Goal: Answer question/provide support: Share knowledge or assist other users

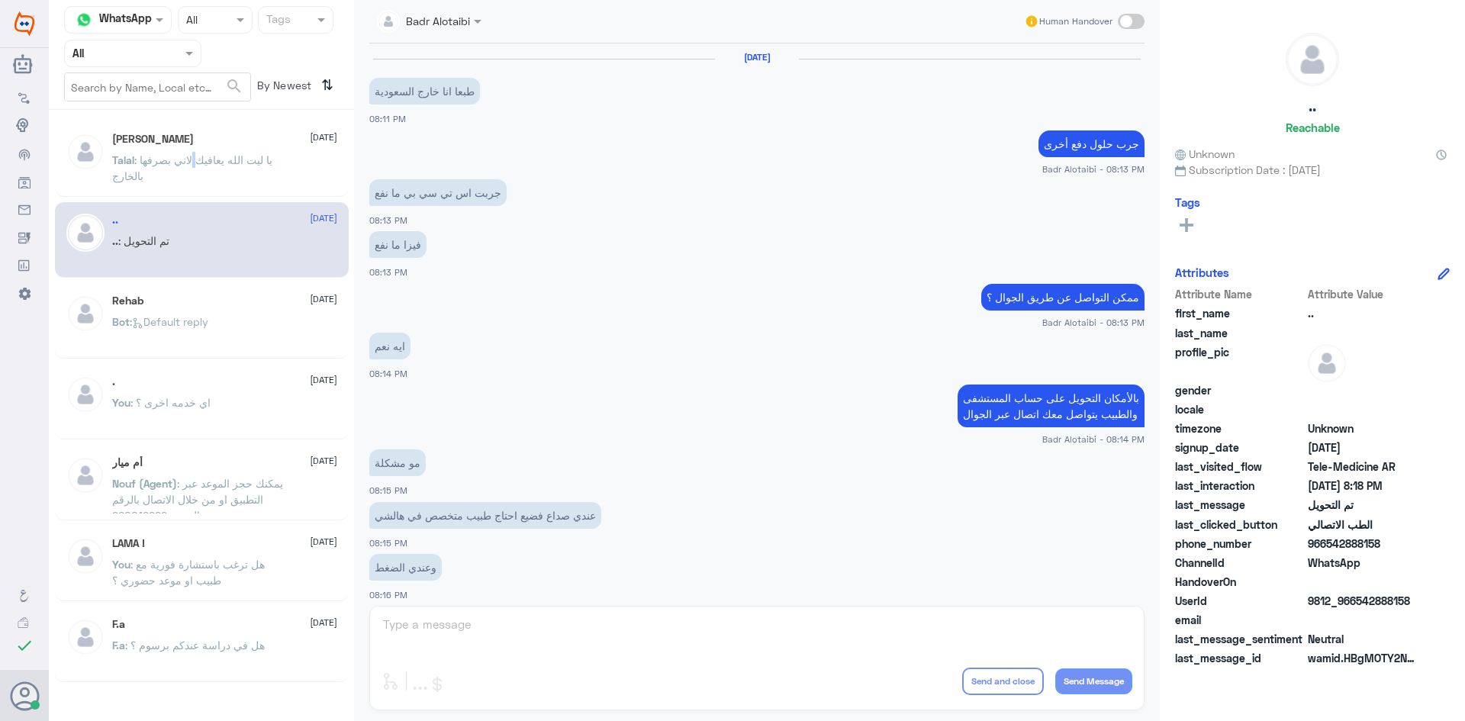
click at [198, 166] on span ": يا ليت الله يعافيك لاني بصرفها بالخارج" at bounding box center [192, 167] width 160 height 29
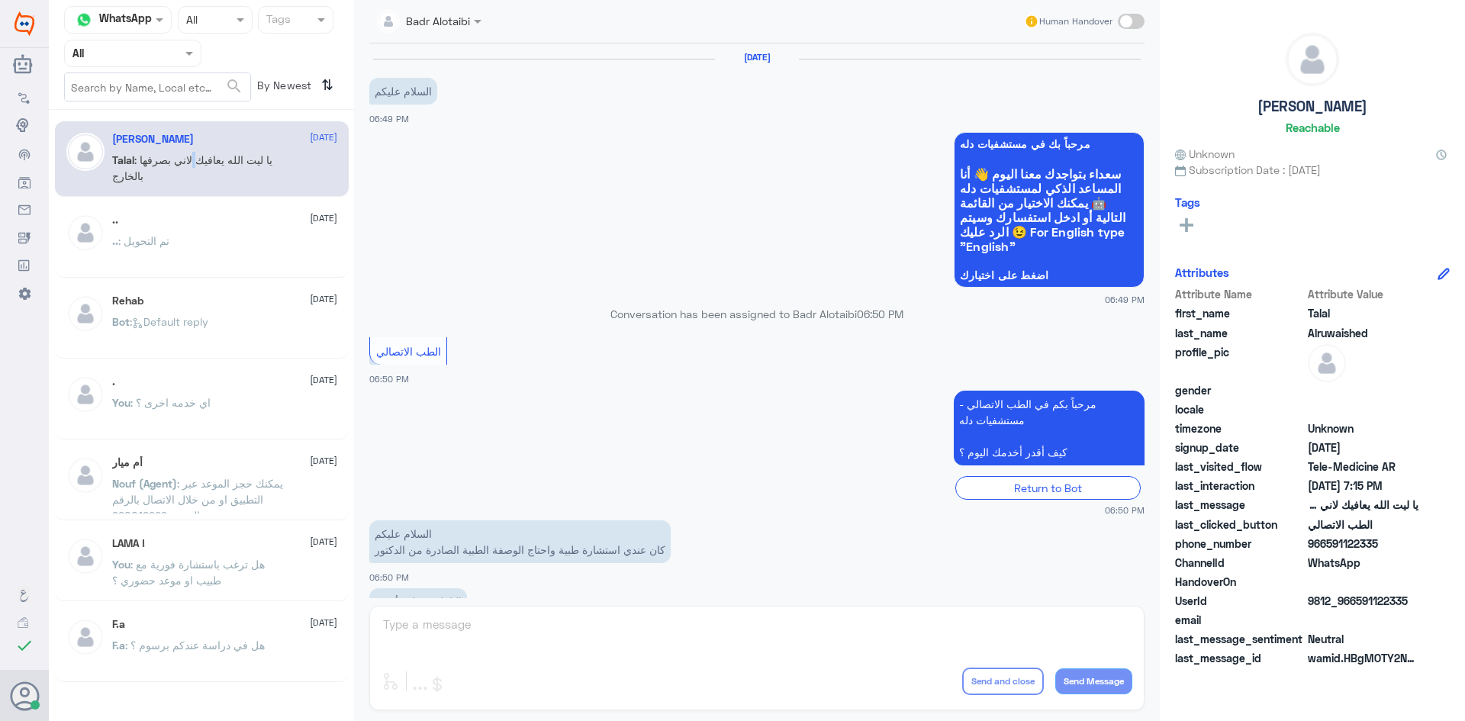
scroll to position [348, 0]
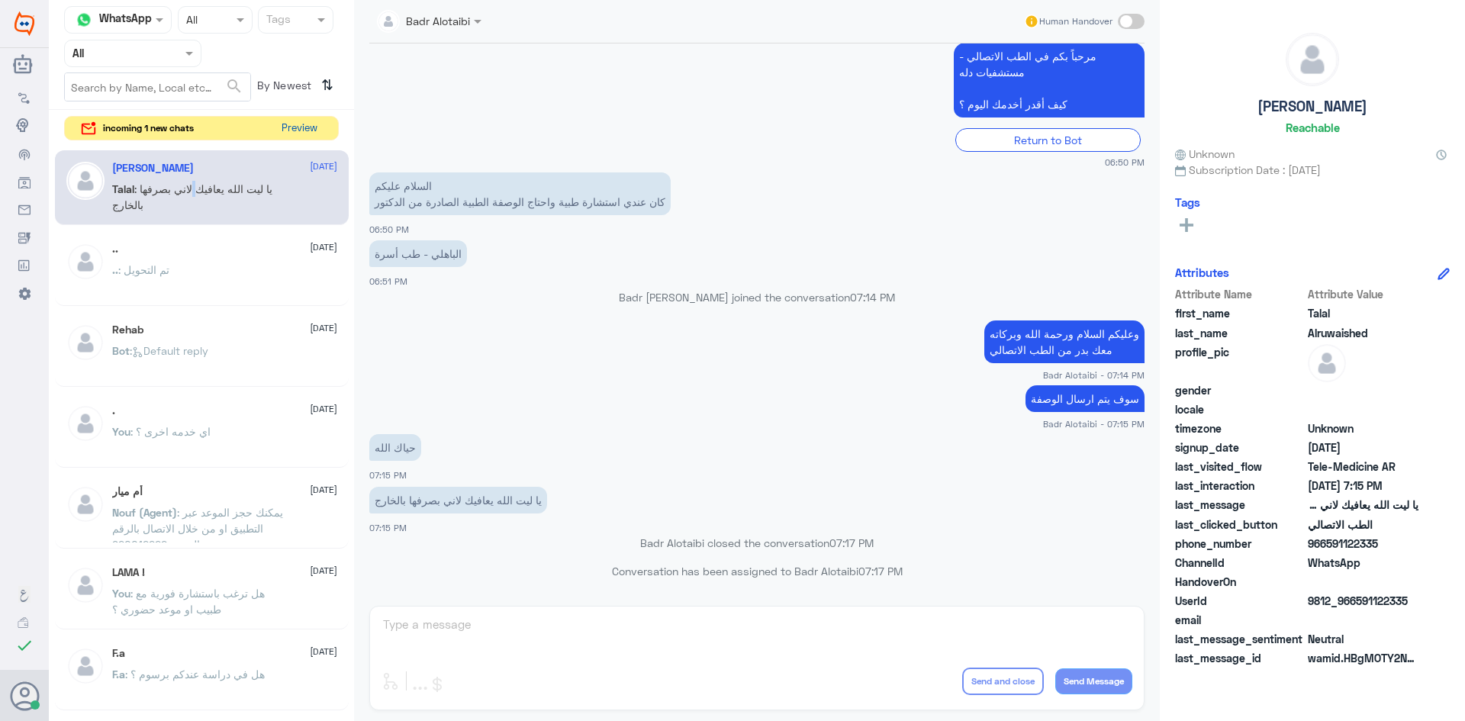
click at [288, 122] on button "Preview" at bounding box center [298, 129] width 47 height 24
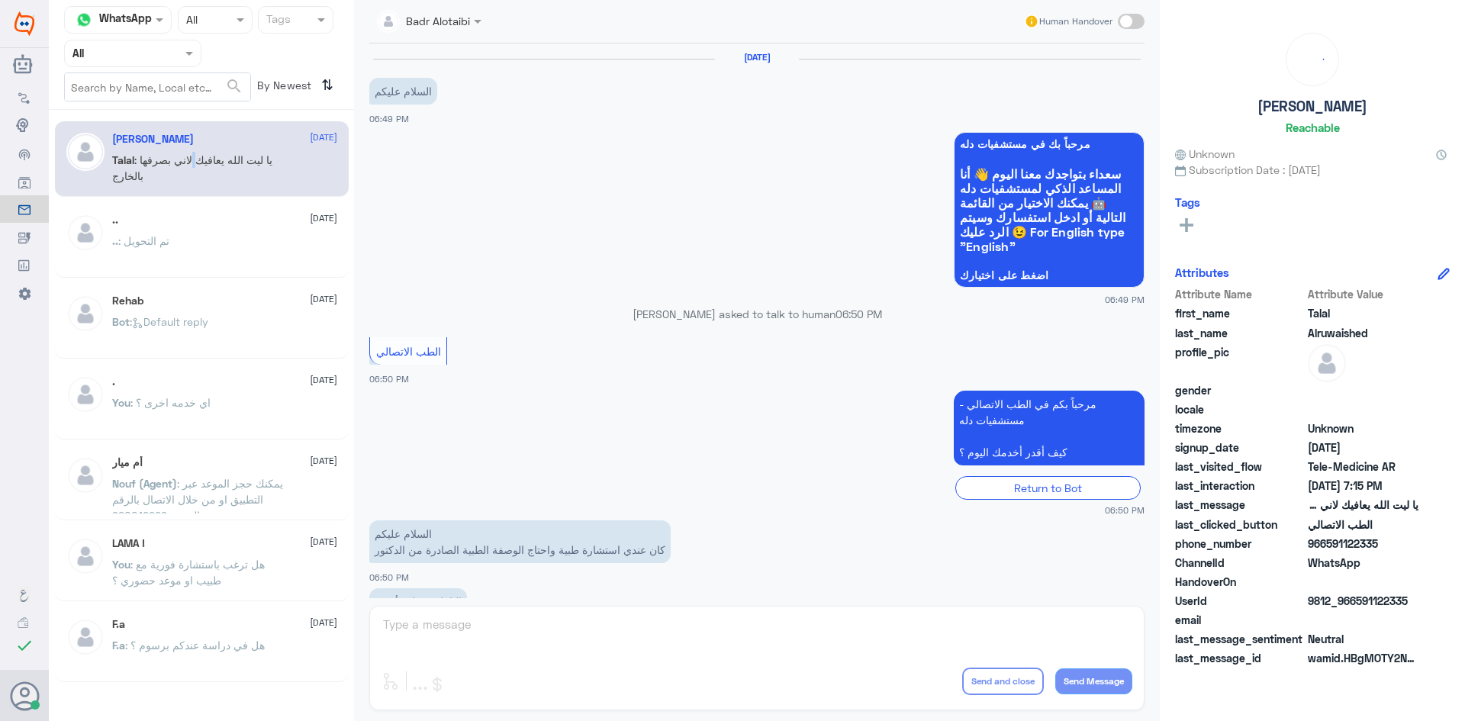
scroll to position [348, 0]
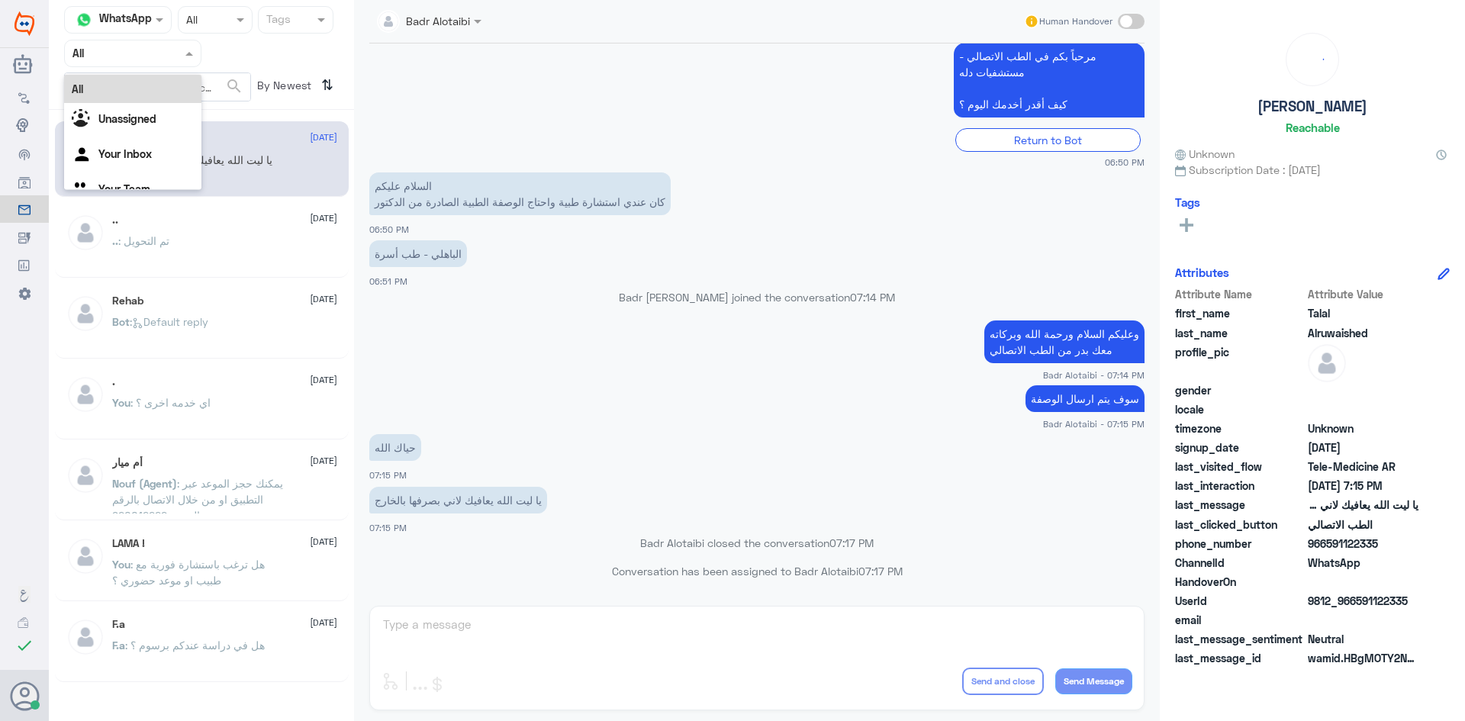
click at [165, 53] on div at bounding box center [133, 53] width 136 height 18
drag, startPoint x: 455, startPoint y: 22, endPoint x: 461, endPoint y: 33, distance: 12.3
click at [457, 24] on div at bounding box center [429, 20] width 120 height 18
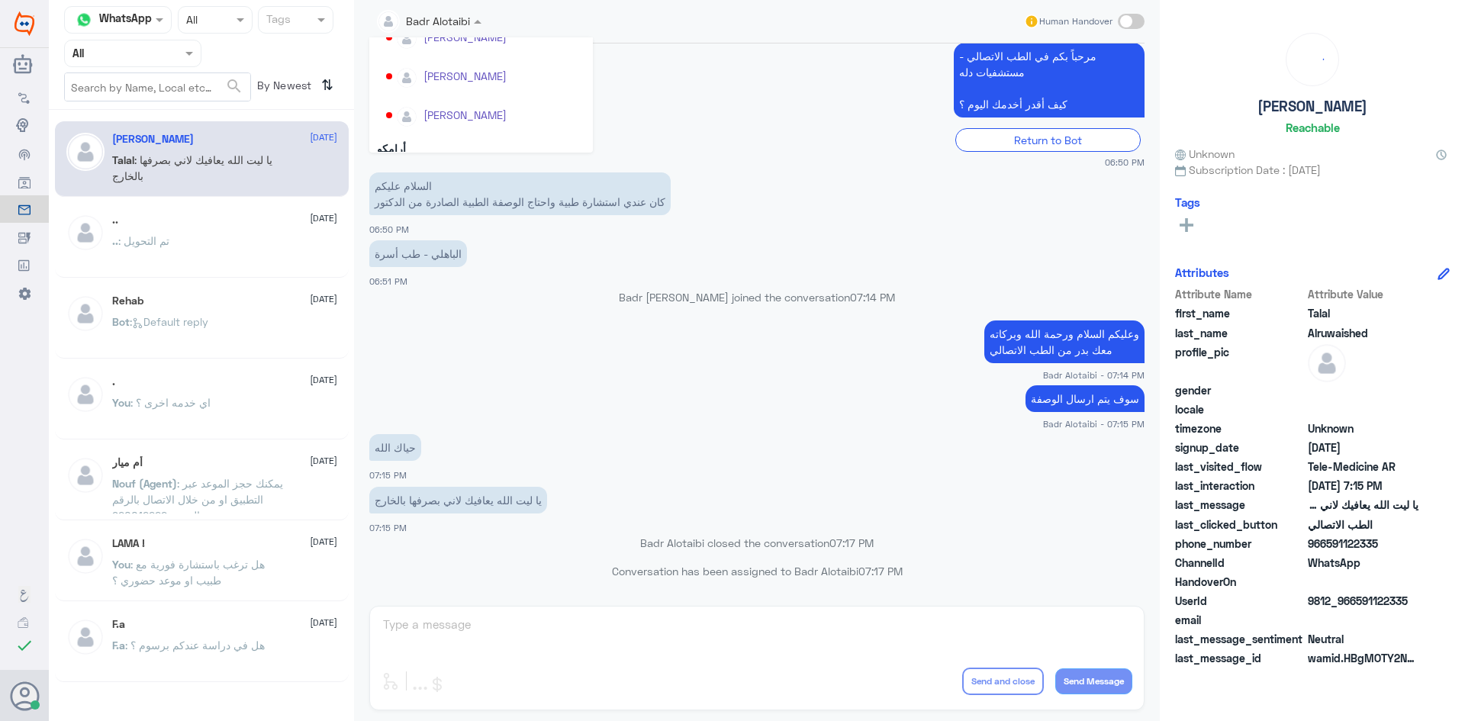
scroll to position [787, 0]
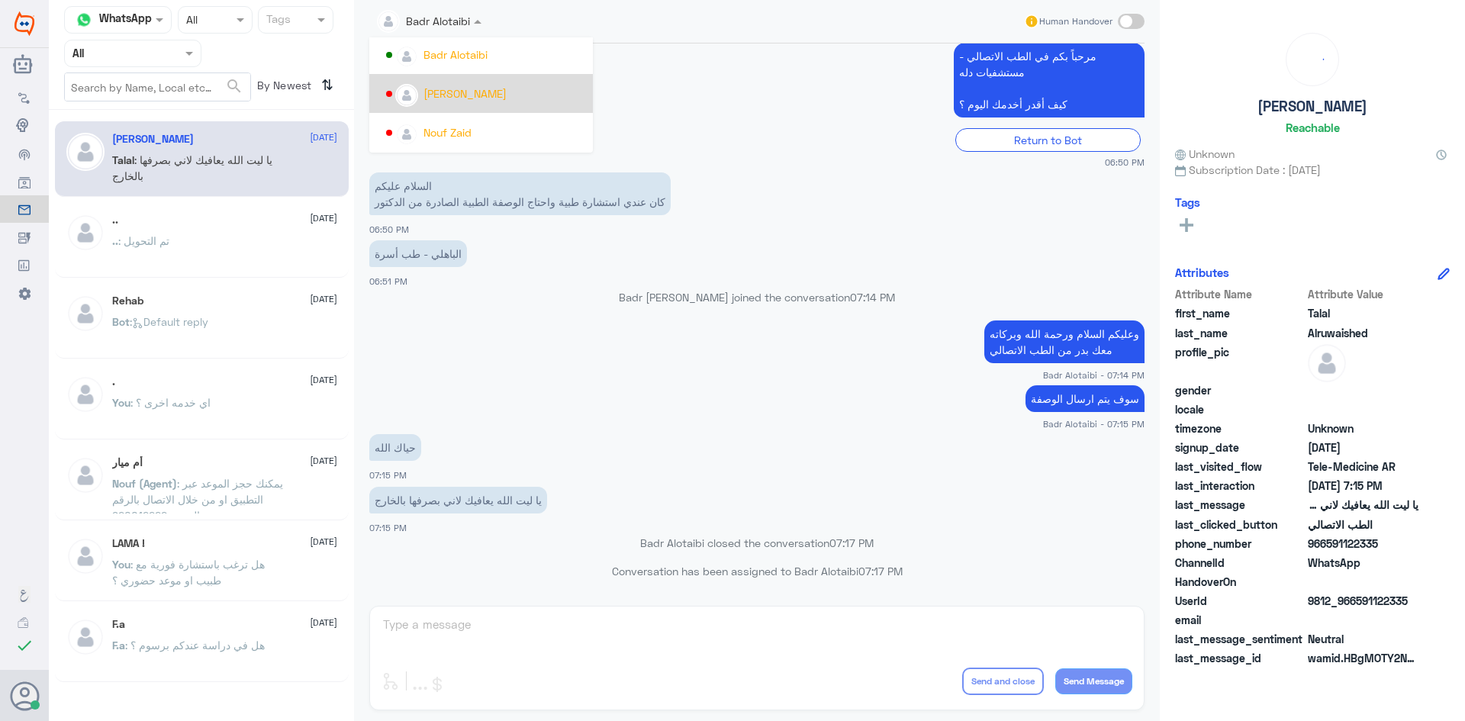
click at [675, 89] on app-msgs-text "مرحباً بكم في الطب الاتصالي - مستشفيات دله كيف أقدر أخدمك اليوم ؟" at bounding box center [756, 81] width 775 height 76
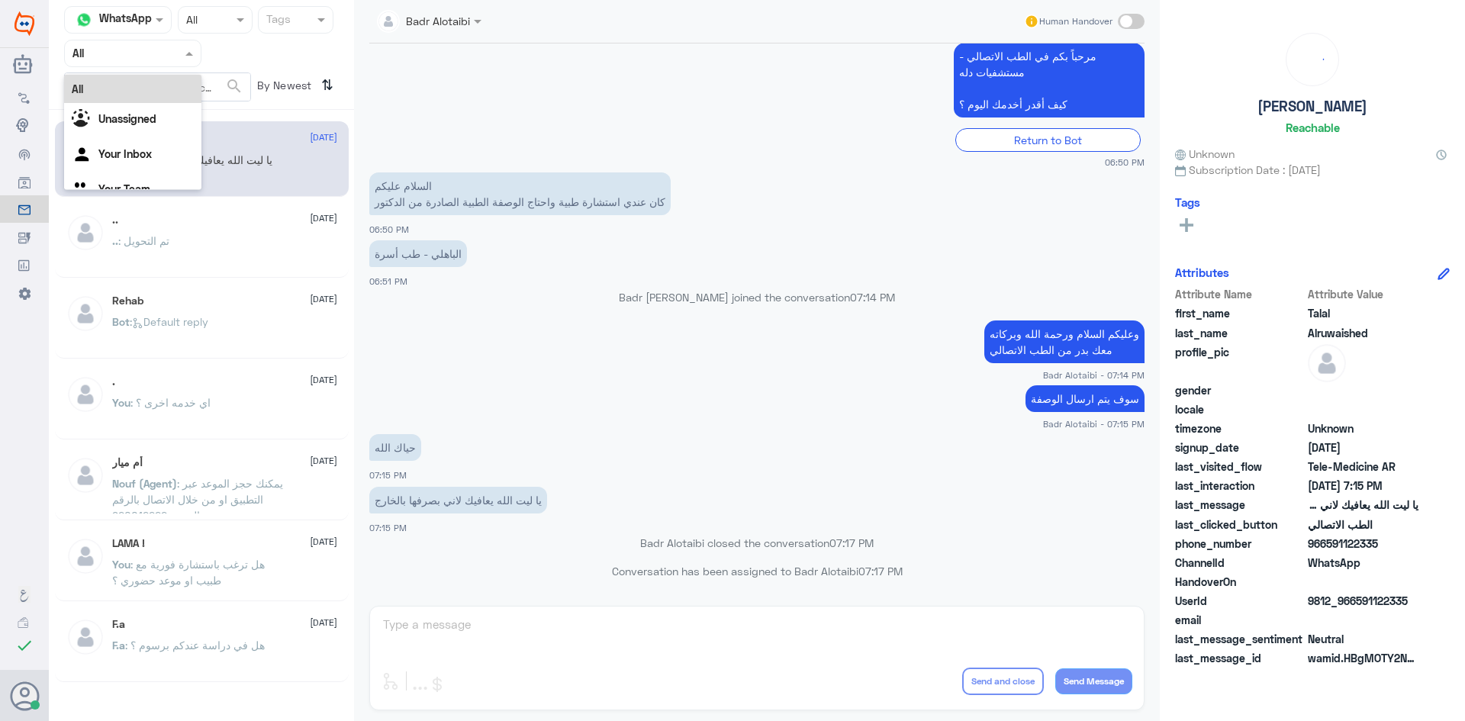
click at [168, 56] on div at bounding box center [133, 53] width 136 height 18
click at [163, 114] on div "Unassigned" at bounding box center [132, 120] width 137 height 35
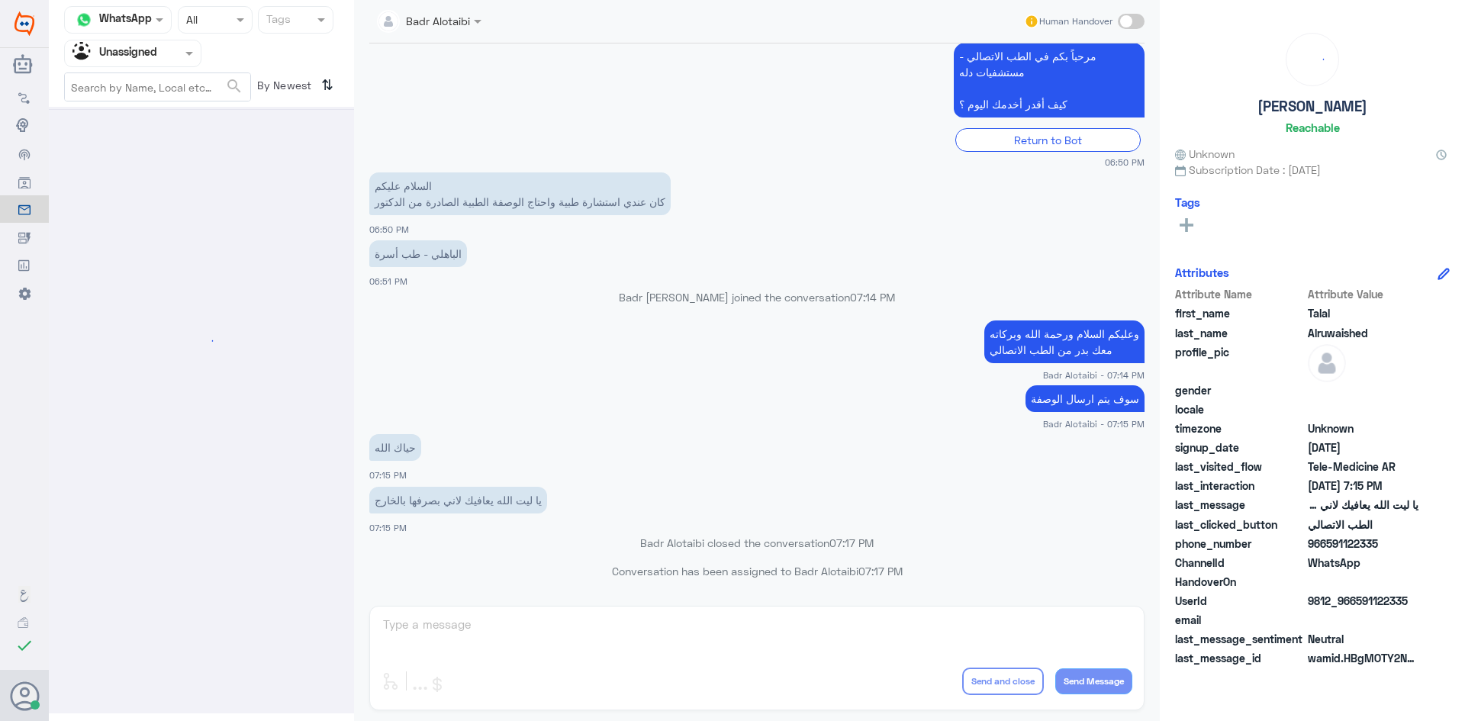
scroll to position [0, 0]
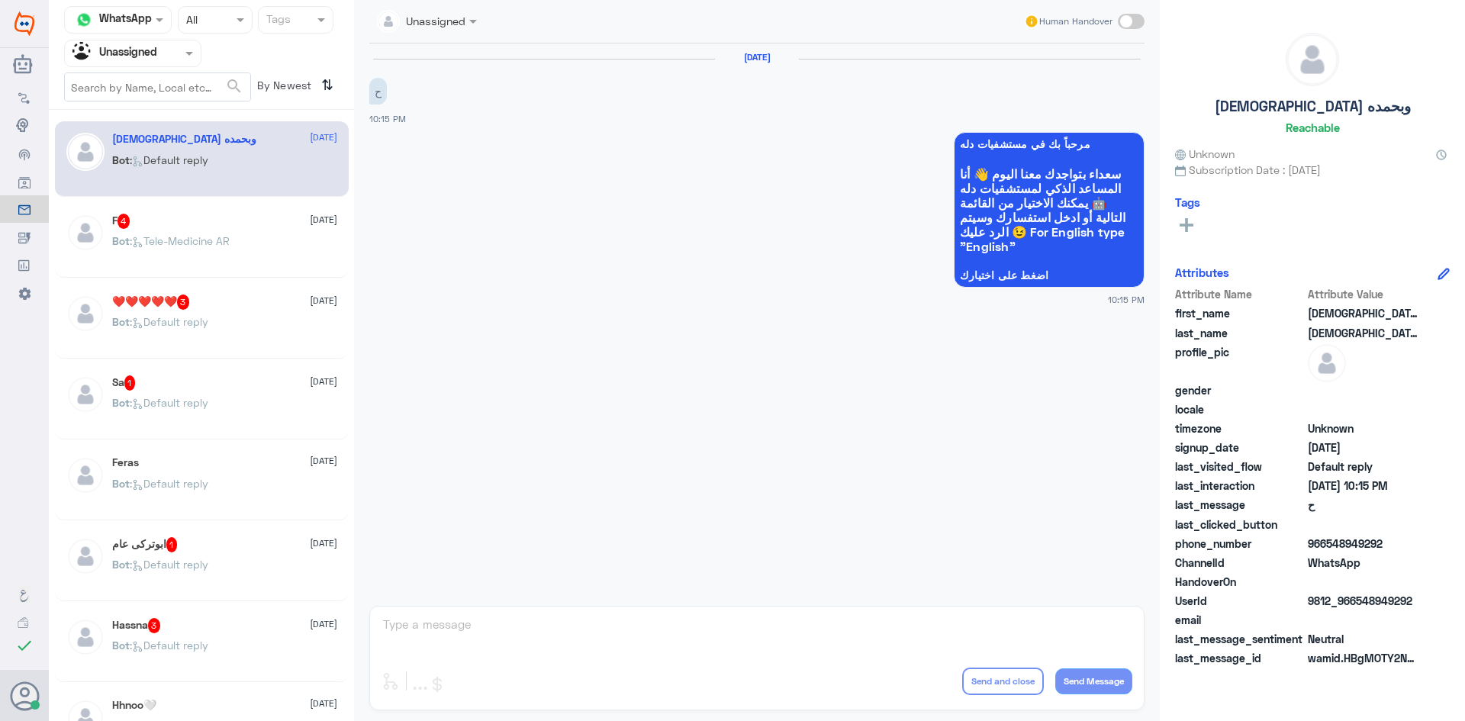
click at [244, 221] on div "F 4 23 August" at bounding box center [224, 221] width 225 height 15
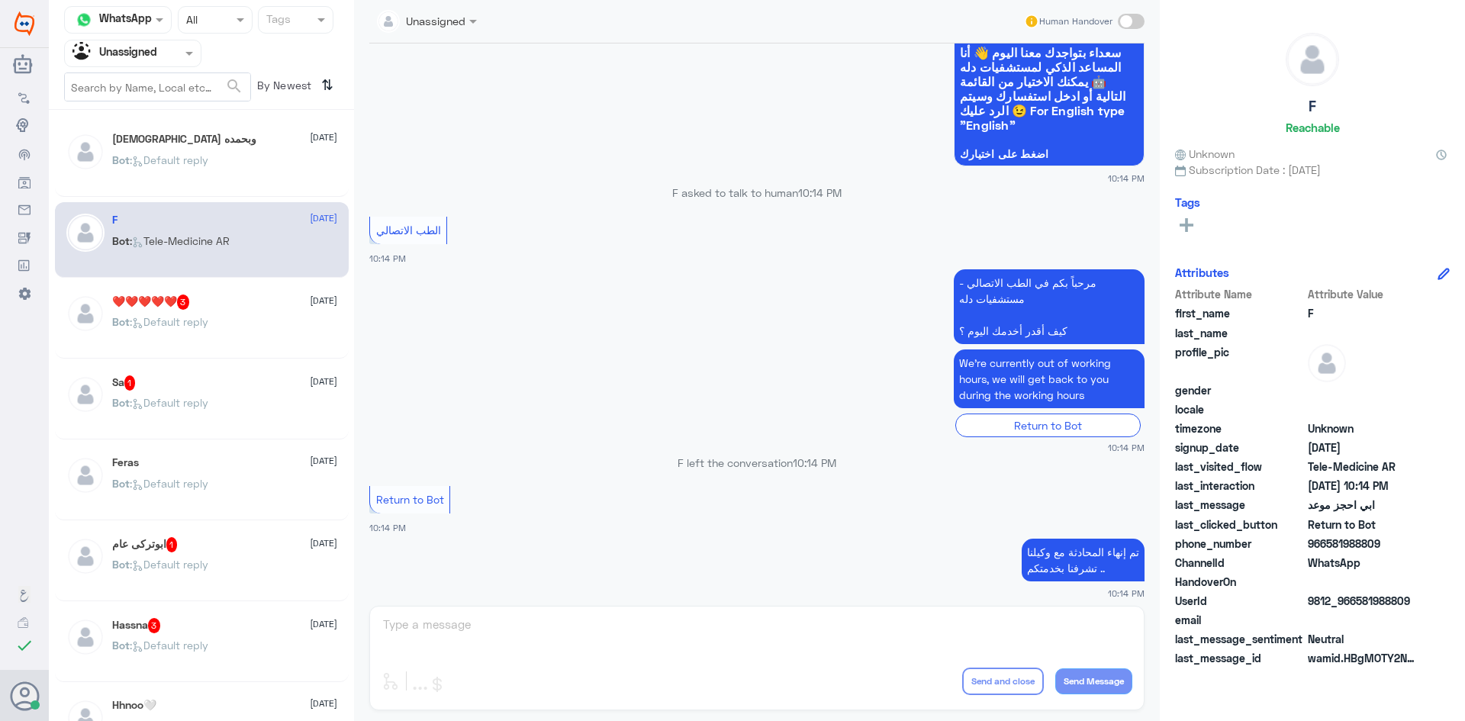
scroll to position [362, 0]
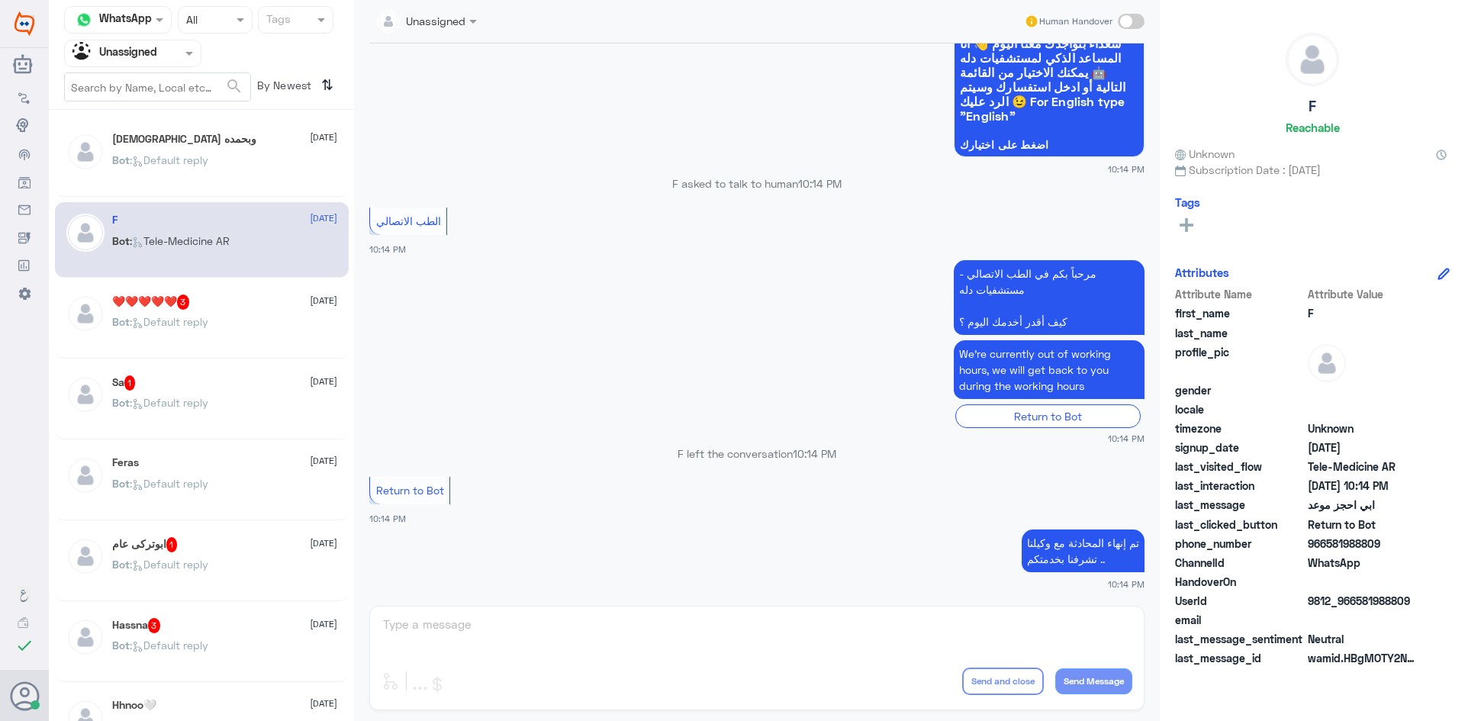
click at [130, 322] on span ": Default reply" at bounding box center [169, 321] width 79 height 13
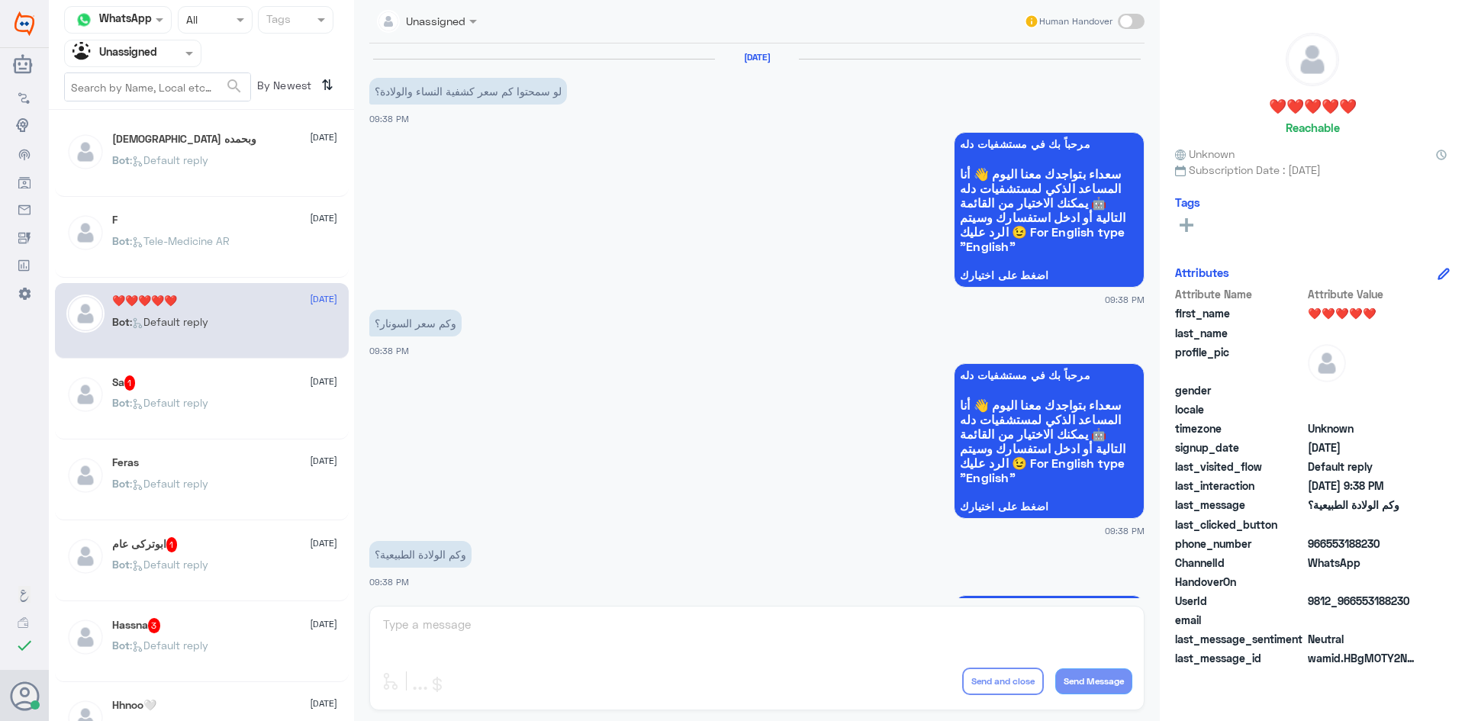
scroll to position [179, 0]
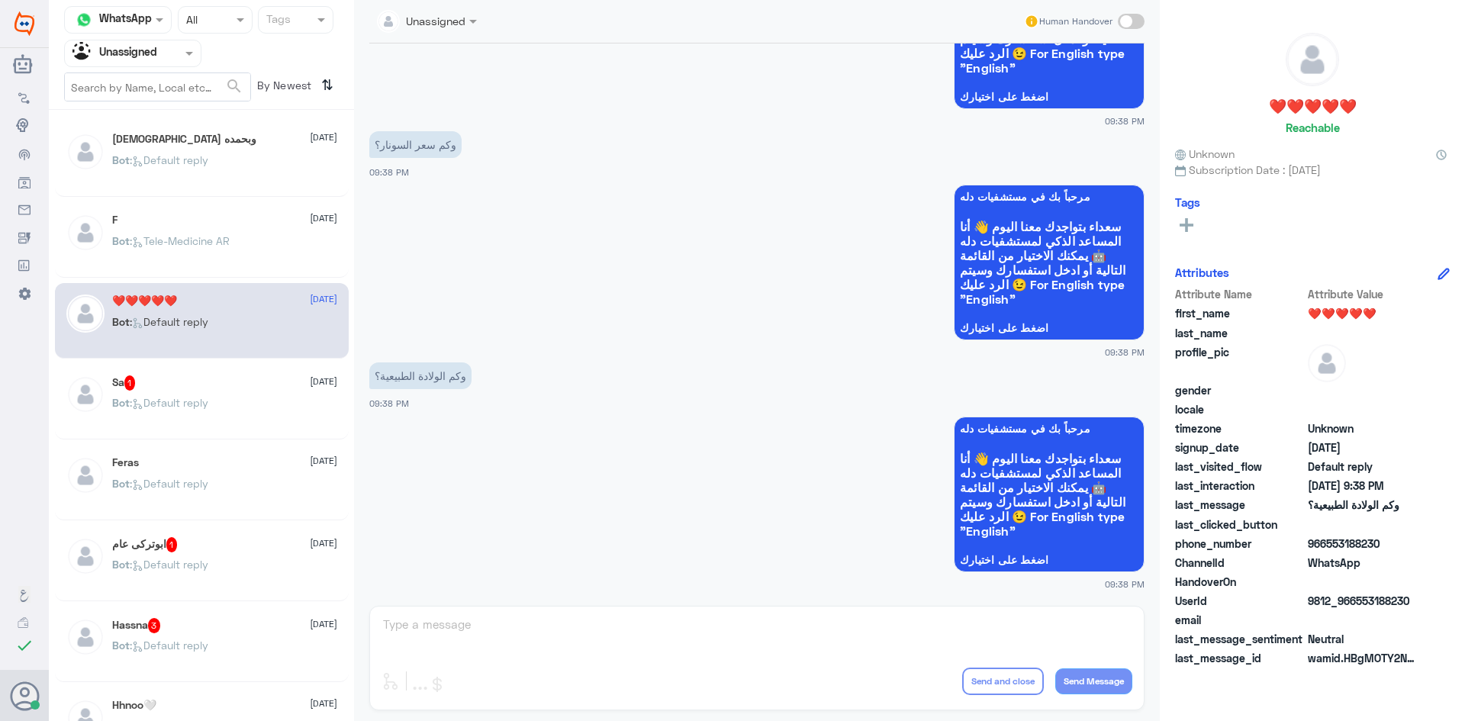
click at [179, 403] on span ": Default reply" at bounding box center [169, 402] width 79 height 13
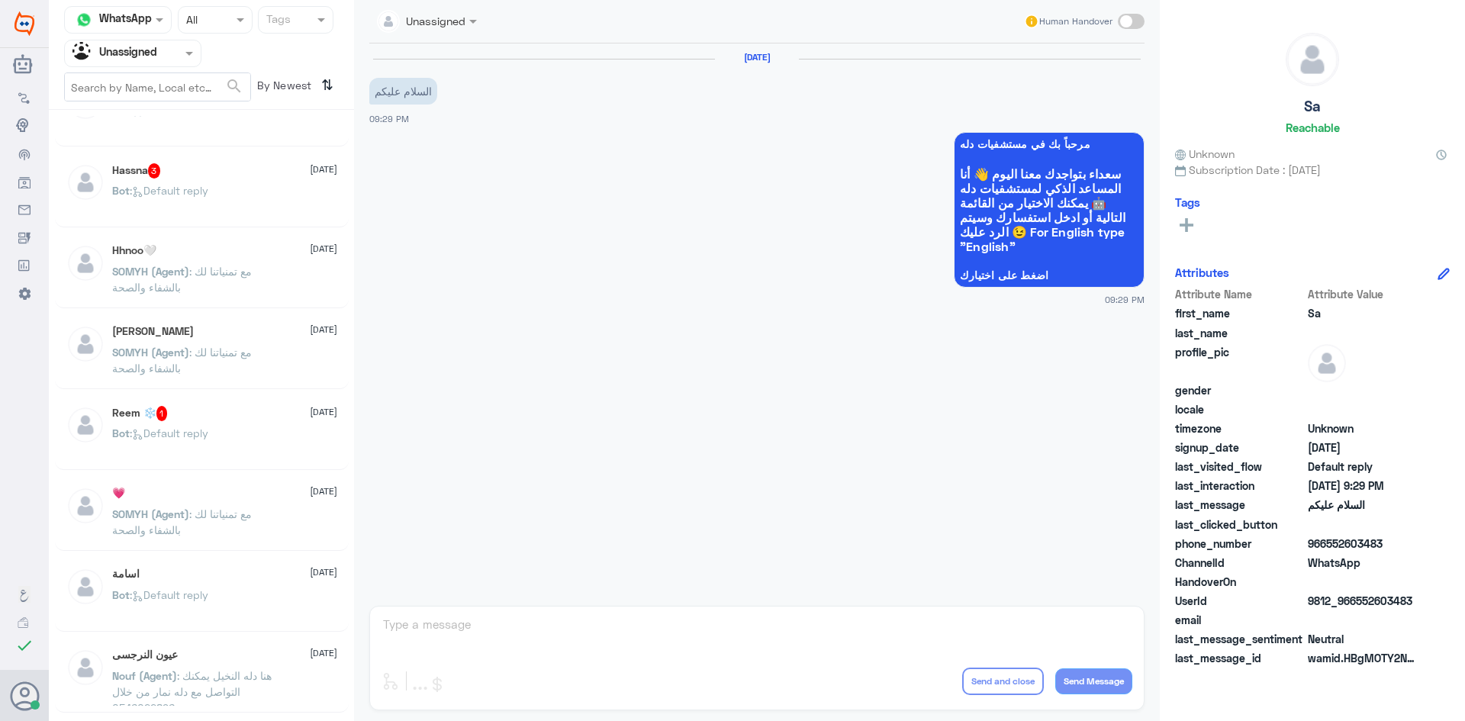
scroll to position [458, 0]
click at [208, 188] on span ": Default reply" at bounding box center [169, 187] width 79 height 13
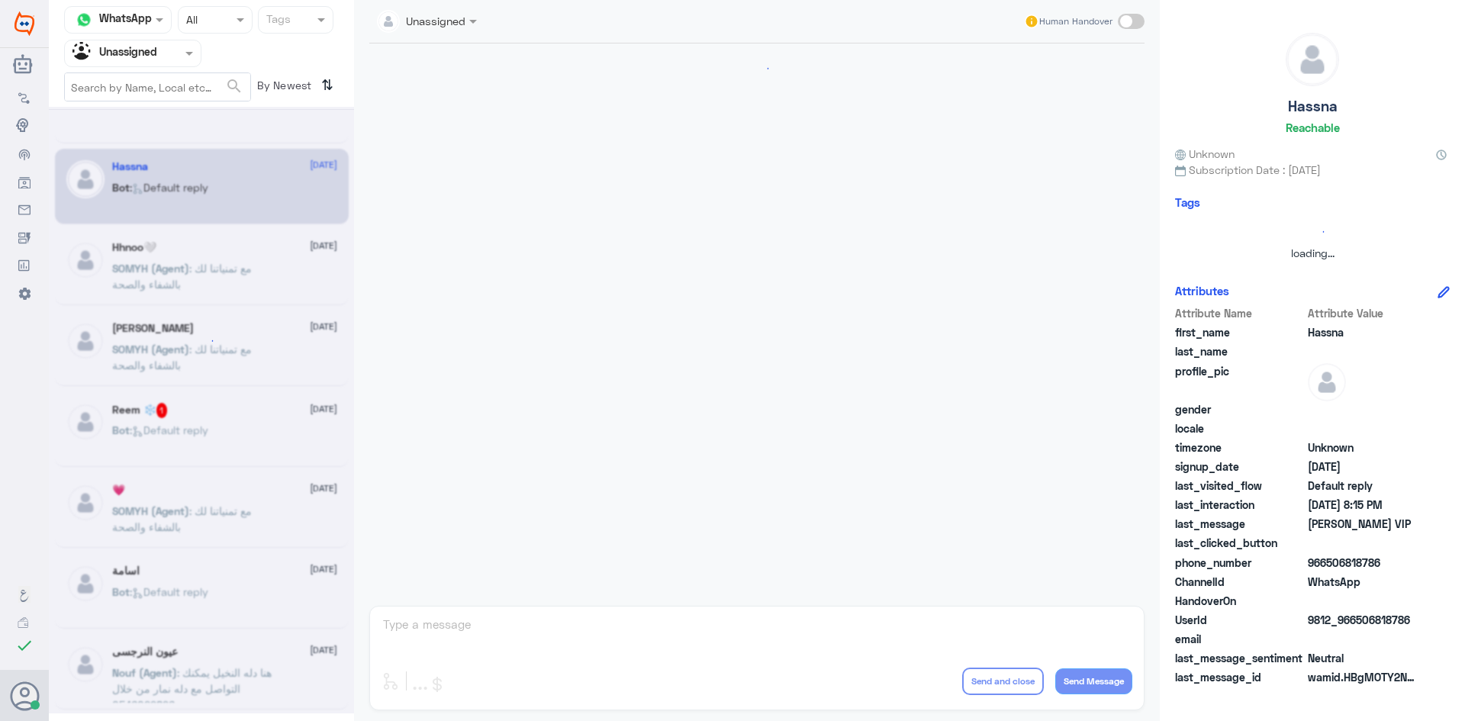
scroll to position [179, 0]
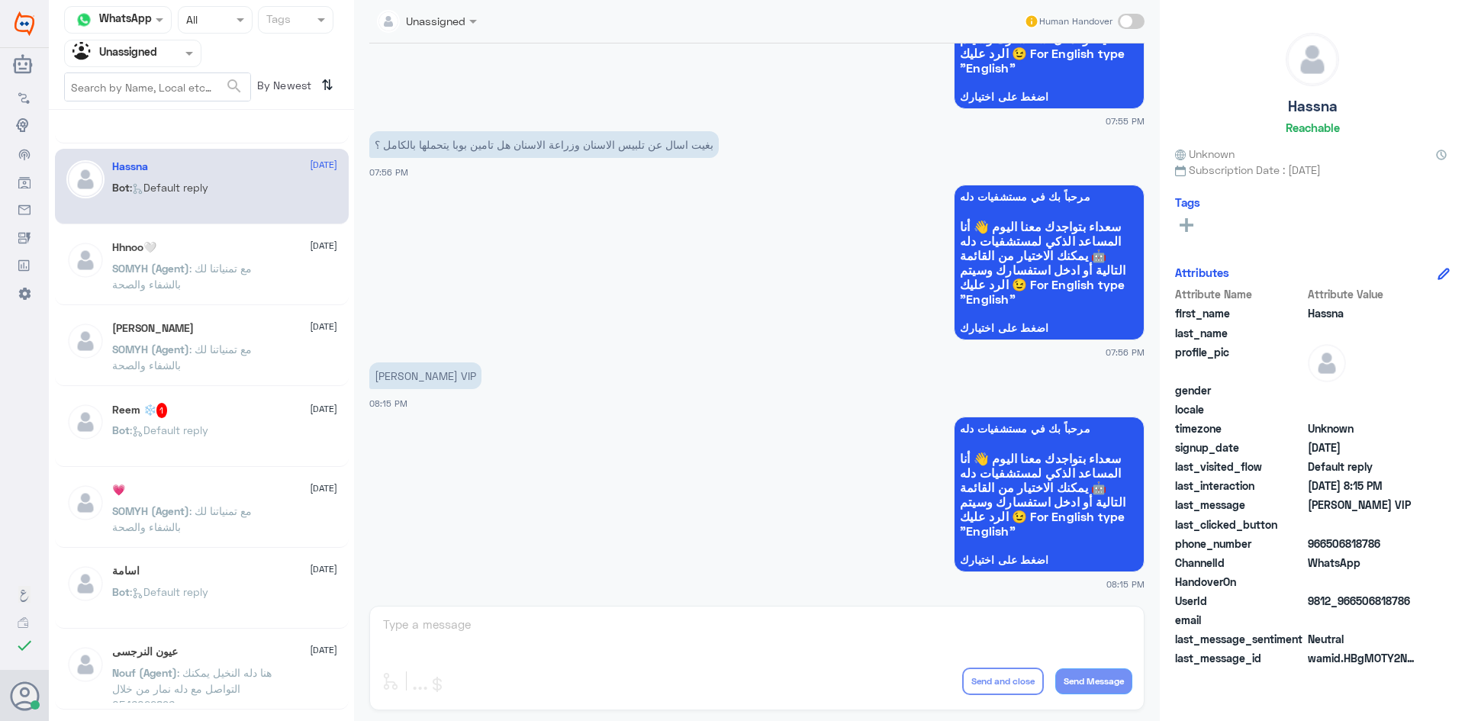
click at [187, 410] on div "Reem ❄️ 1 23 August" at bounding box center [224, 410] width 225 height 15
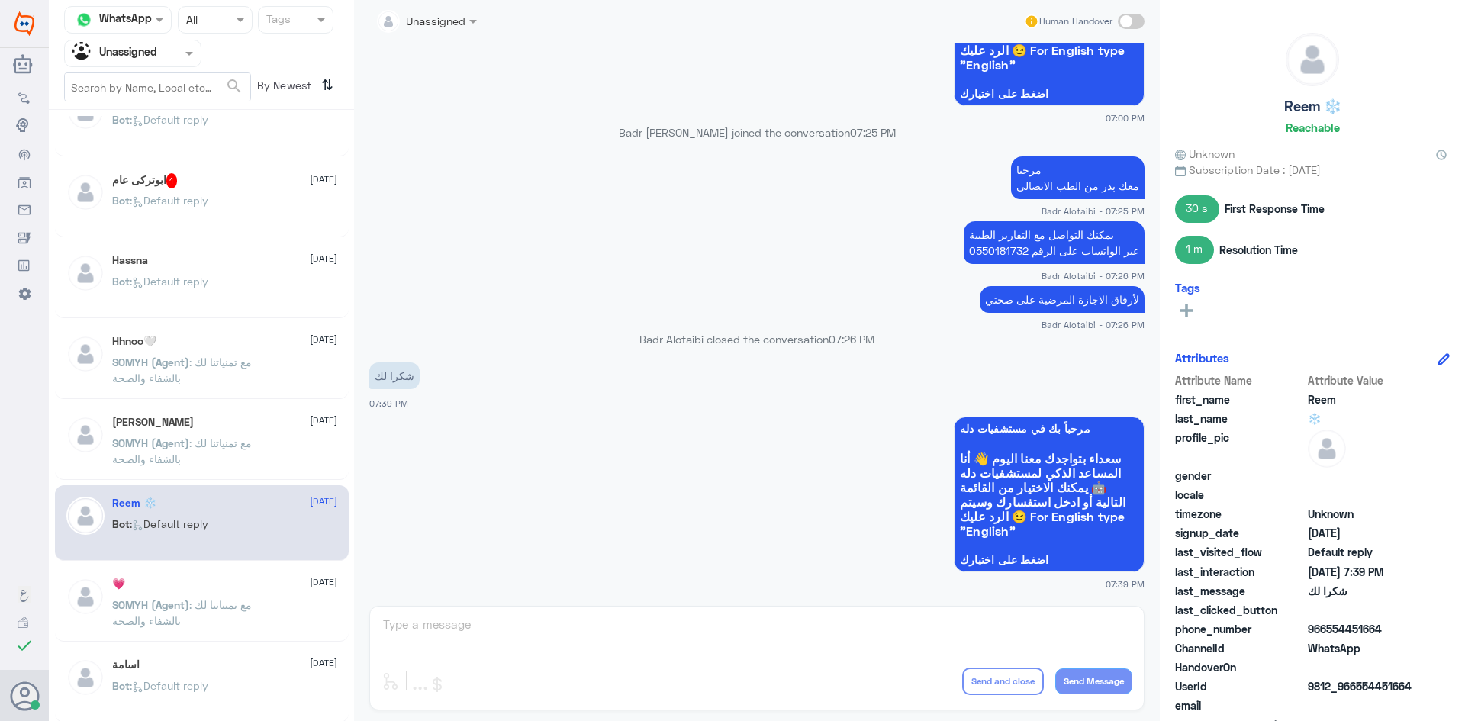
scroll to position [305, 0]
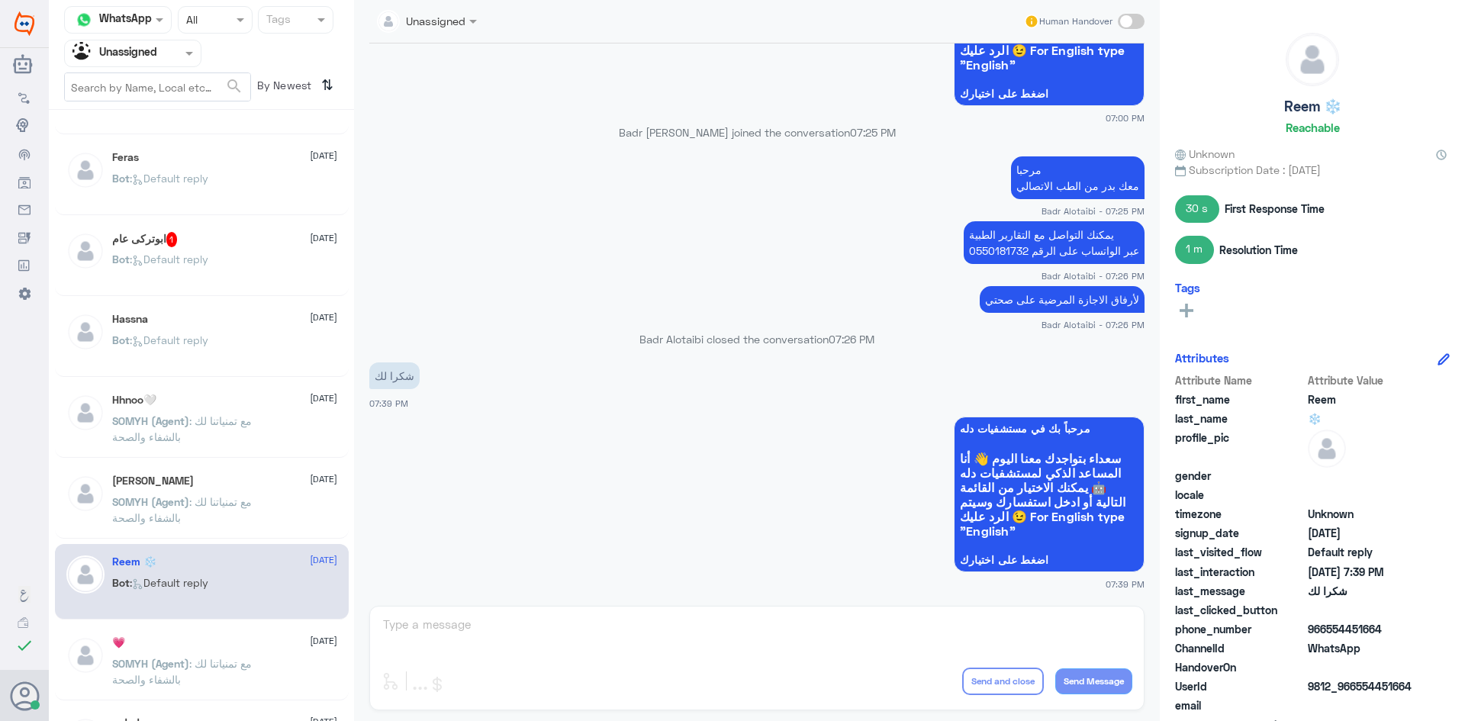
click at [227, 237] on div "ابوتركى عام 1 23 August" at bounding box center [224, 239] width 225 height 15
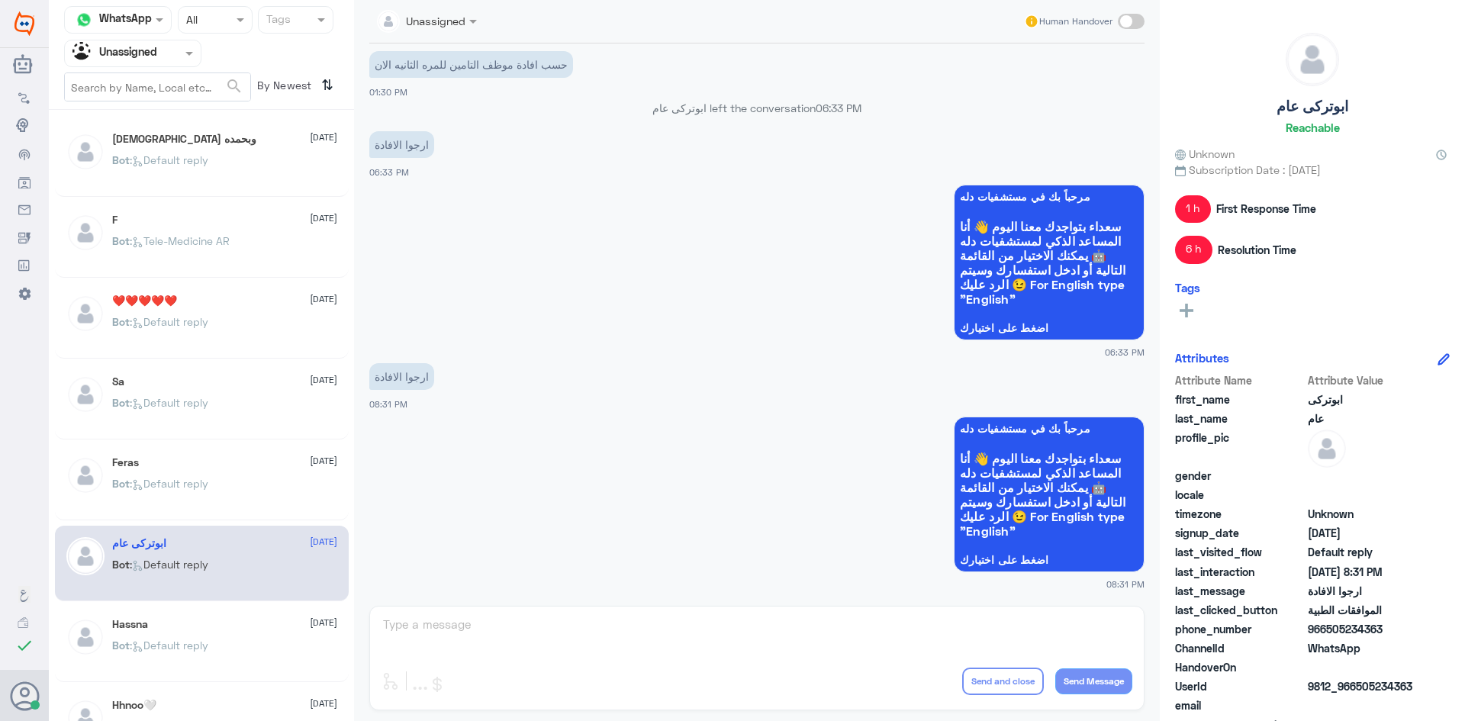
click at [169, 60] on div at bounding box center [133, 53] width 136 height 18
click at [162, 76] on div "All" at bounding box center [132, 89] width 137 height 28
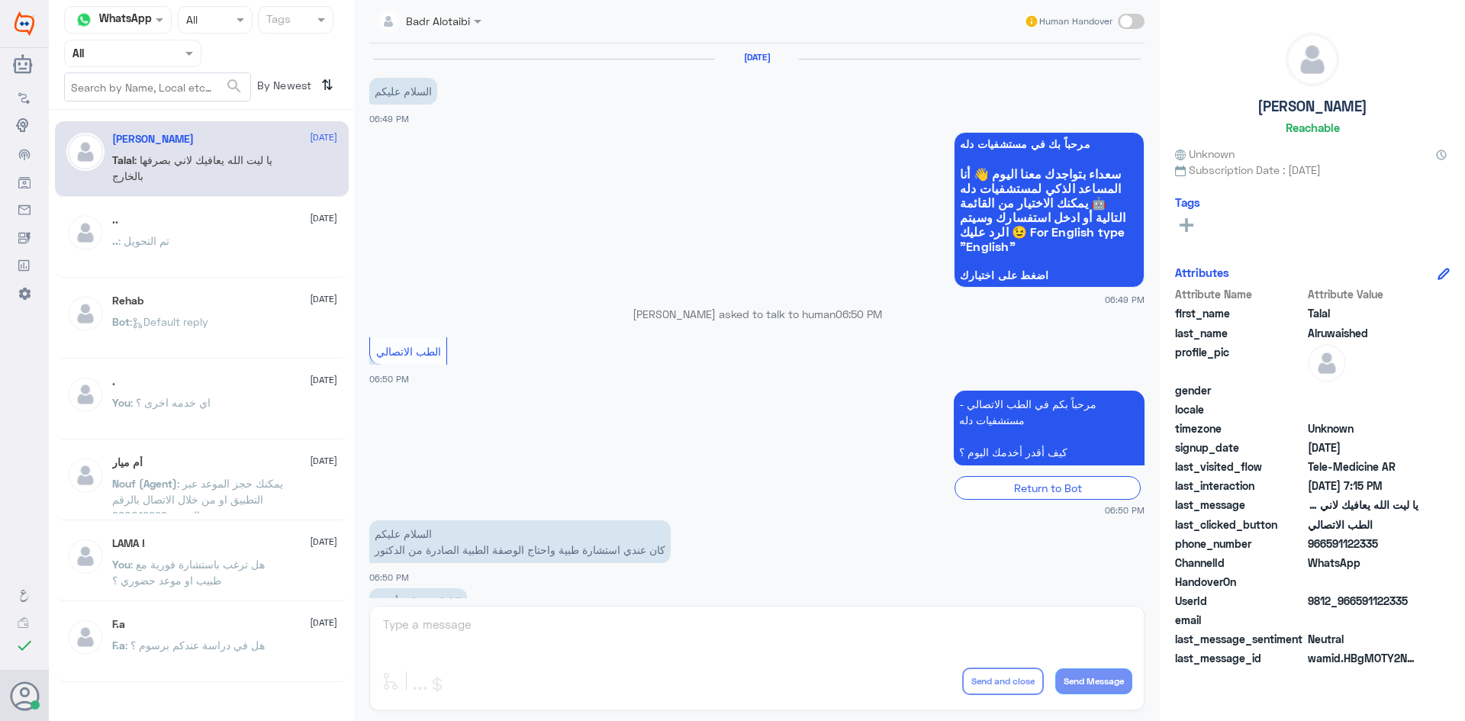
scroll to position [348, 0]
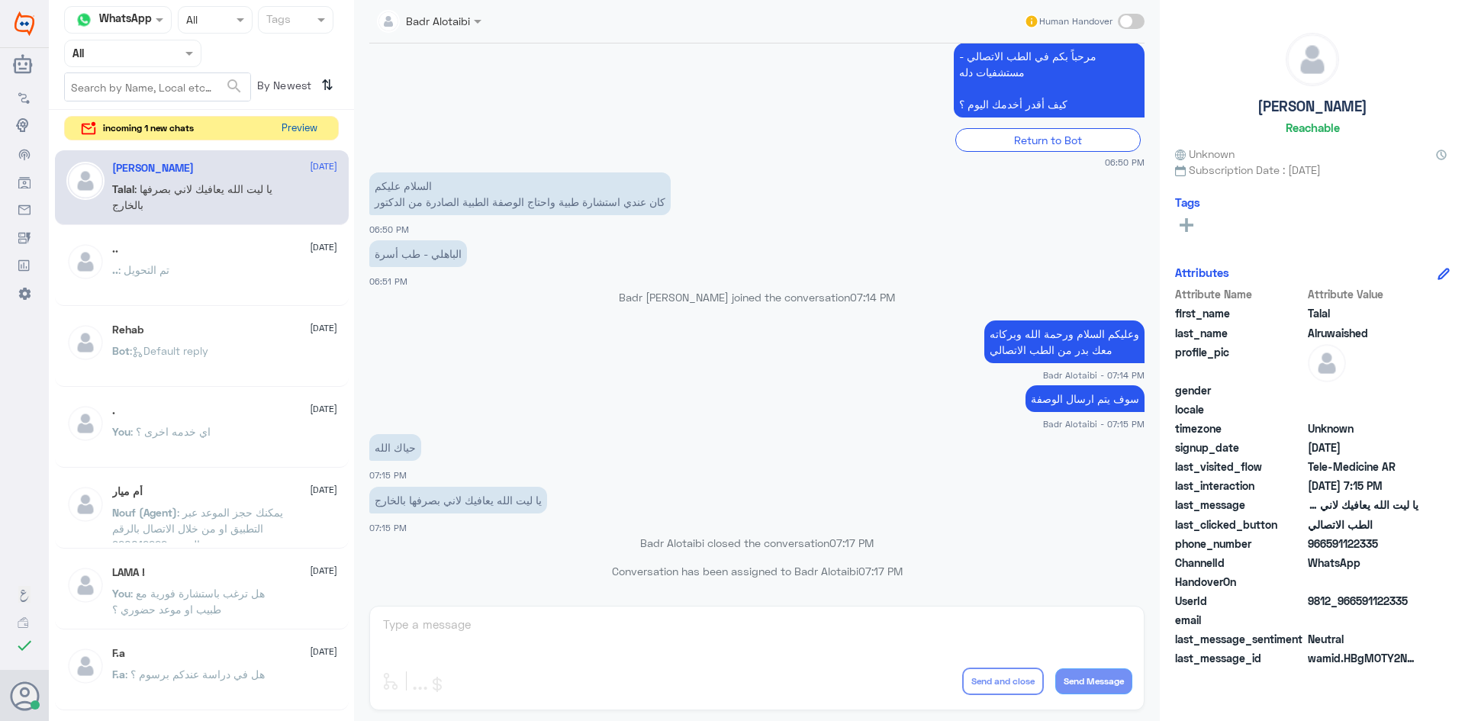
click at [301, 122] on button "Preview" at bounding box center [298, 129] width 47 height 24
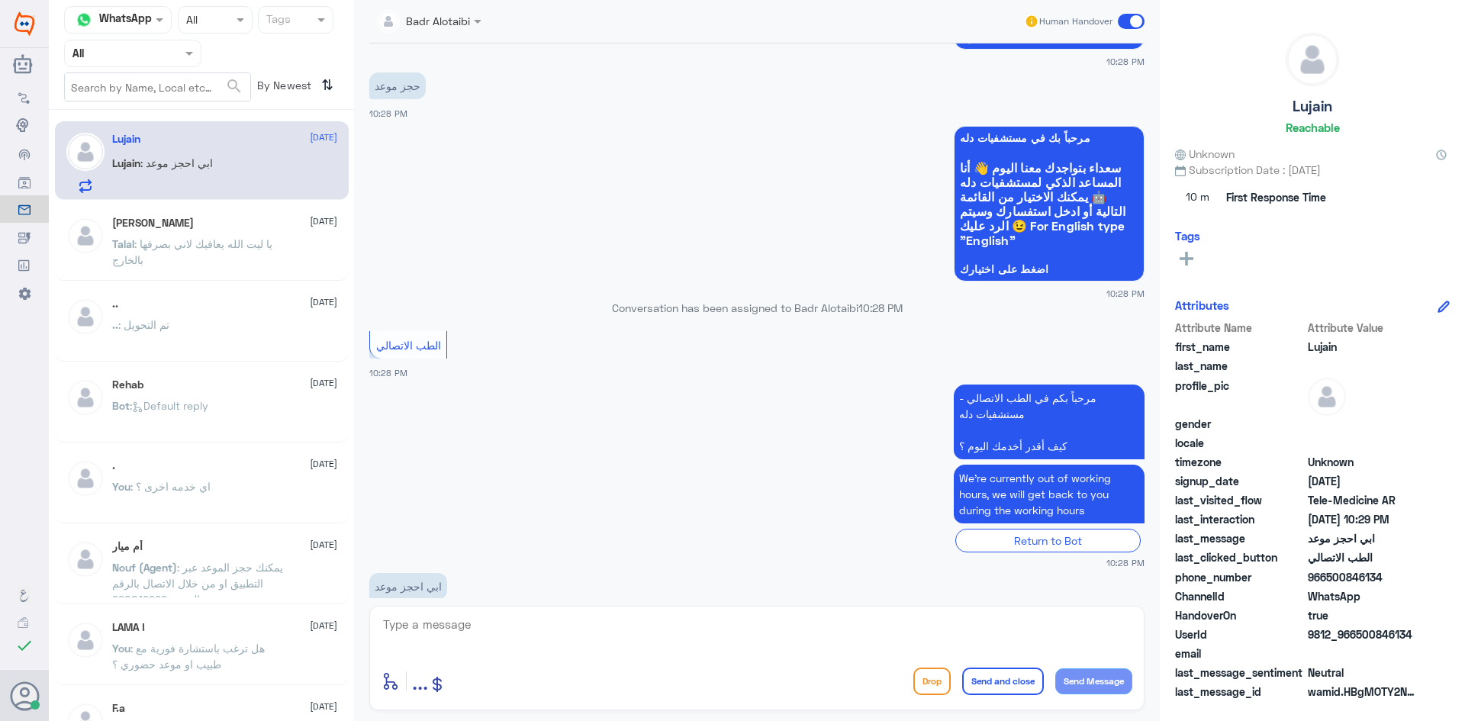
scroll to position [490, 0]
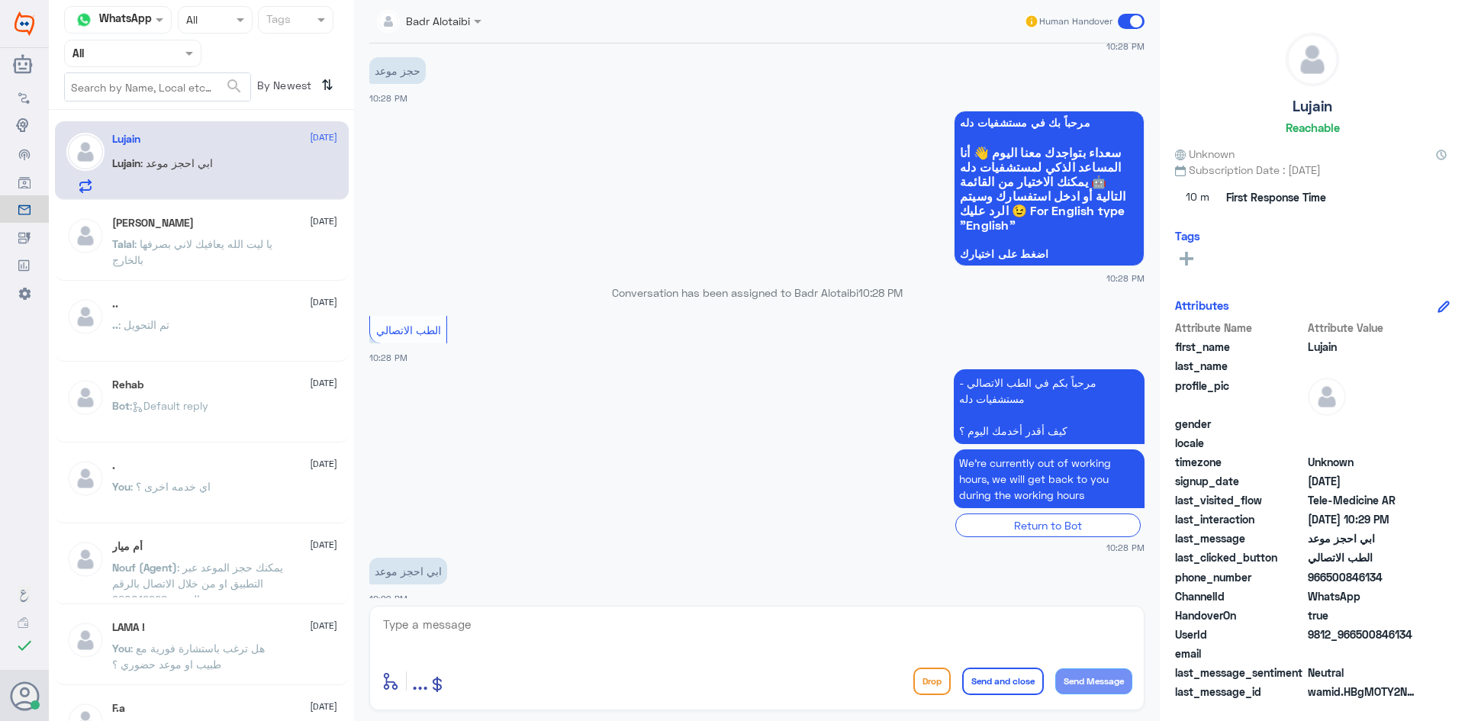
click at [842, 635] on textarea at bounding box center [756, 632] width 751 height 37
type textarea "مرحبا معك بدر من الطب الاتصالي"
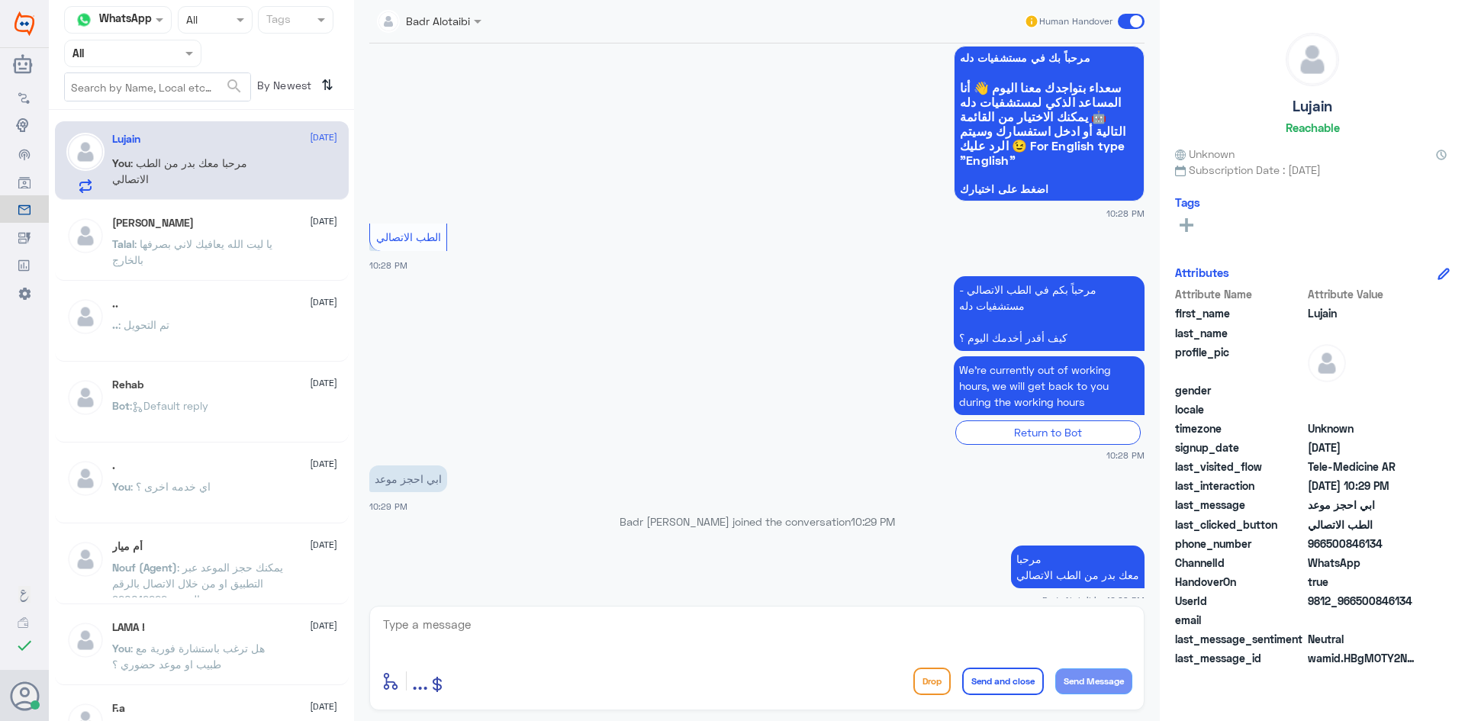
drag, startPoint x: 1411, startPoint y: 604, endPoint x: 1359, endPoint y: 607, distance: 51.9
click at [1359, 607] on span "9812_966500846134" at bounding box center [1363, 601] width 111 height 16
copy span "500846134"
click at [751, 634] on textarea at bounding box center [756, 632] width 751 height 37
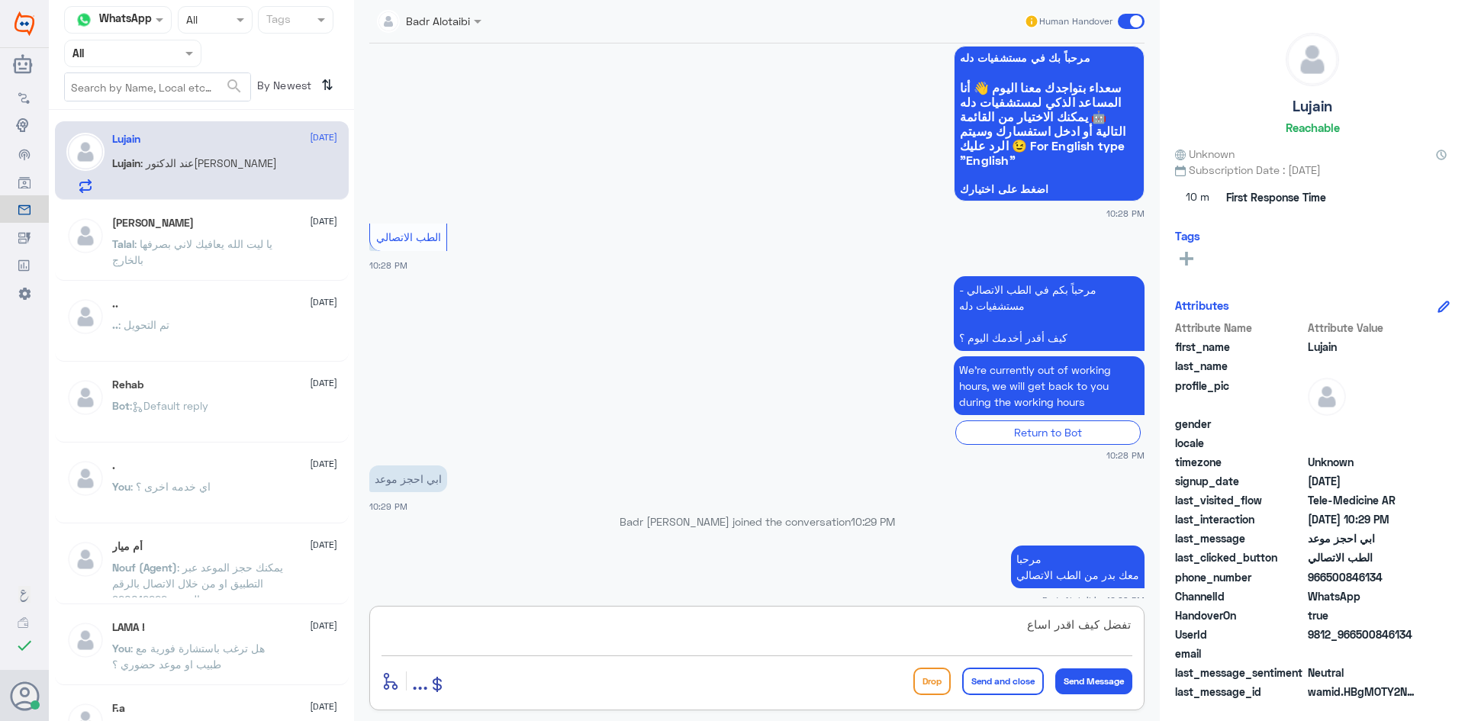
scroll to position [607, 0]
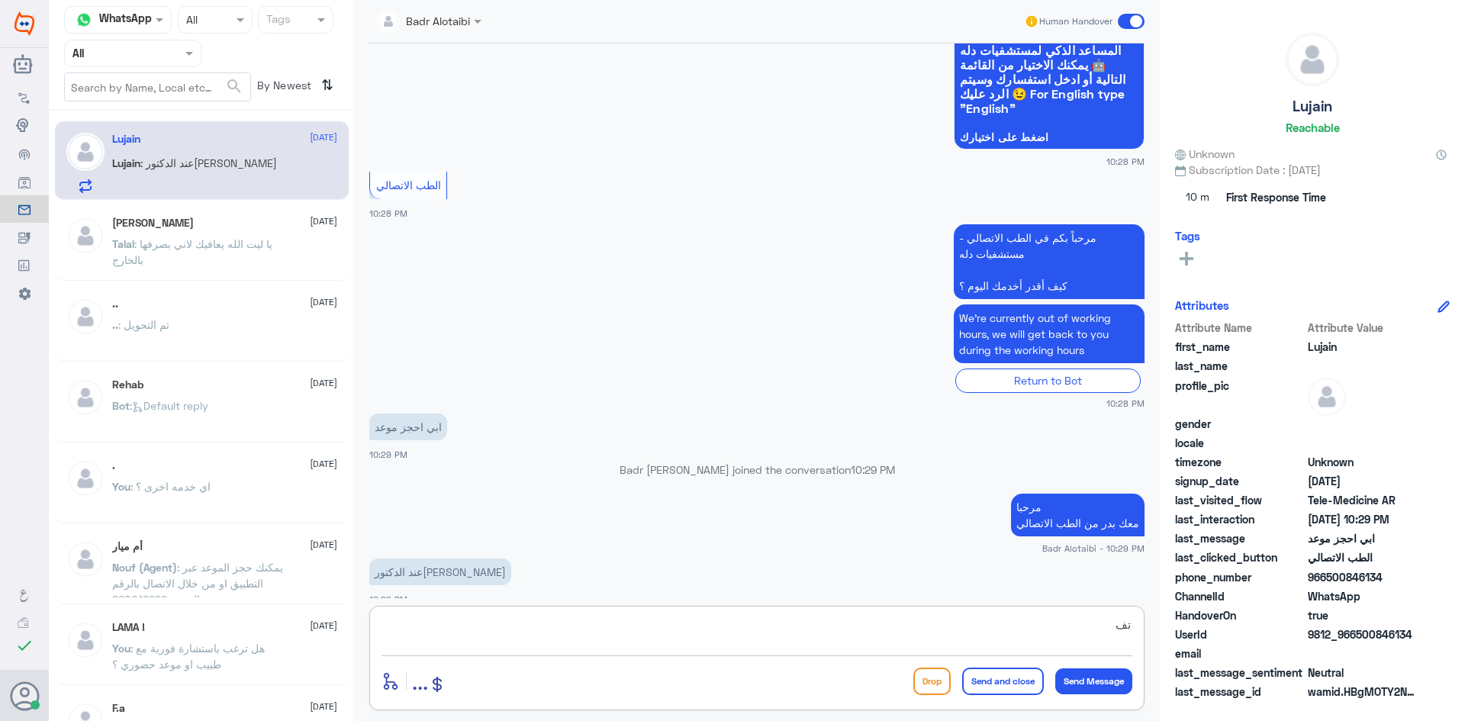
type textarea "ت"
click at [1027, 631] on textarea at bounding box center [756, 632] width 751 height 37
click at [1108, 645] on textarea "د أماني توفيق اجازه" at bounding box center [756, 632] width 751 height 37
type textarea "د أماني توفيق اجازه اقرب موعد 20 سبتمبر"
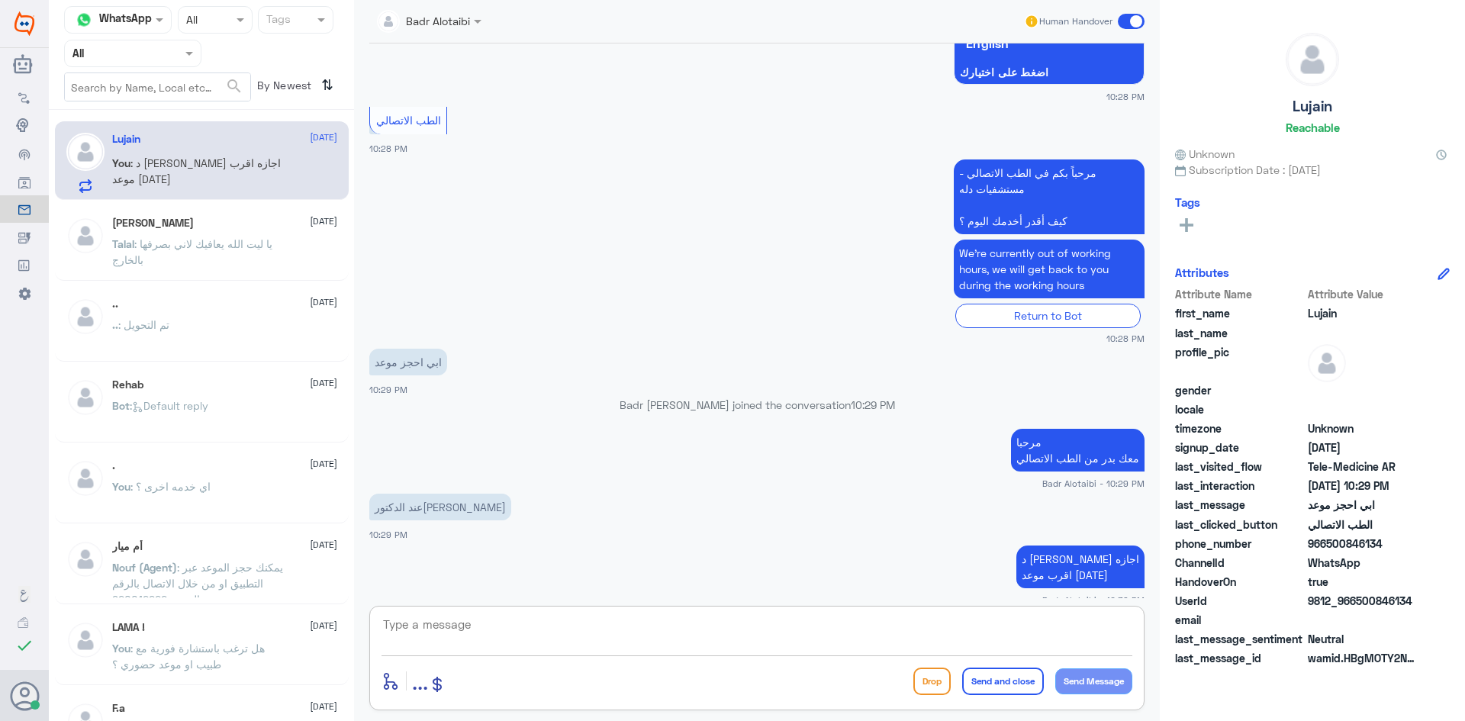
click at [987, 646] on textarea at bounding box center [756, 632] width 751 height 37
type textarea "يمكنك حجز موعد عن طريق التطبيق او الرقم الموحد 920012222"
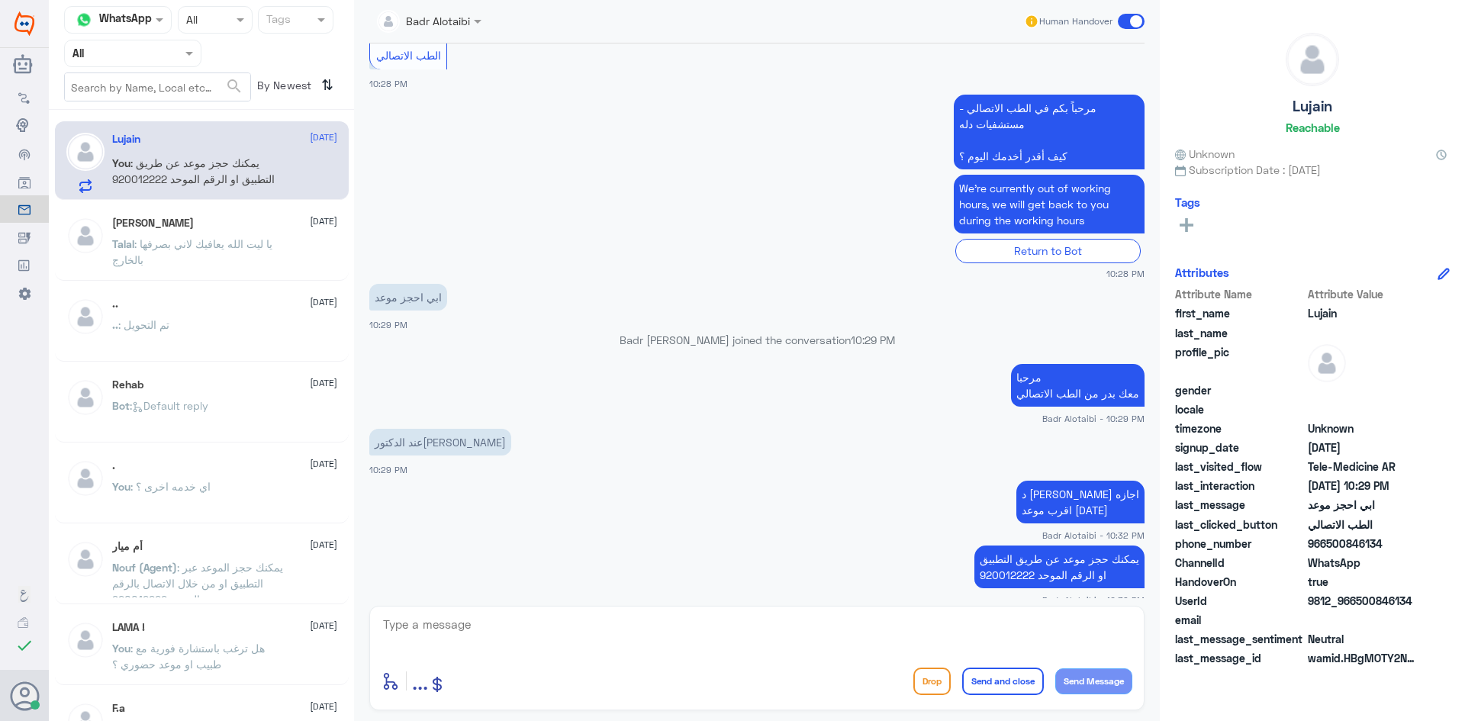
click at [1129, 21] on span at bounding box center [1131, 21] width 27 height 15
click at [0, 0] on input "checkbox" at bounding box center [0, 0] width 0 height 0
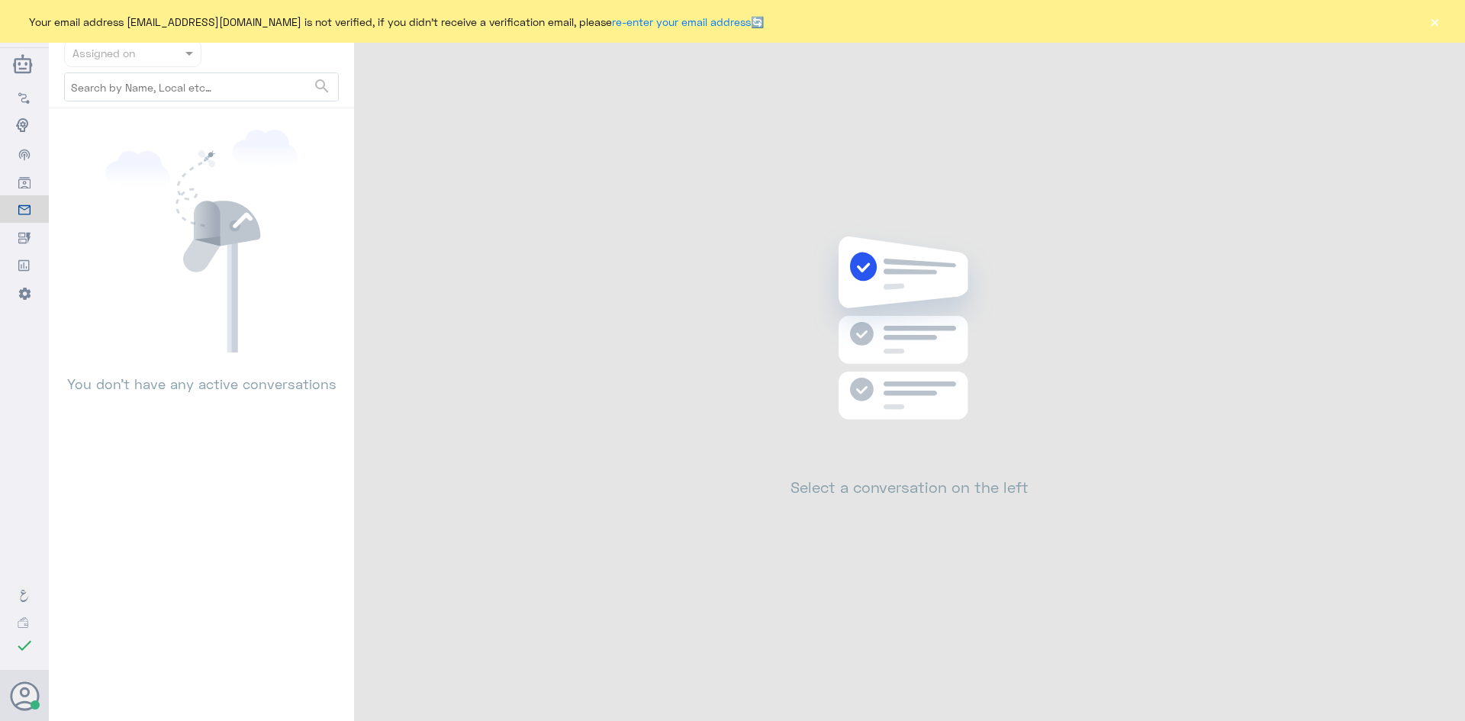
click at [1440, 26] on button "×" at bounding box center [1434, 21] width 15 height 15
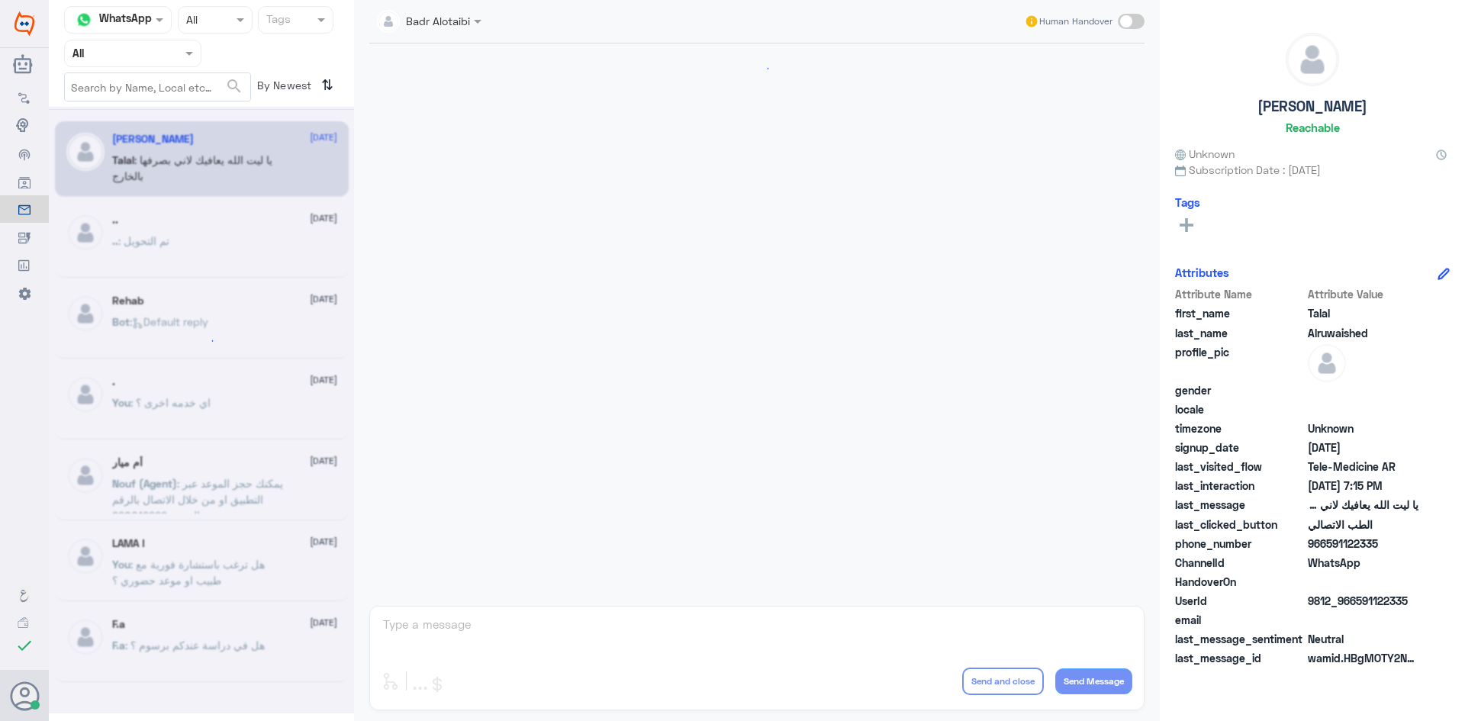
scroll to position [348, 0]
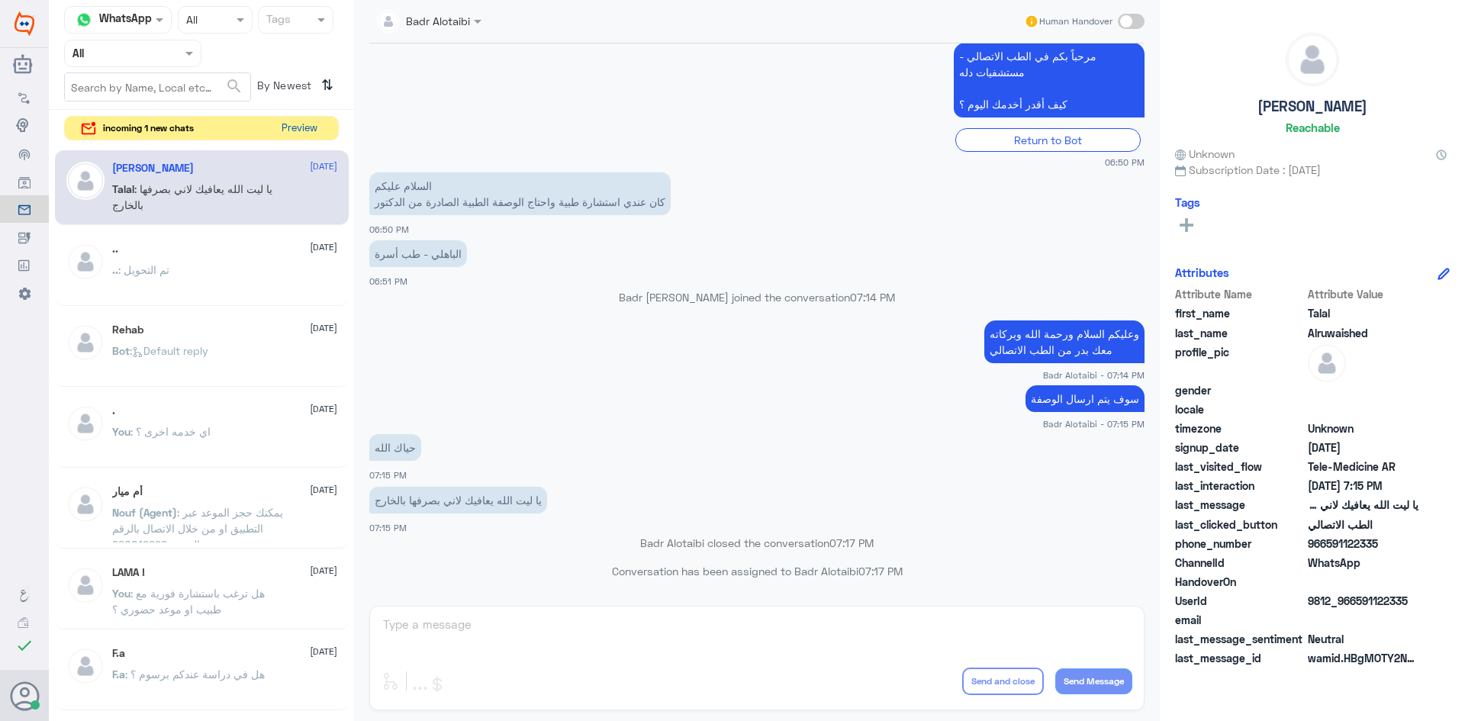
click at [298, 121] on button "Preview" at bounding box center [298, 129] width 47 height 24
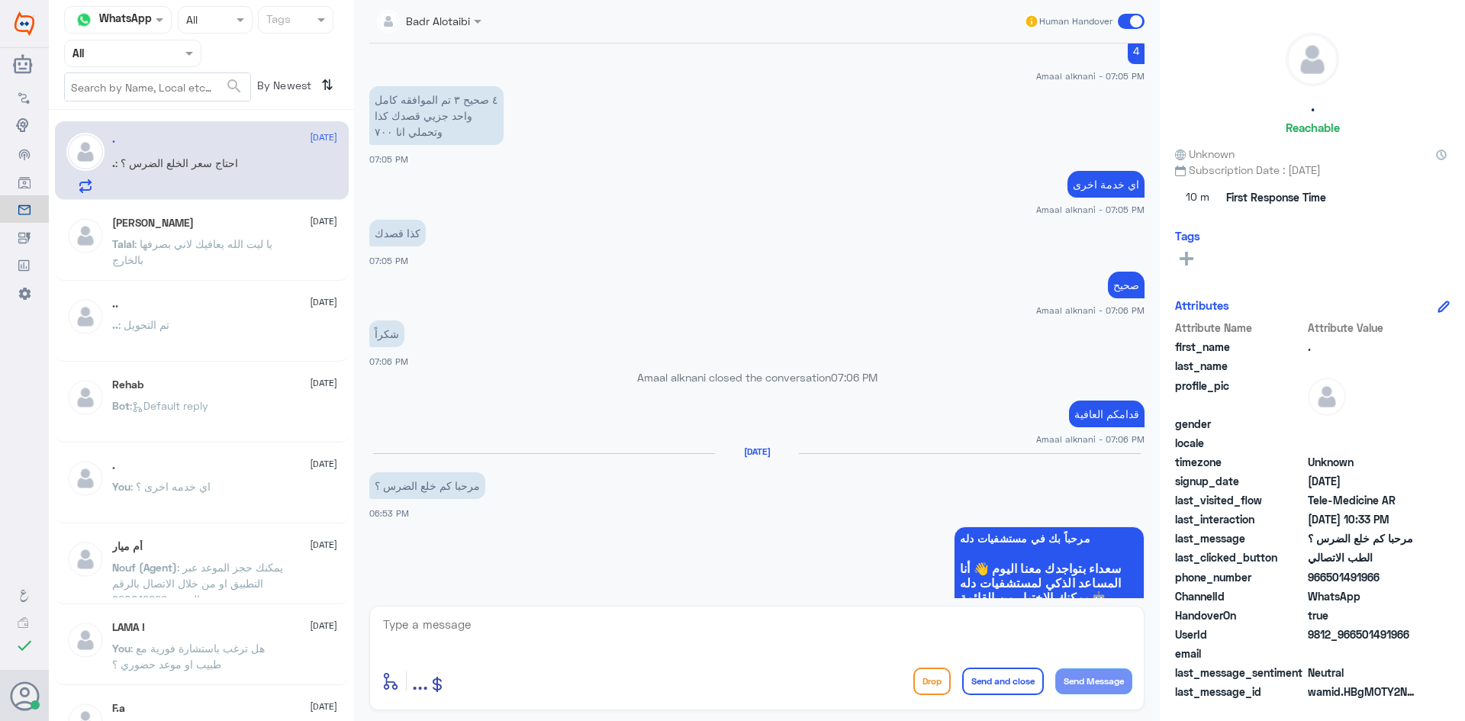
scroll to position [837, 0]
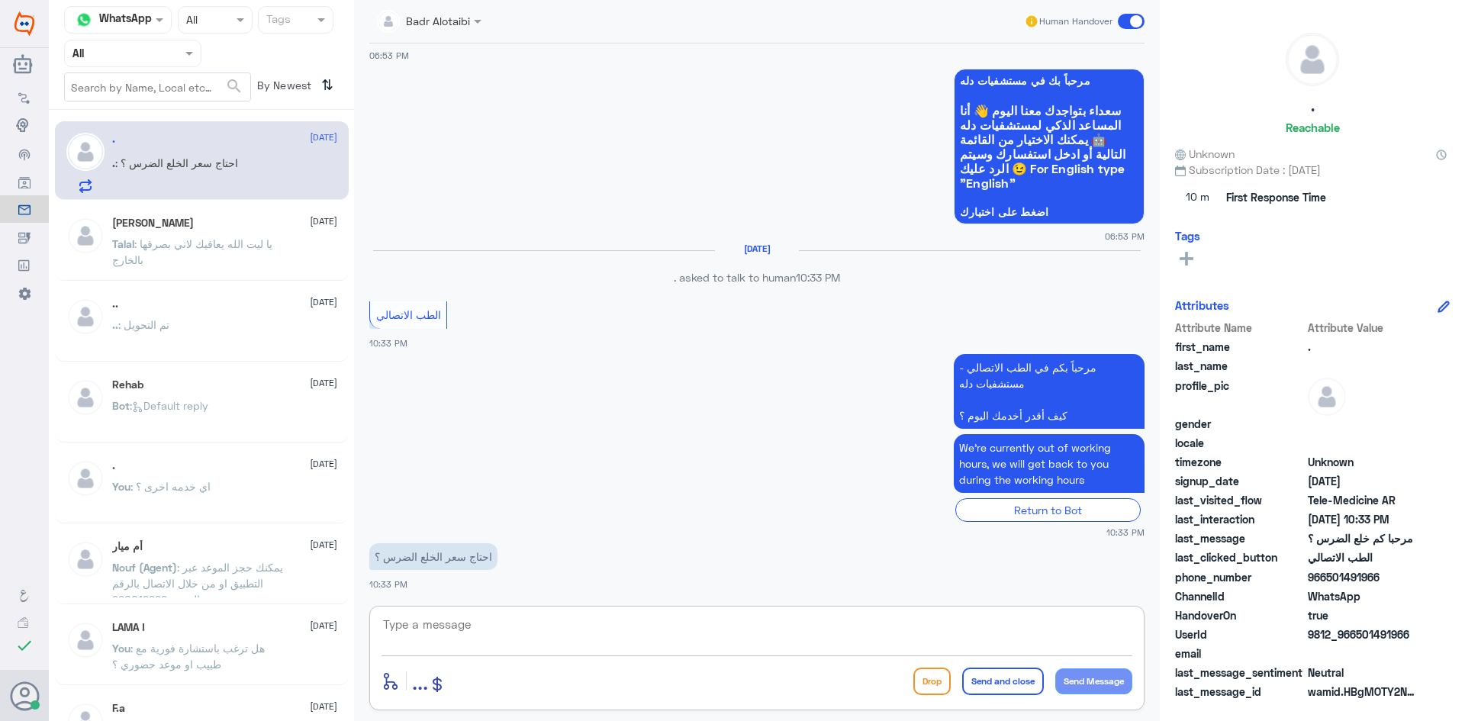
click at [656, 626] on textarea at bounding box center [756, 632] width 751 height 37
type textarea "مرحبا معك بدر من الطب الاتصالي"
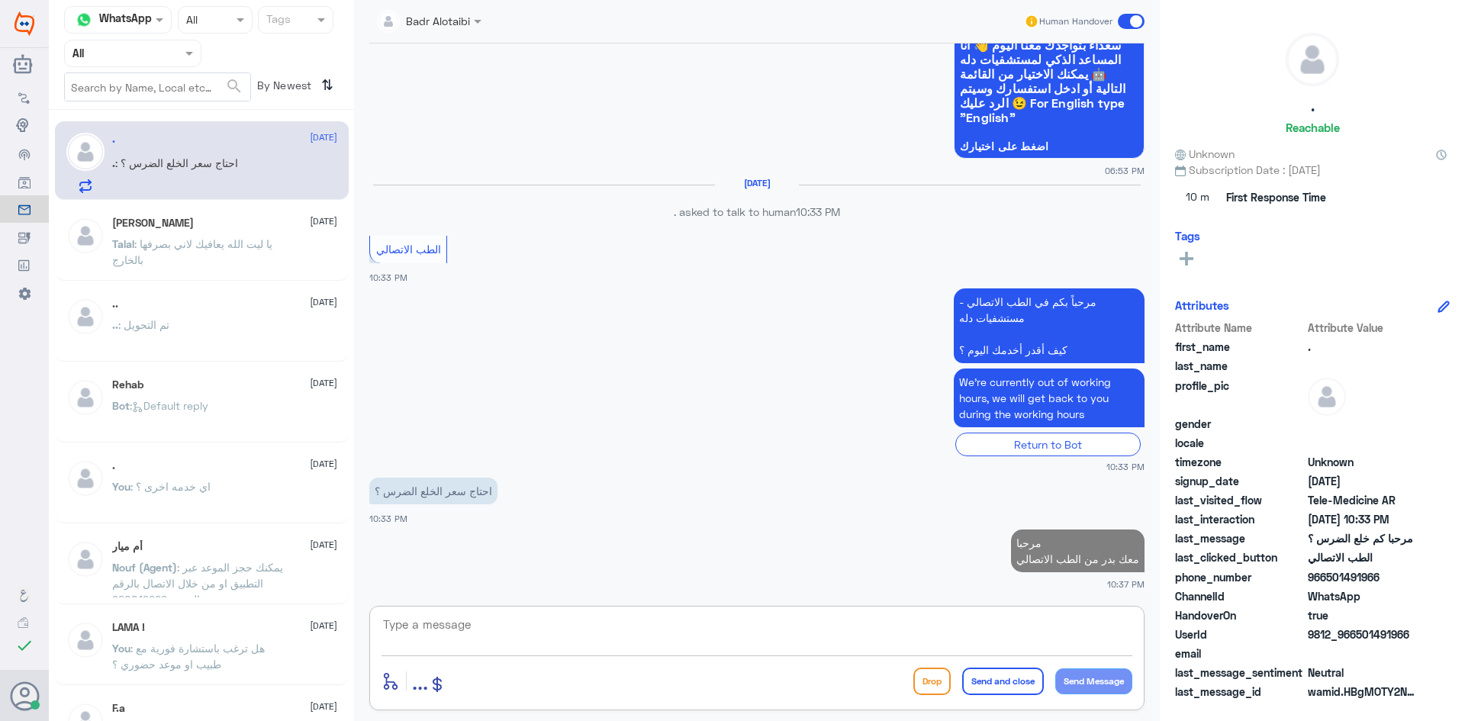
click at [738, 639] on textarea at bounding box center [756, 632] width 751 height 37
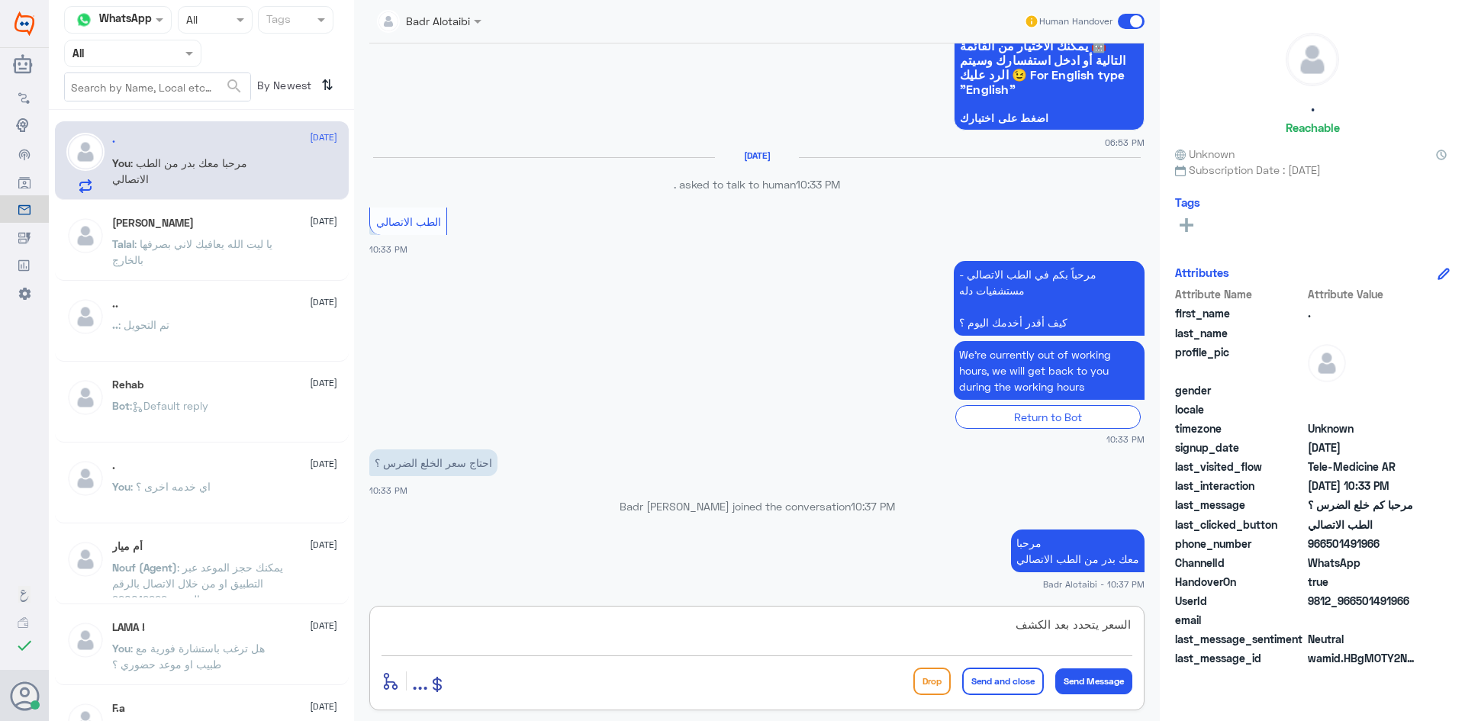
scroll to position [954, 0]
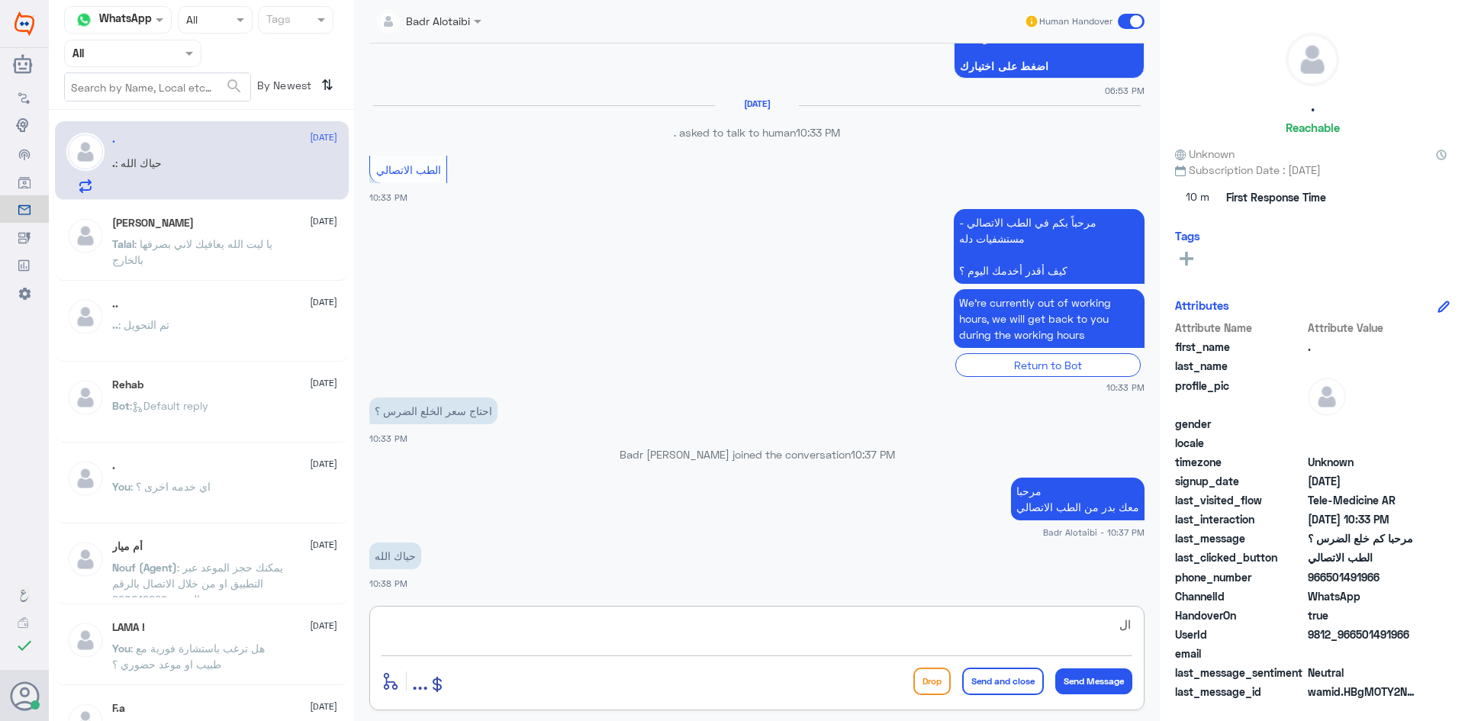
type textarea "ا"
type textarea "سعر الخلع 633"
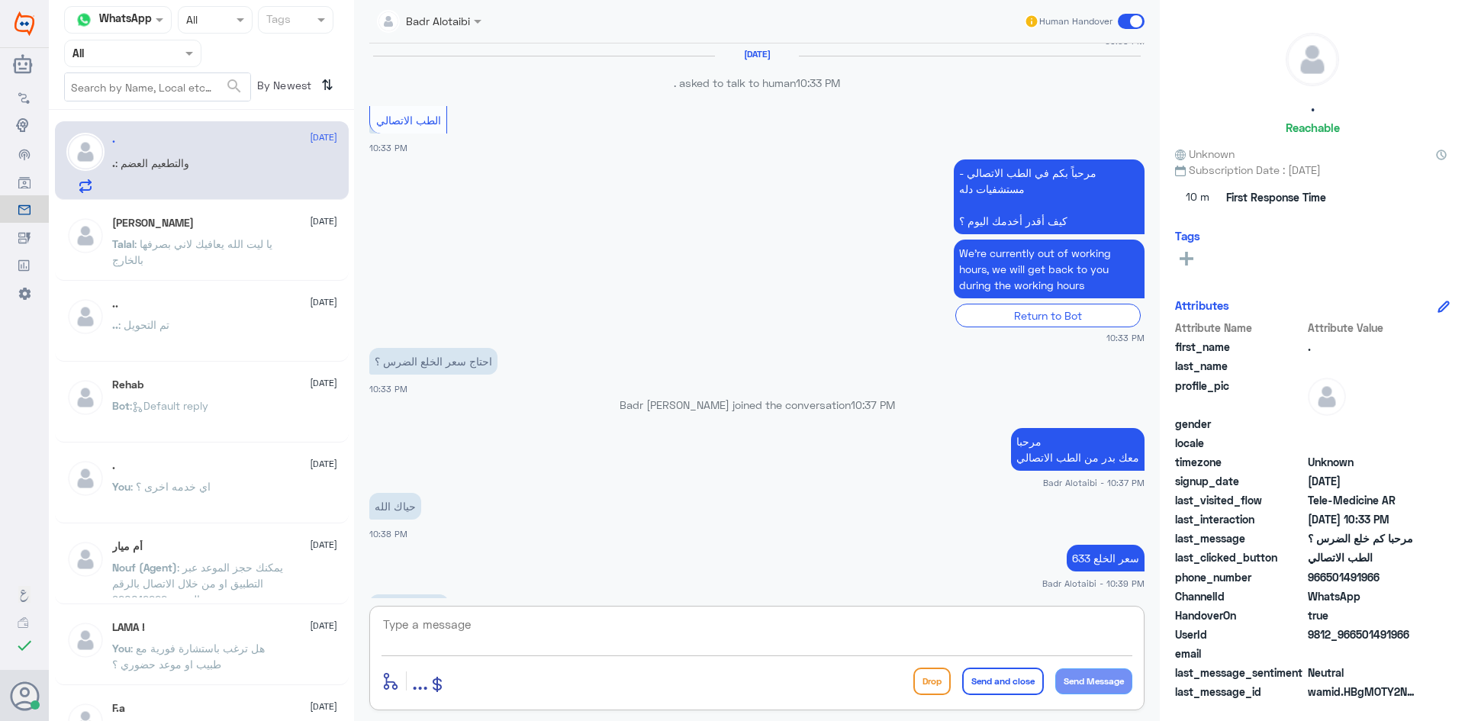
scroll to position [1056, 0]
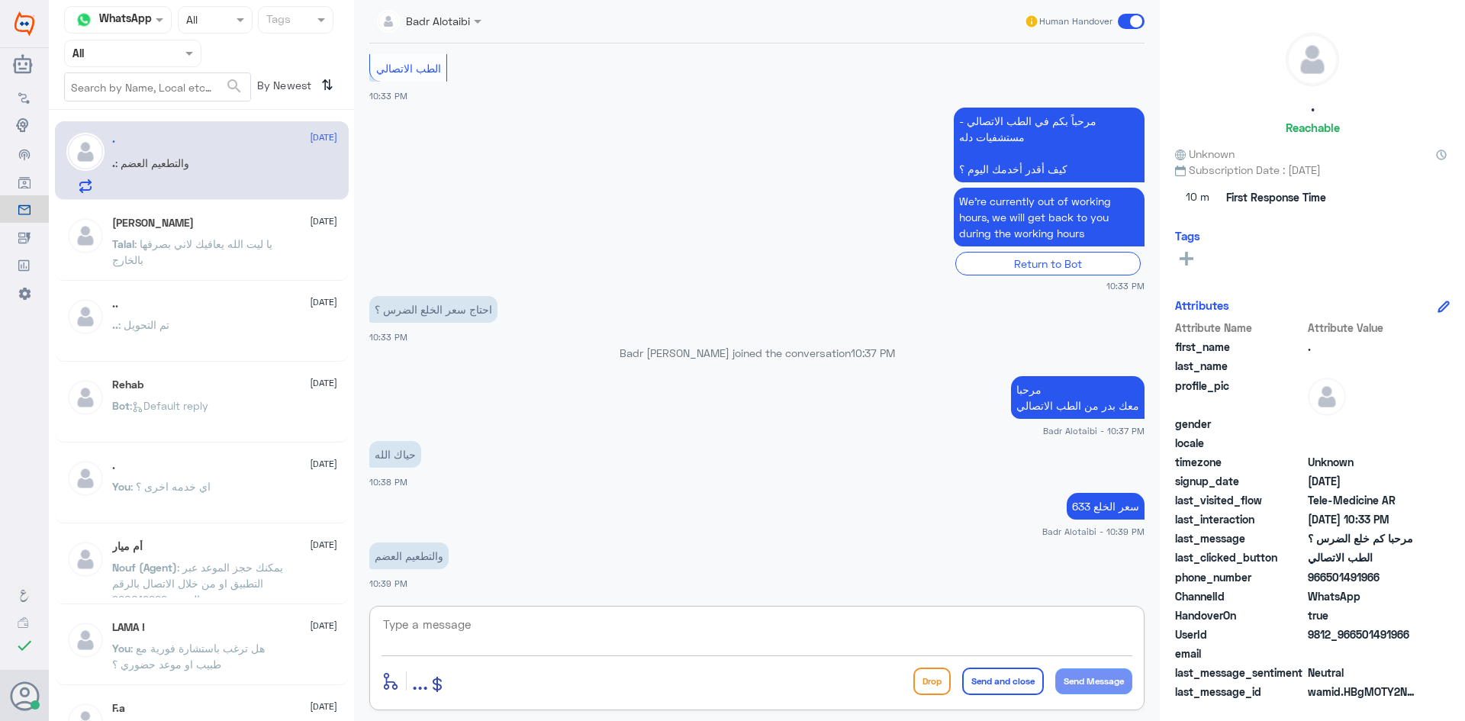
click at [818, 637] on textarea at bounding box center [756, 632] width 751 height 37
click at [745, 627] on textarea at bounding box center [756, 632] width 751 height 37
type textarea "ه"
type textarea "هذا ليس اختصاصنا يتحدد السعر بعد زيارة الطبيب"
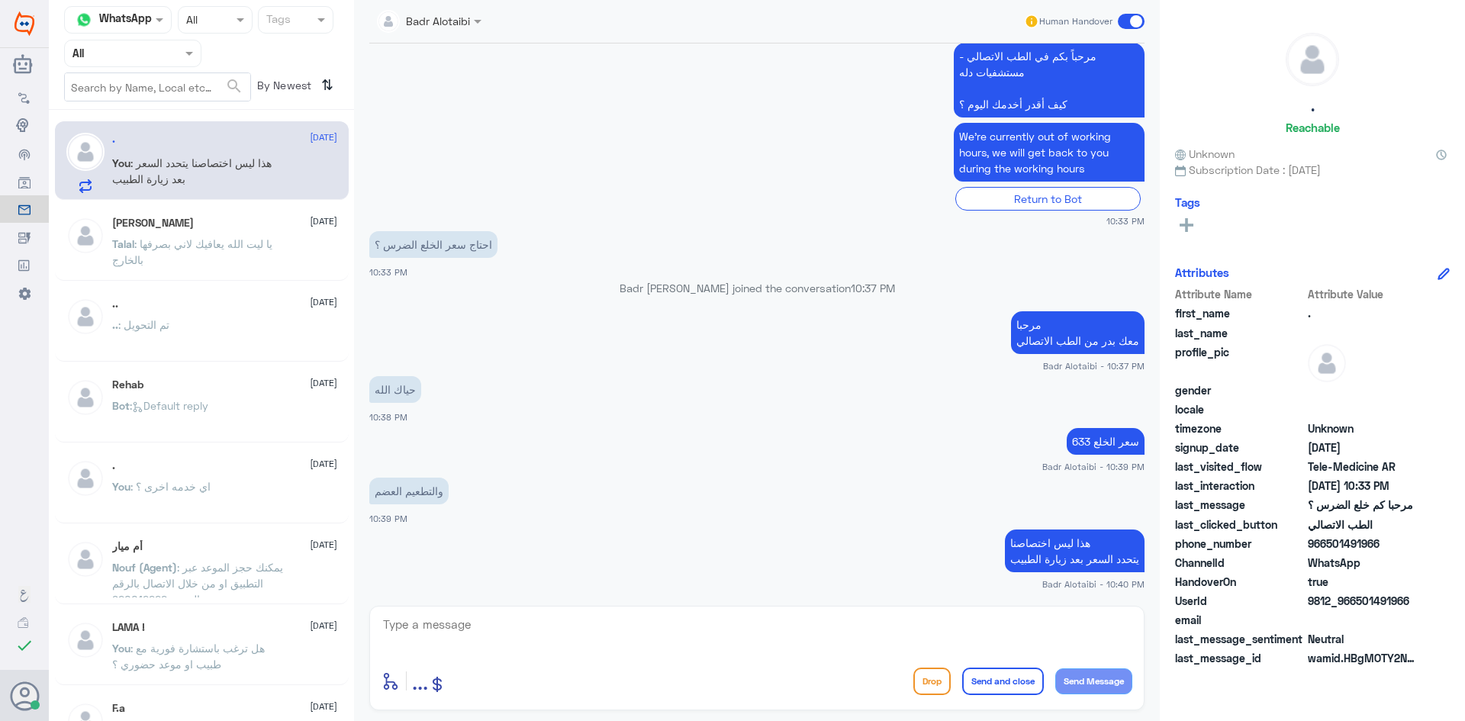
click at [1137, 21] on span at bounding box center [1131, 21] width 27 height 15
click at [0, 0] on input "checkbox" at bounding box center [0, 0] width 0 height 0
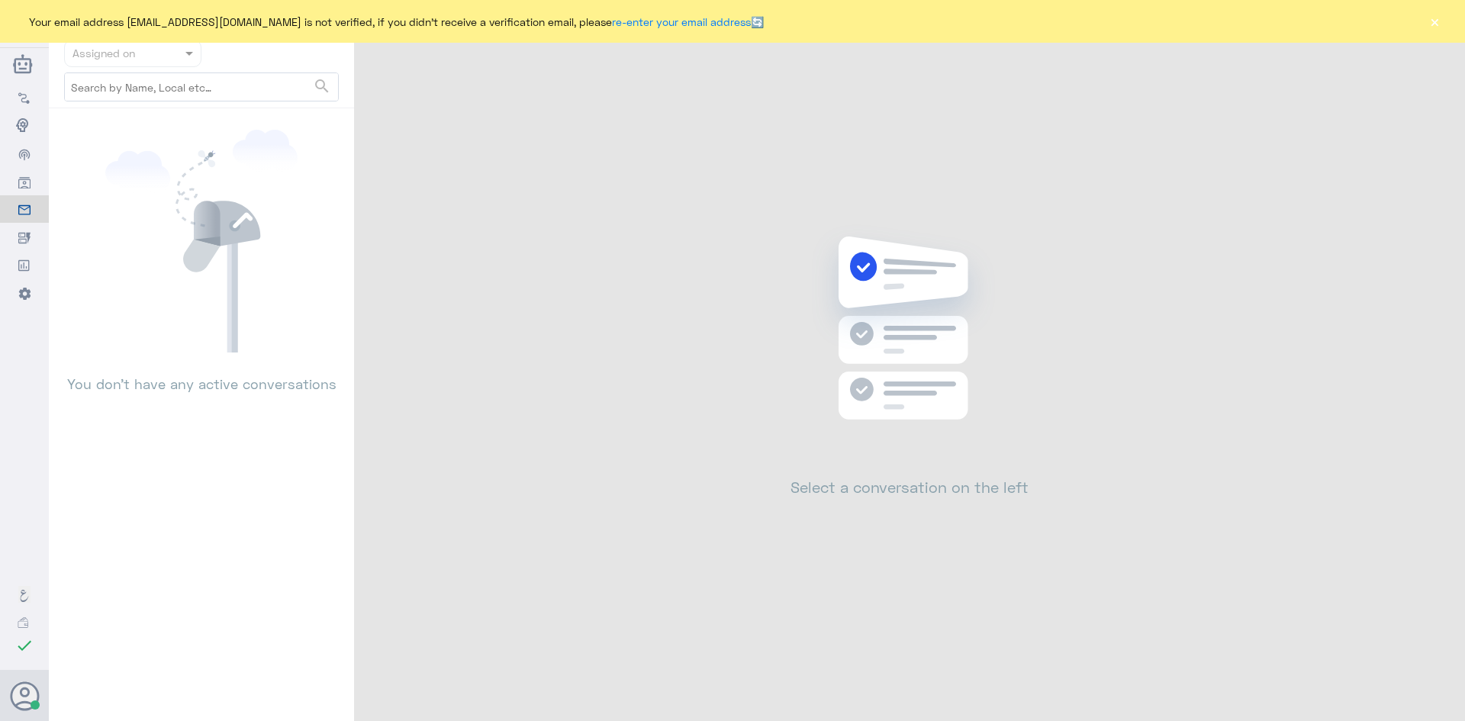
click at [1440, 18] on button "×" at bounding box center [1434, 21] width 15 height 15
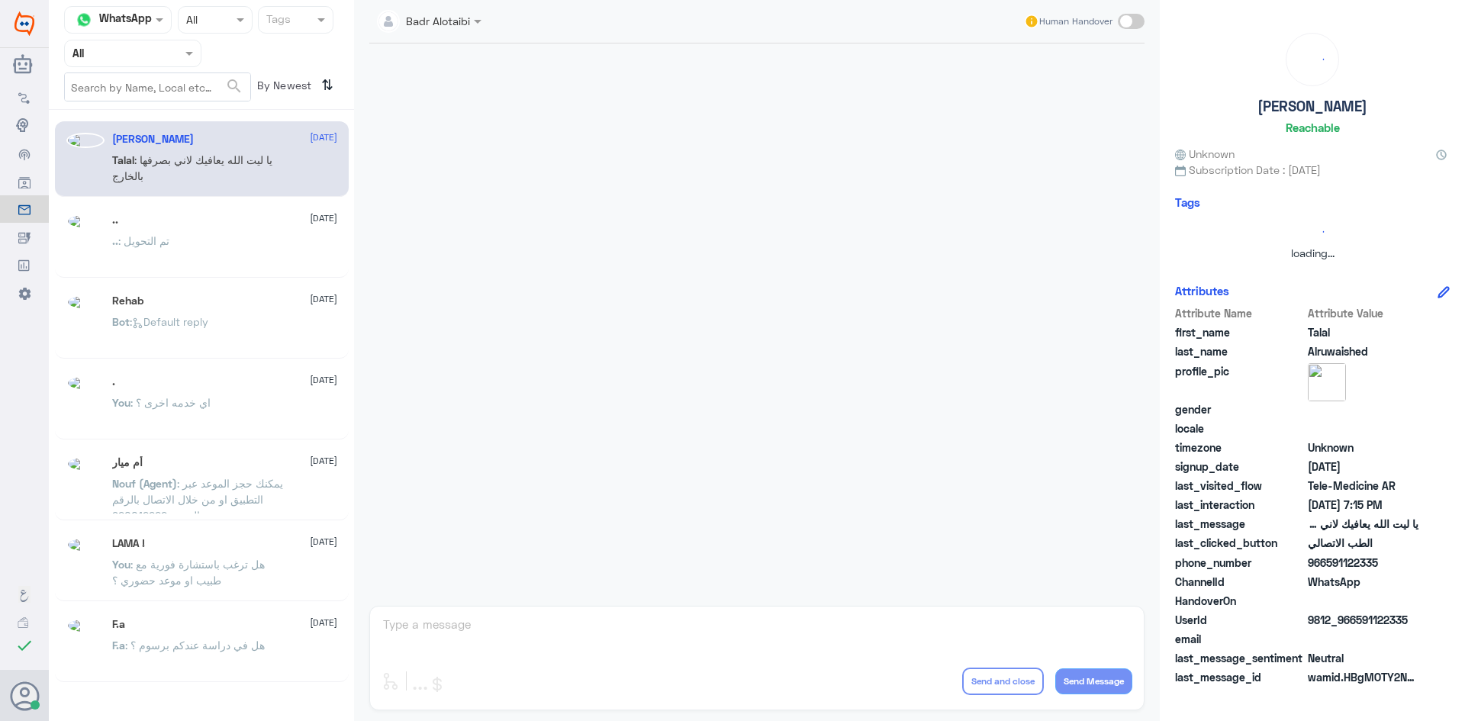
click at [161, 59] on div at bounding box center [133, 53] width 136 height 18
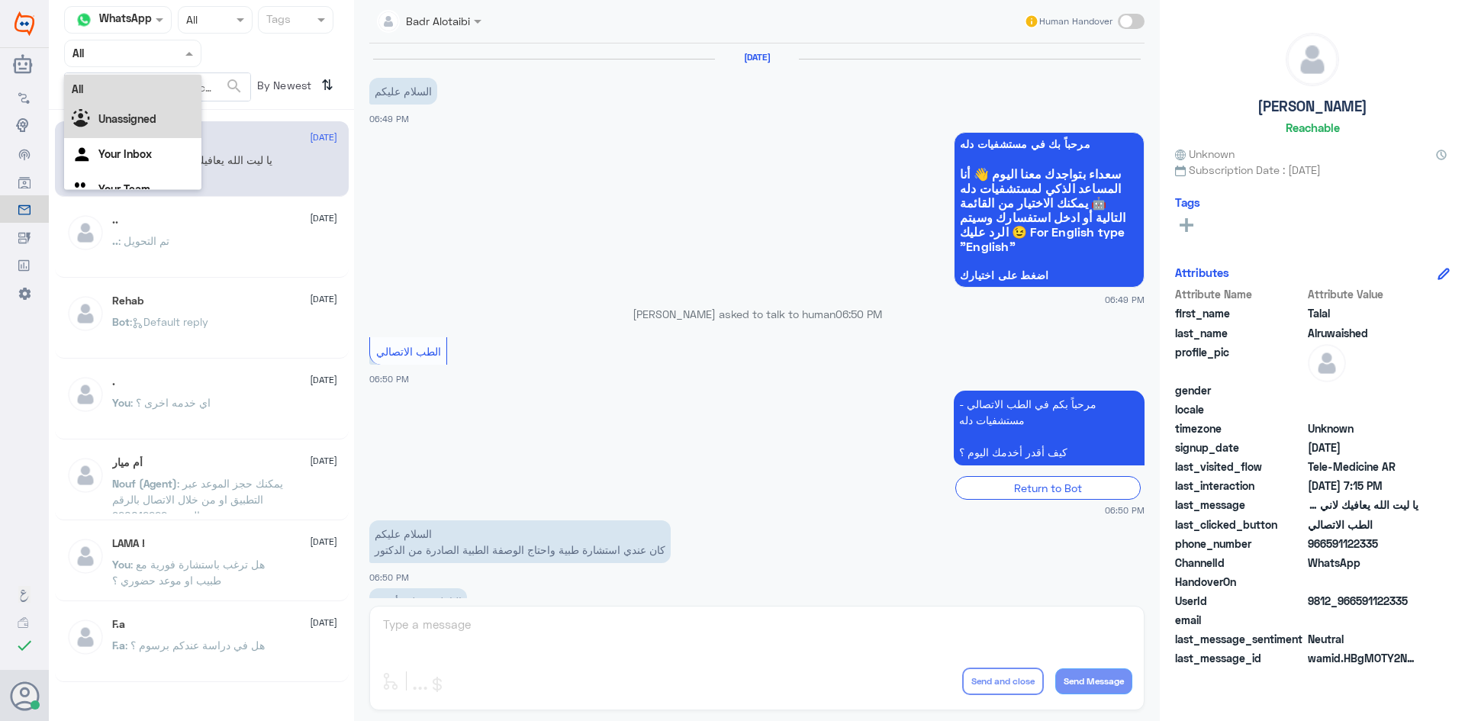
scroll to position [348, 0]
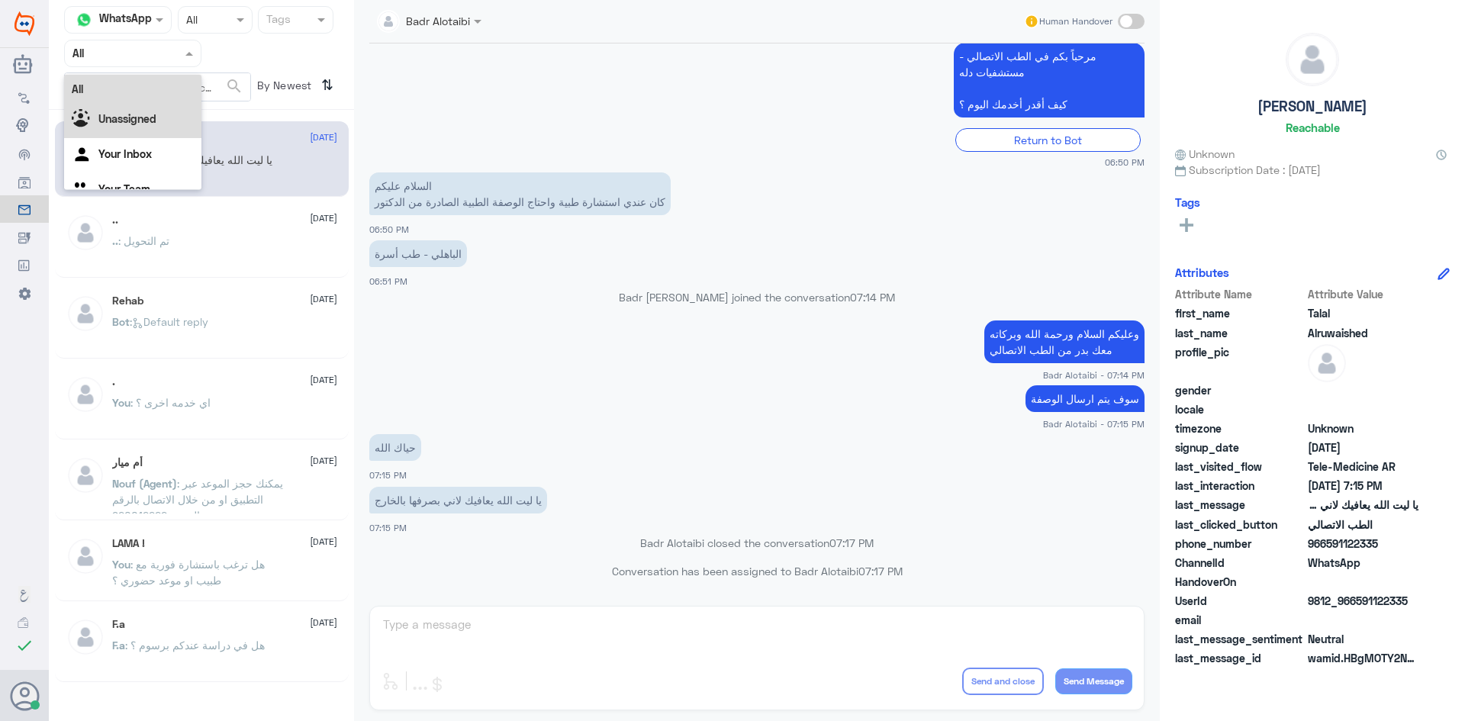
click at [166, 111] on div "Unassigned" at bounding box center [132, 120] width 137 height 35
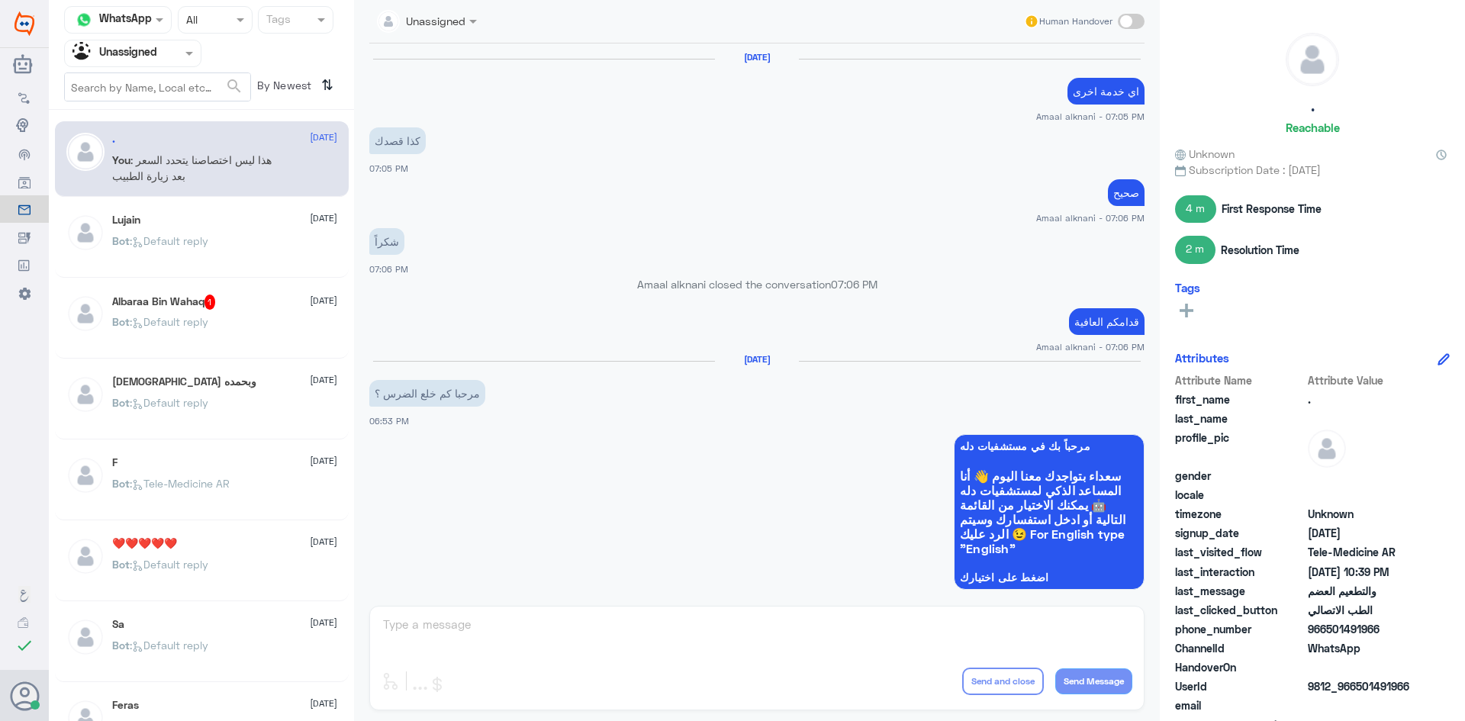
scroll to position [705, 0]
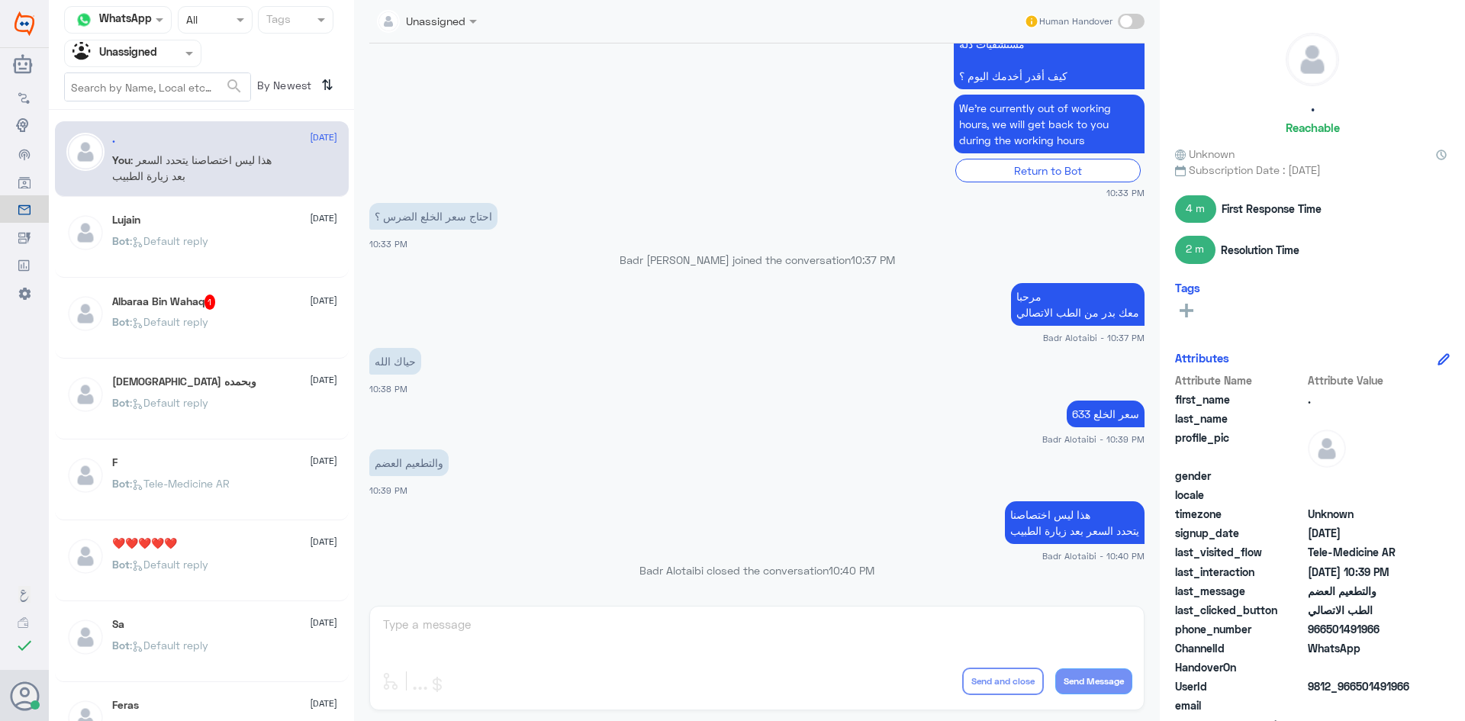
click at [244, 241] on div "Bot : Default reply" at bounding box center [224, 254] width 225 height 34
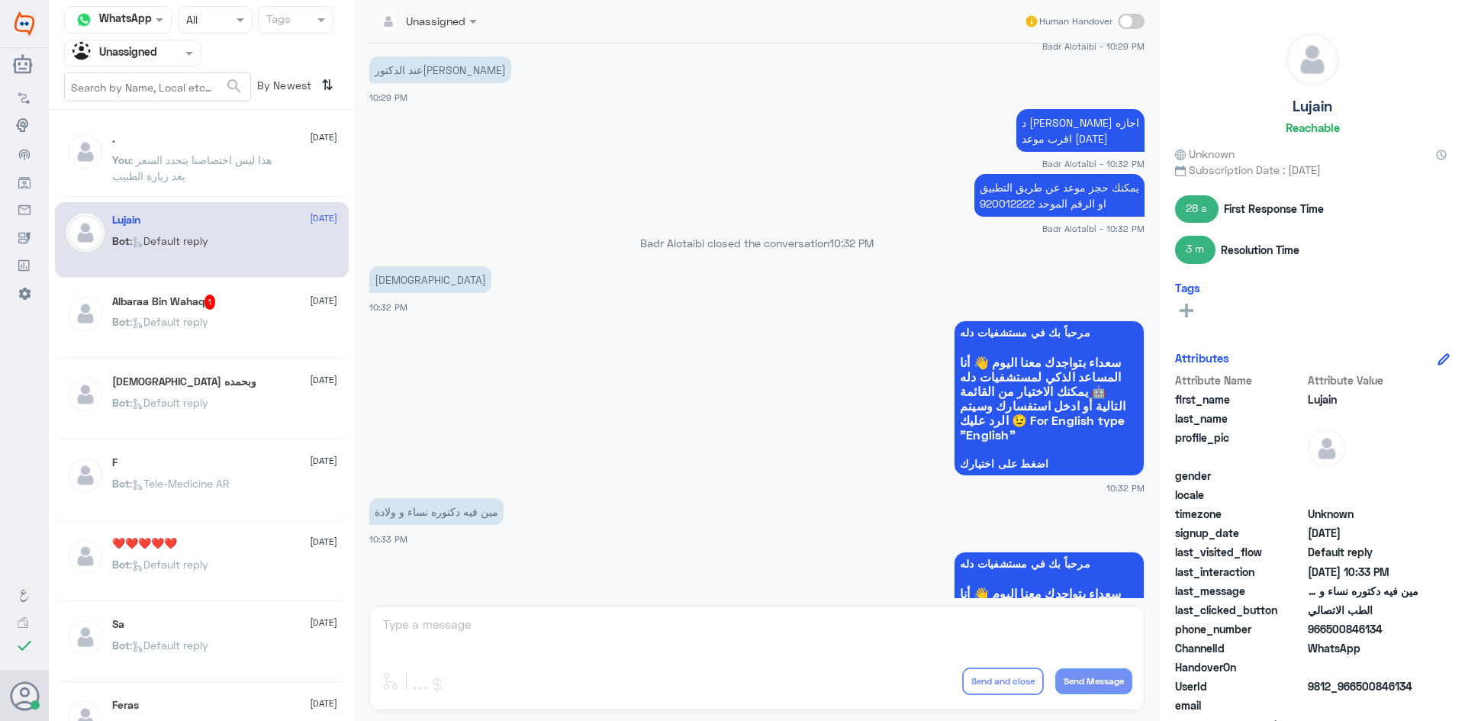
scroll to position [958, 0]
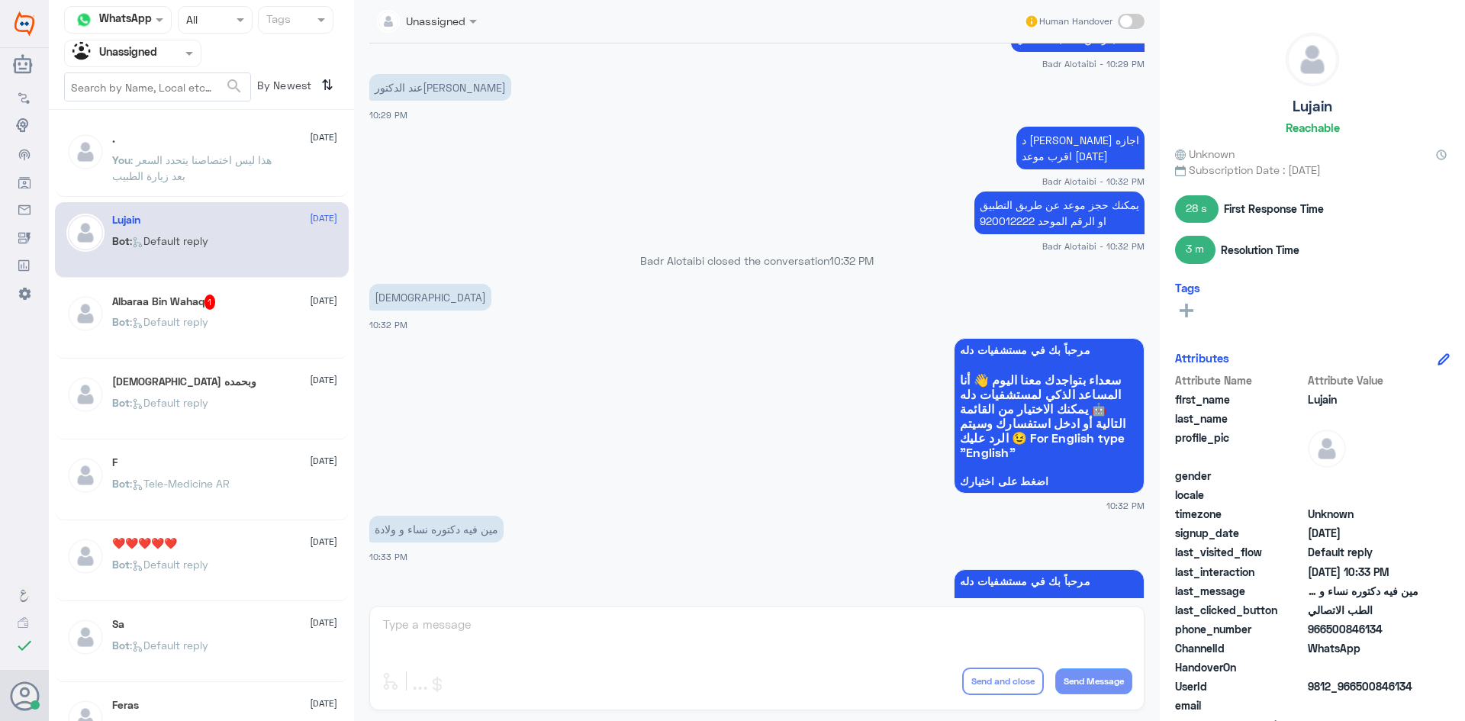
click at [239, 299] on div "Albaraa Bin Wahaq 1 23 August" at bounding box center [224, 302] width 225 height 15
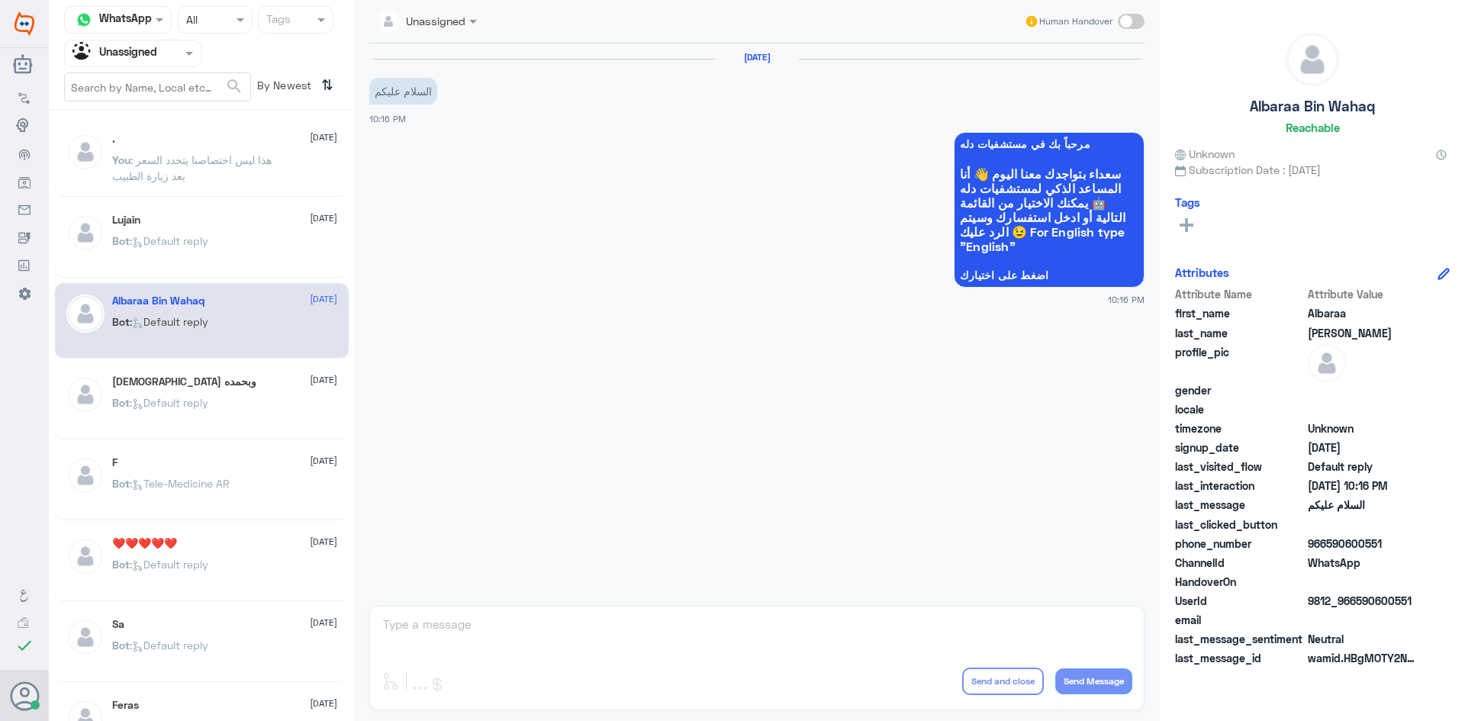
click at [176, 56] on div at bounding box center [133, 53] width 136 height 18
click at [159, 83] on div "All" at bounding box center [132, 89] width 137 height 28
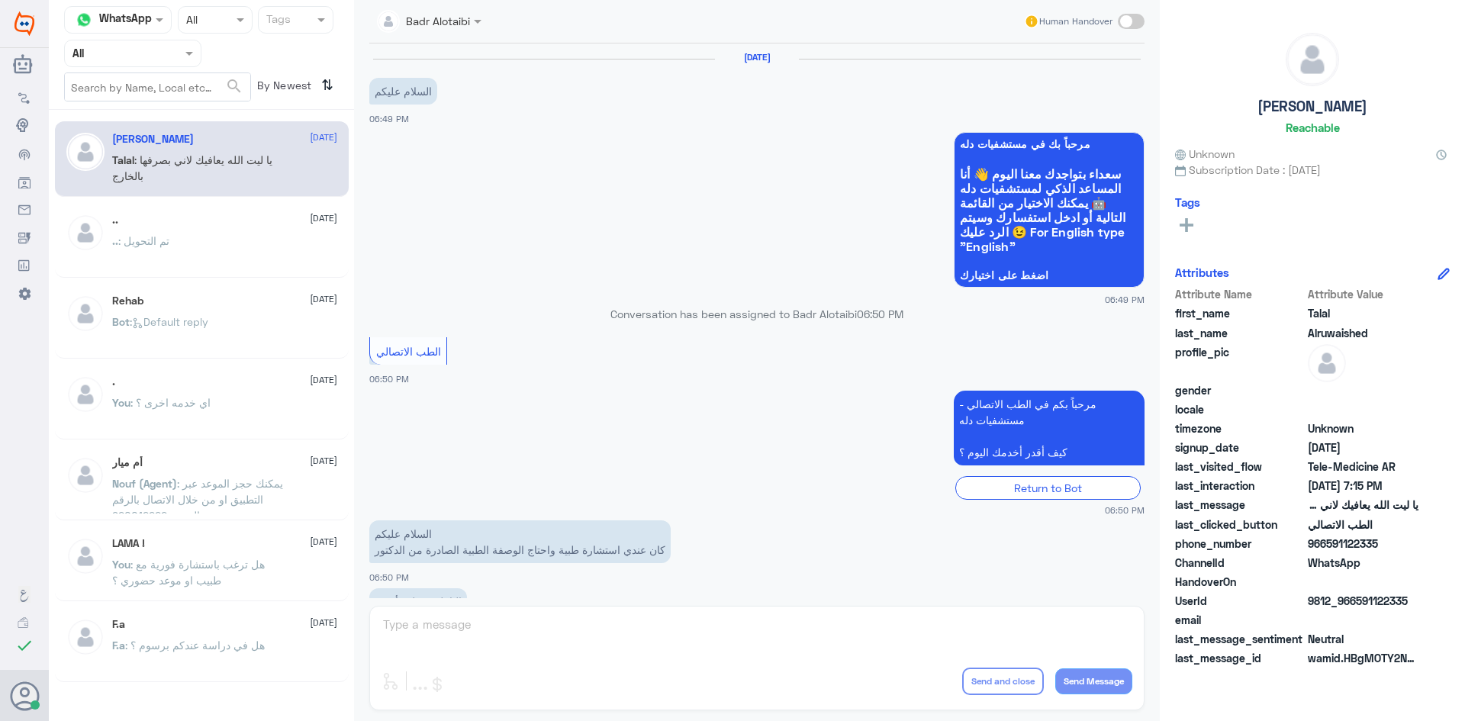
scroll to position [348, 0]
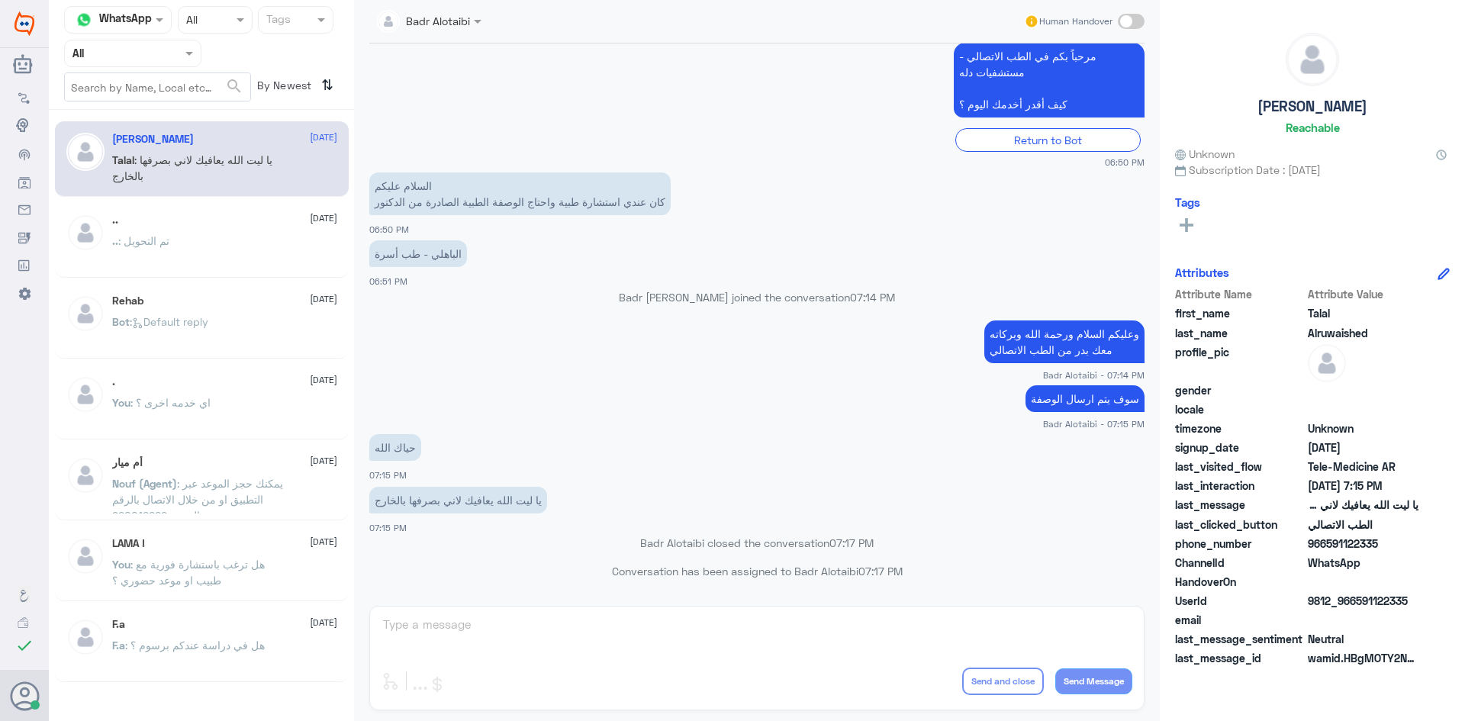
click at [182, 55] on span at bounding box center [191, 53] width 19 height 16
click at [170, 108] on div "Unassigned" at bounding box center [132, 120] width 137 height 35
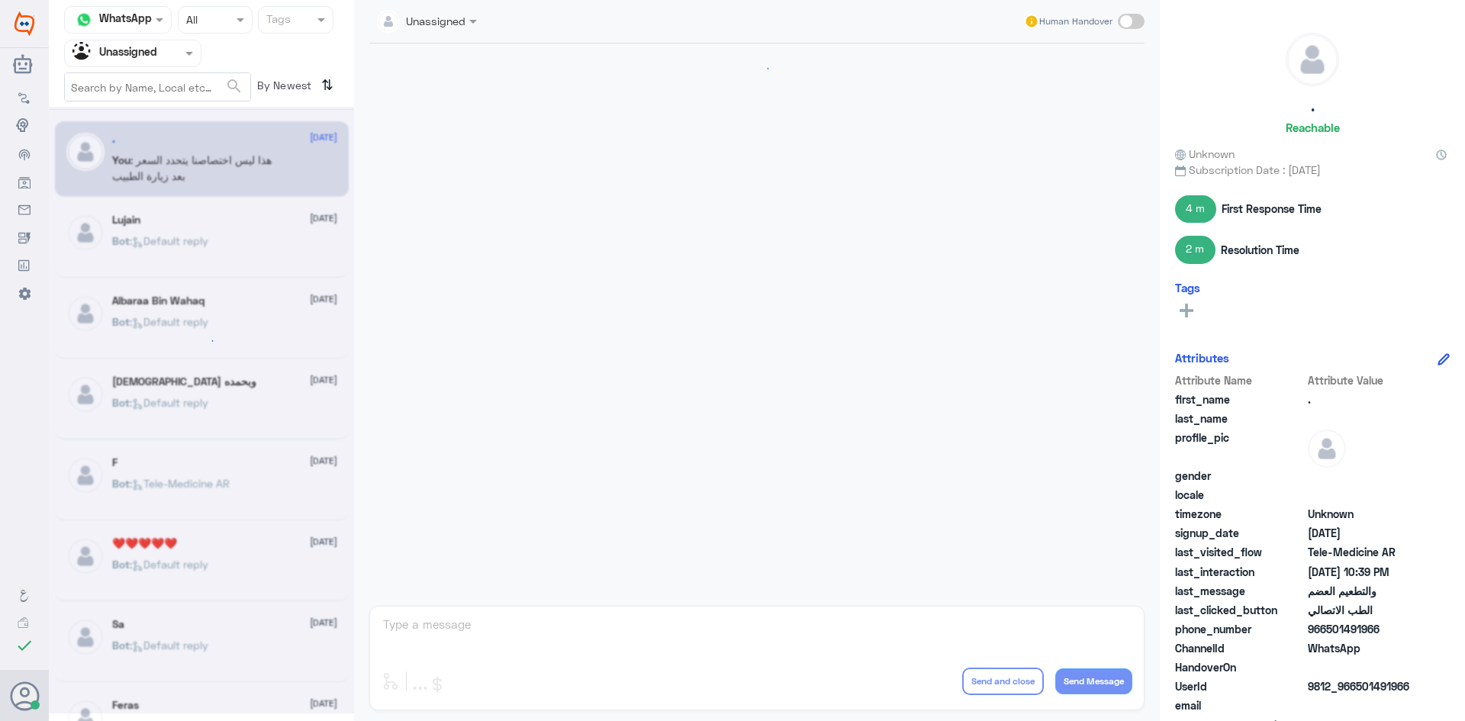
scroll to position [705, 0]
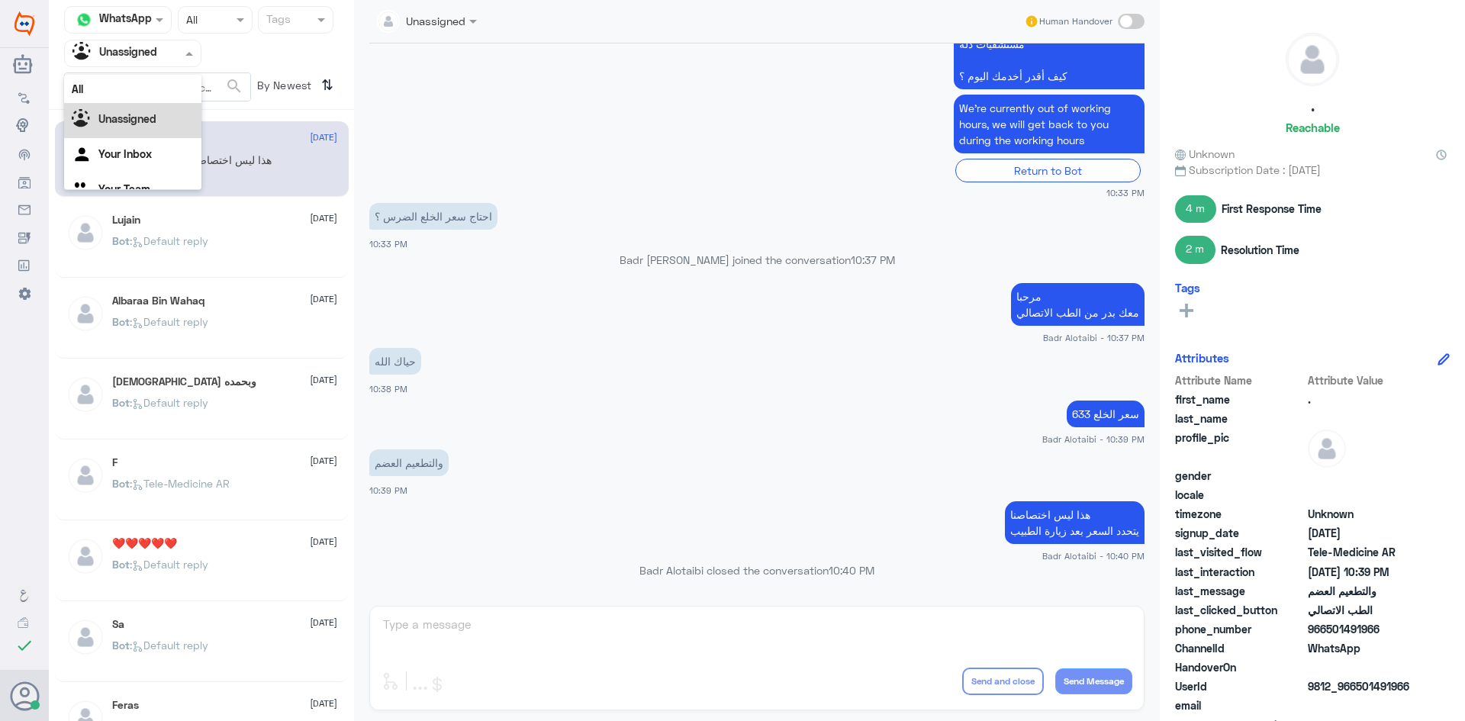
click at [180, 60] on div at bounding box center [133, 53] width 136 height 18
click at [159, 90] on div "All" at bounding box center [132, 89] width 137 height 28
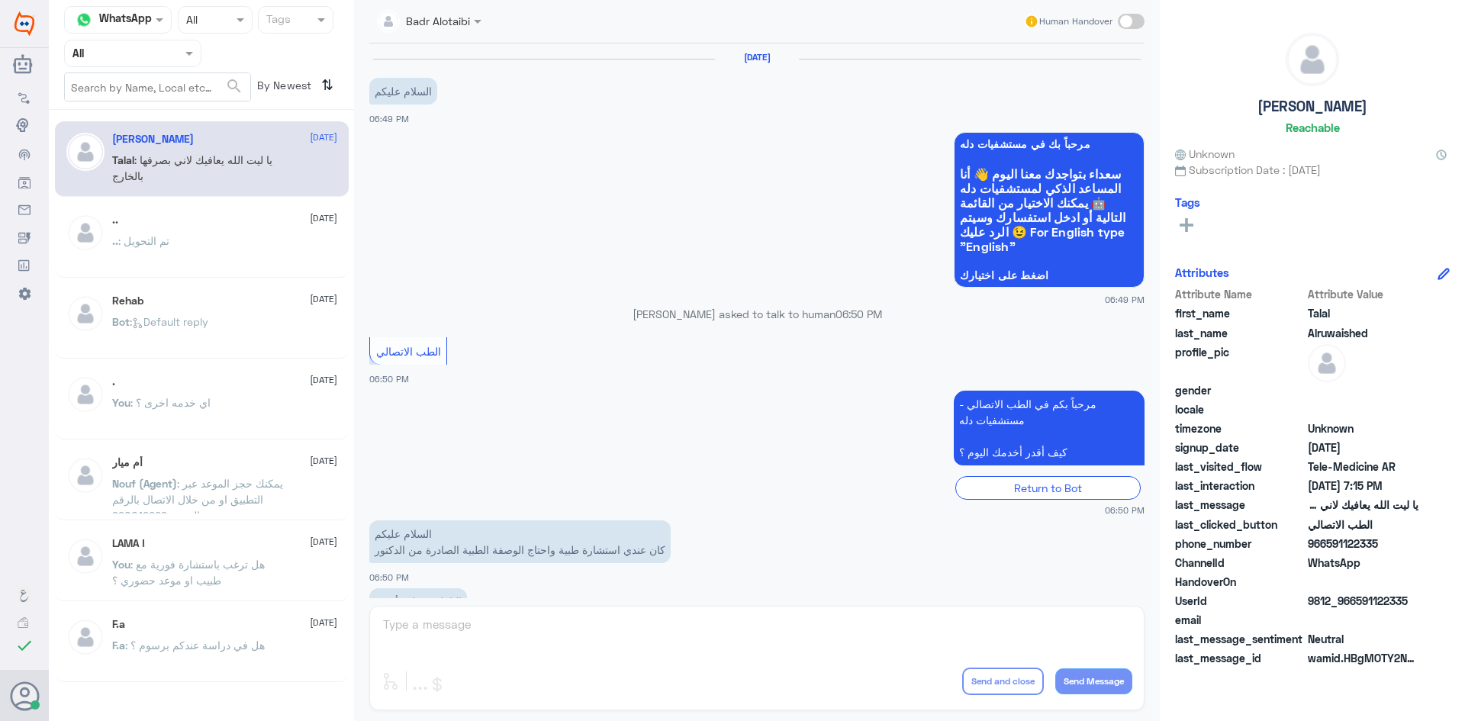
scroll to position [348, 0]
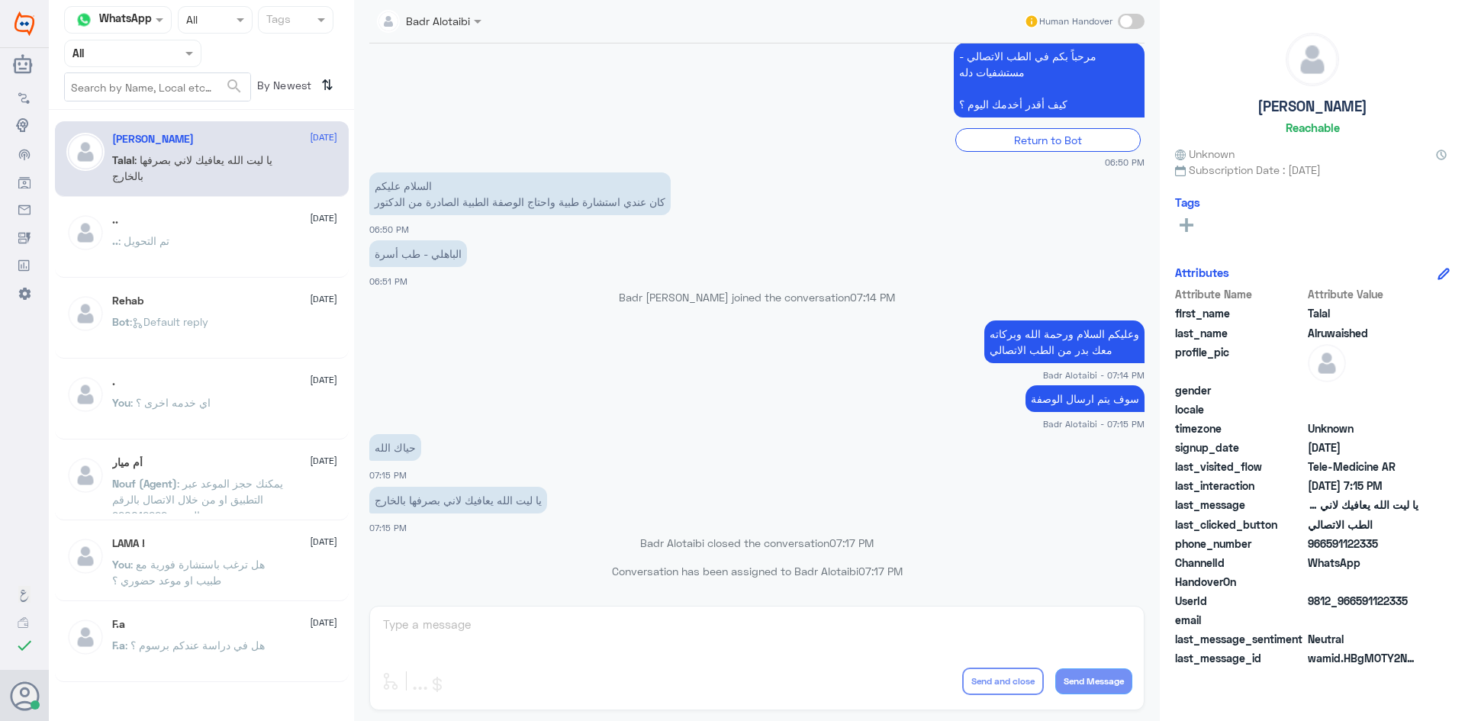
click at [179, 53] on div at bounding box center [133, 53] width 136 height 18
click at [179, 114] on div "Unassigned" at bounding box center [132, 120] width 137 height 35
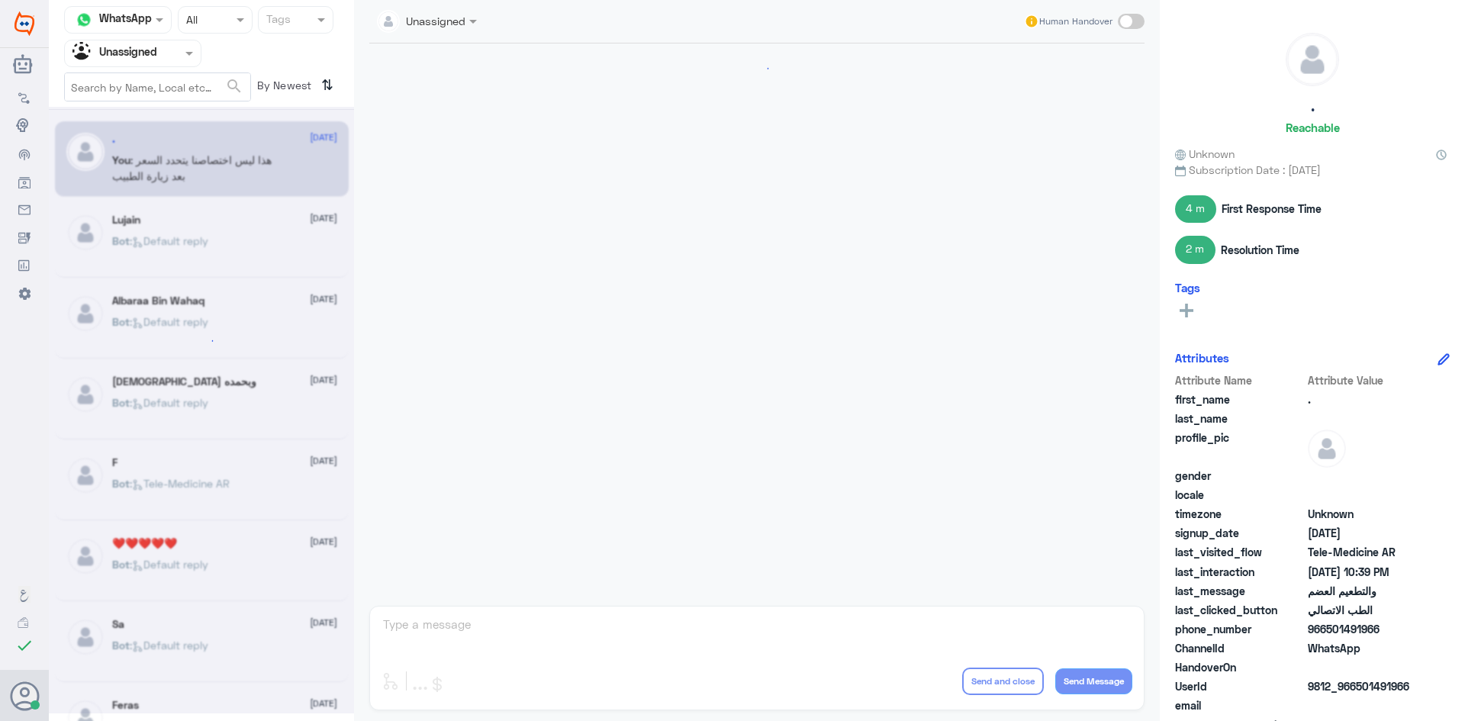
scroll to position [705, 0]
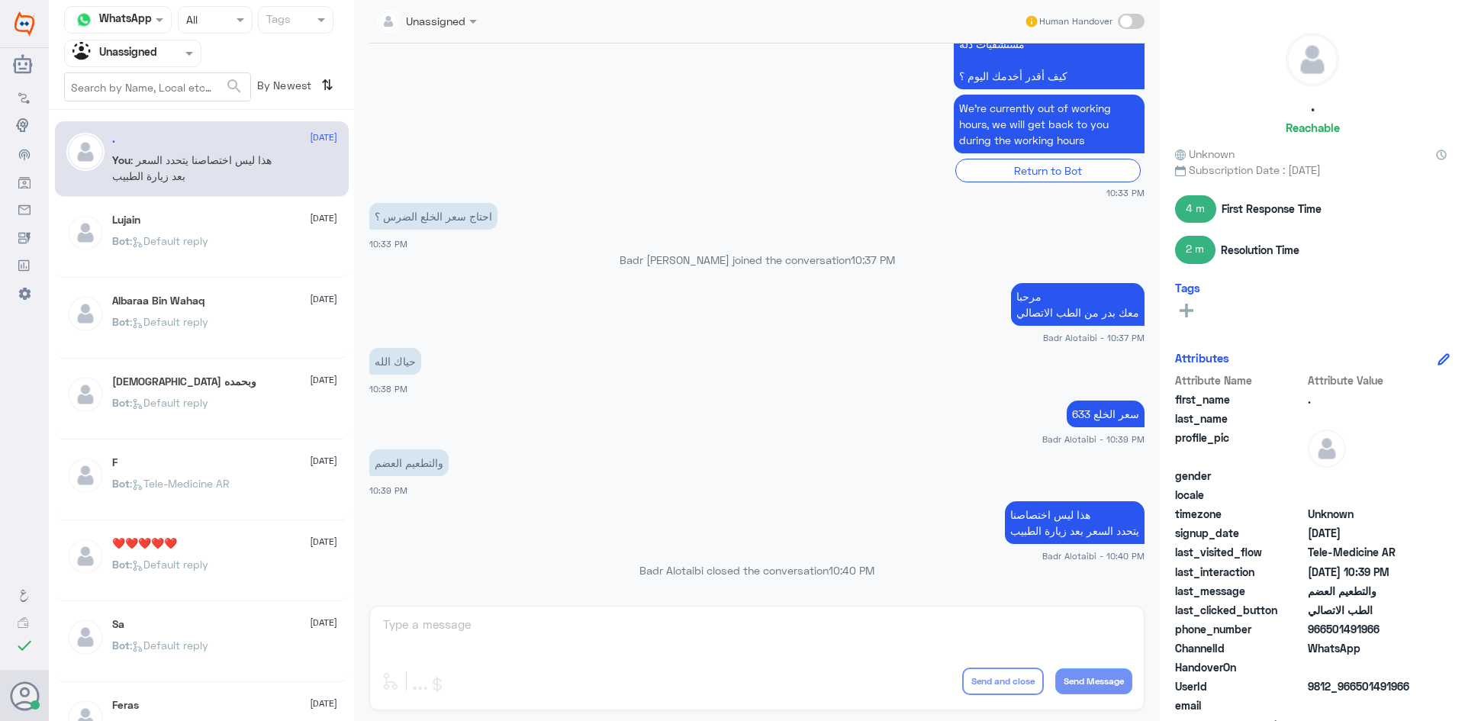
click at [259, 238] on div "Bot : Default reply" at bounding box center [224, 254] width 225 height 34
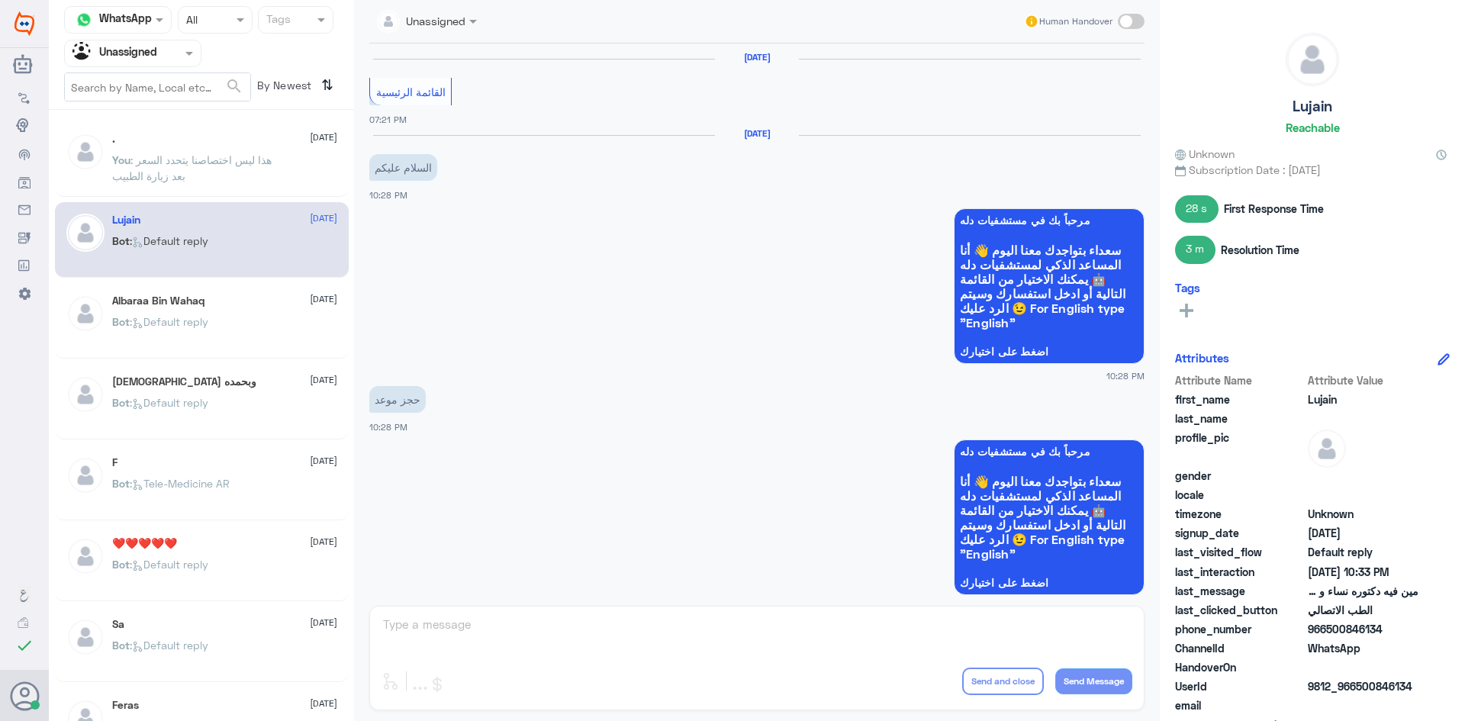
scroll to position [1110, 0]
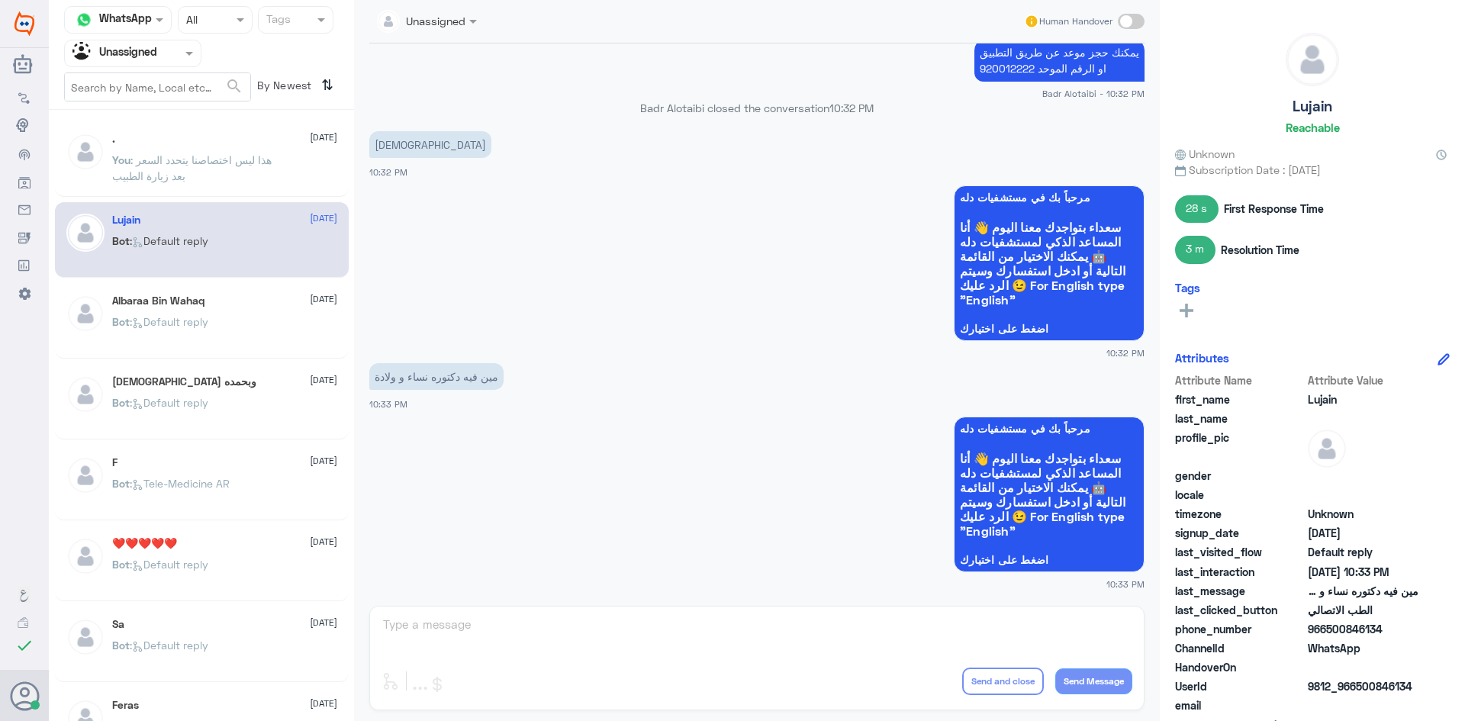
drag, startPoint x: 1384, startPoint y: 628, endPoint x: 1326, endPoint y: 629, distance: 58.0
click at [1326, 629] on span "966500846134" at bounding box center [1363, 629] width 111 height 16
copy span "500846134"
click at [179, 65] on div "Agent Filter Unassigned" at bounding box center [132, 53] width 137 height 27
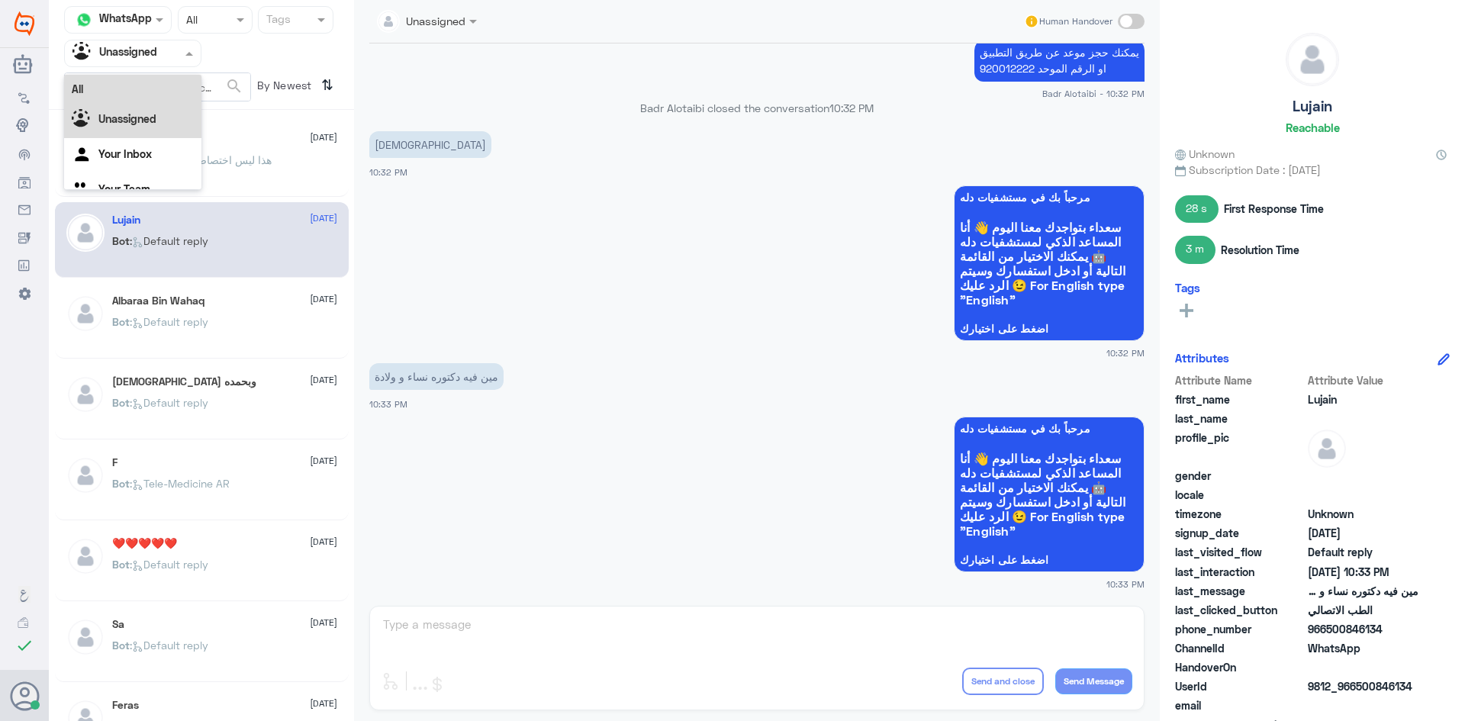
click at [143, 90] on div "All" at bounding box center [132, 89] width 137 height 28
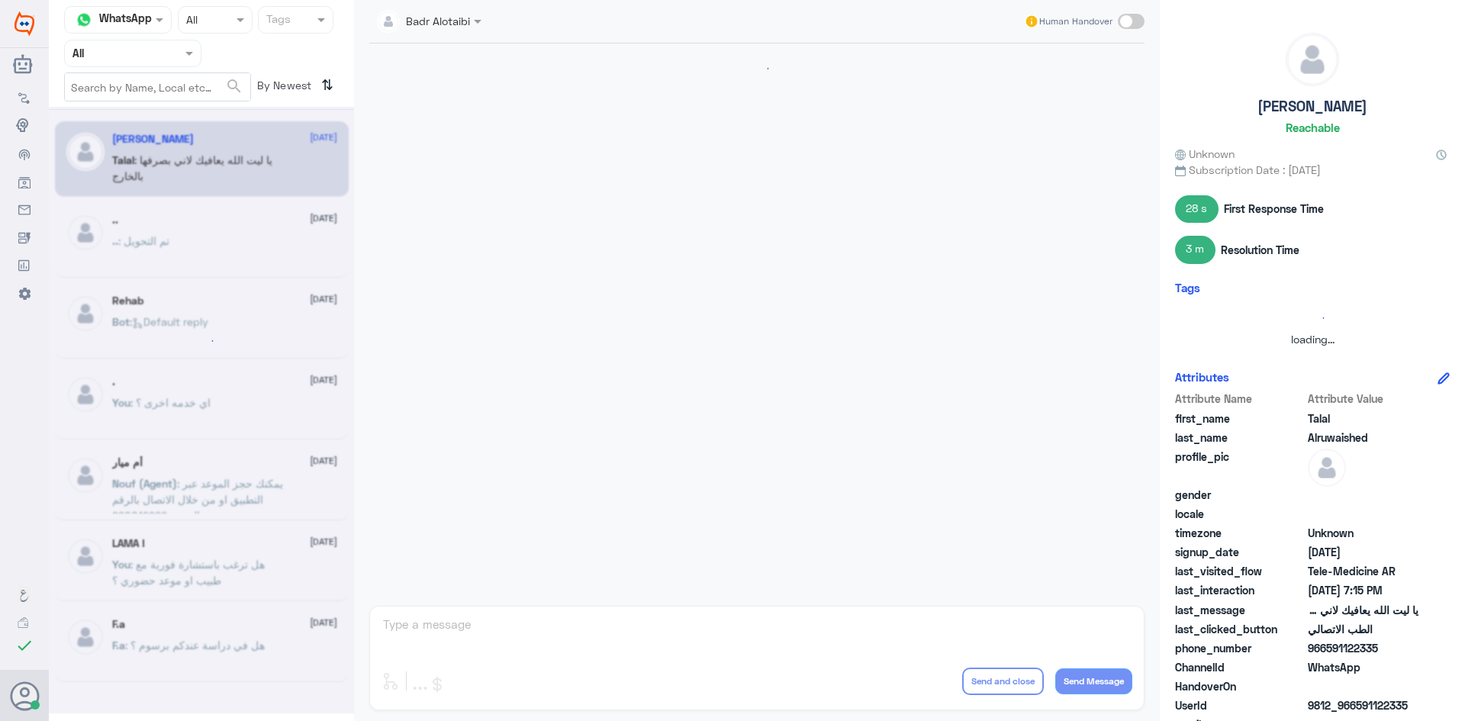
scroll to position [348, 0]
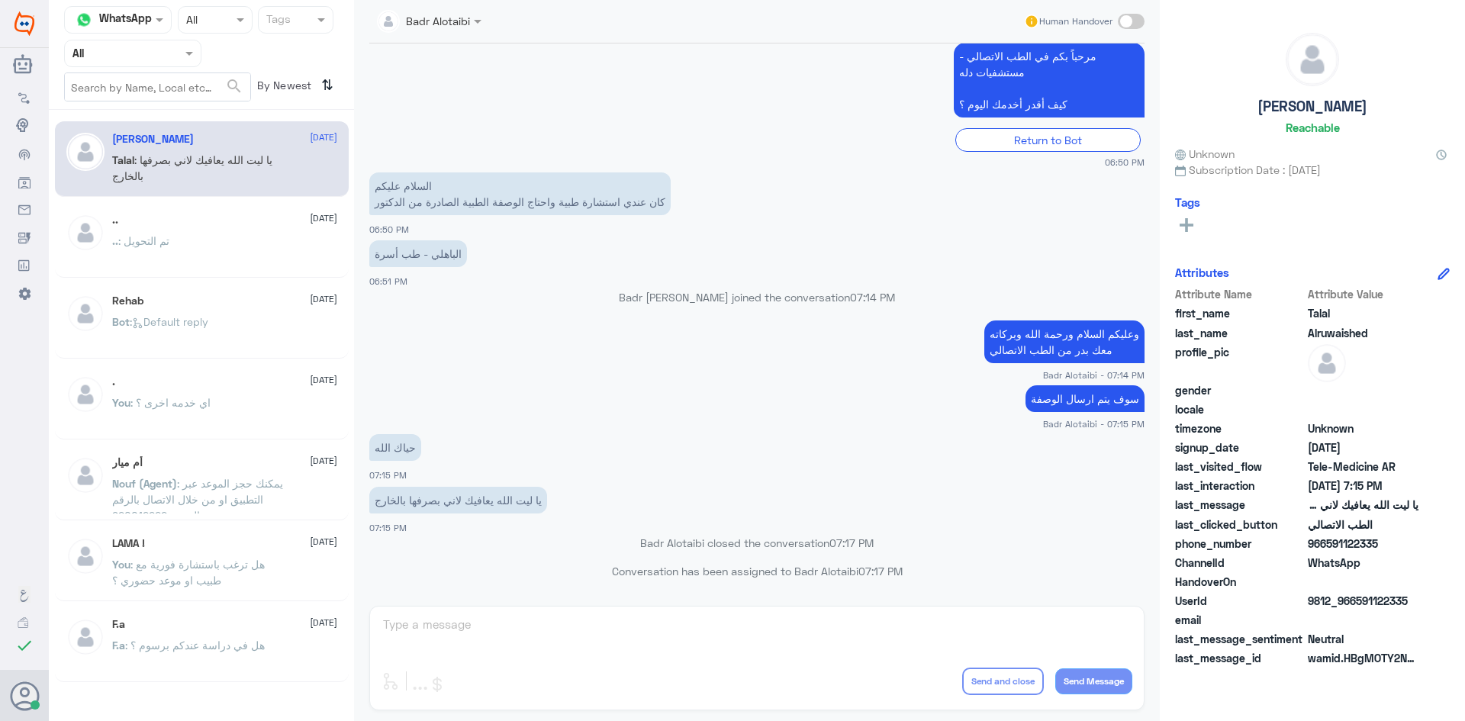
click at [284, 635] on div "F.a 29 July F.a : هل في دراسة عندكم برسوم ؟" at bounding box center [224, 646] width 225 height 57
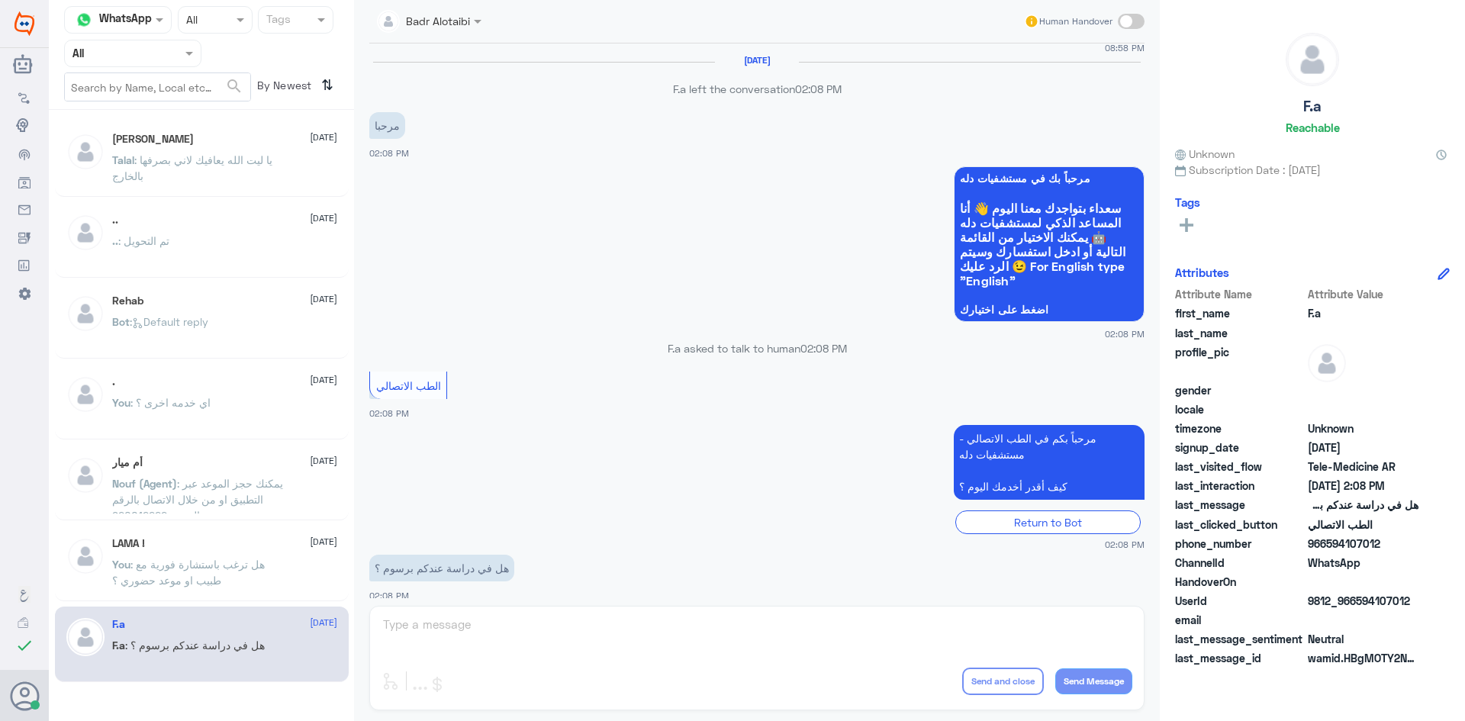
scroll to position [1041, 0]
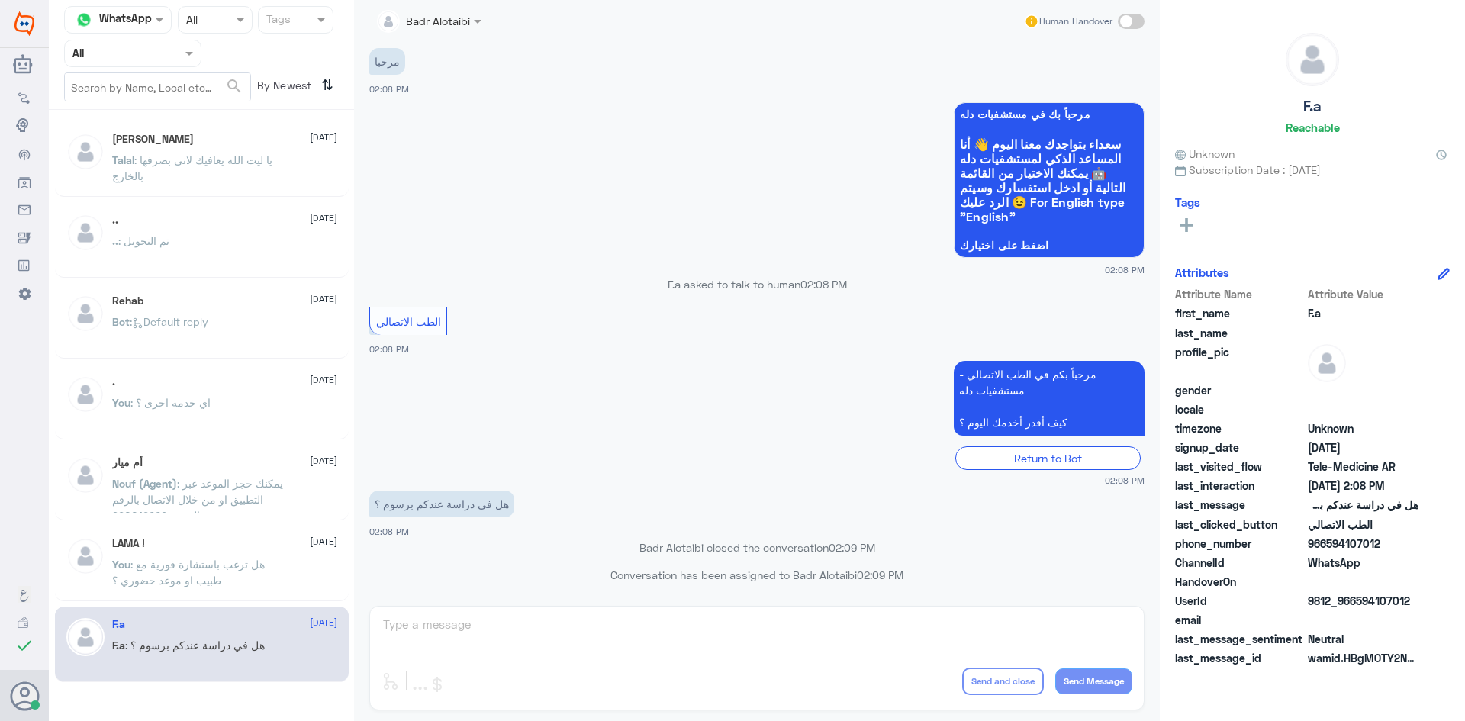
click at [282, 562] on p "You : هل ترغب باستشارة فورية مع طبيب او موعد حضوري ؟" at bounding box center [198, 575] width 172 height 38
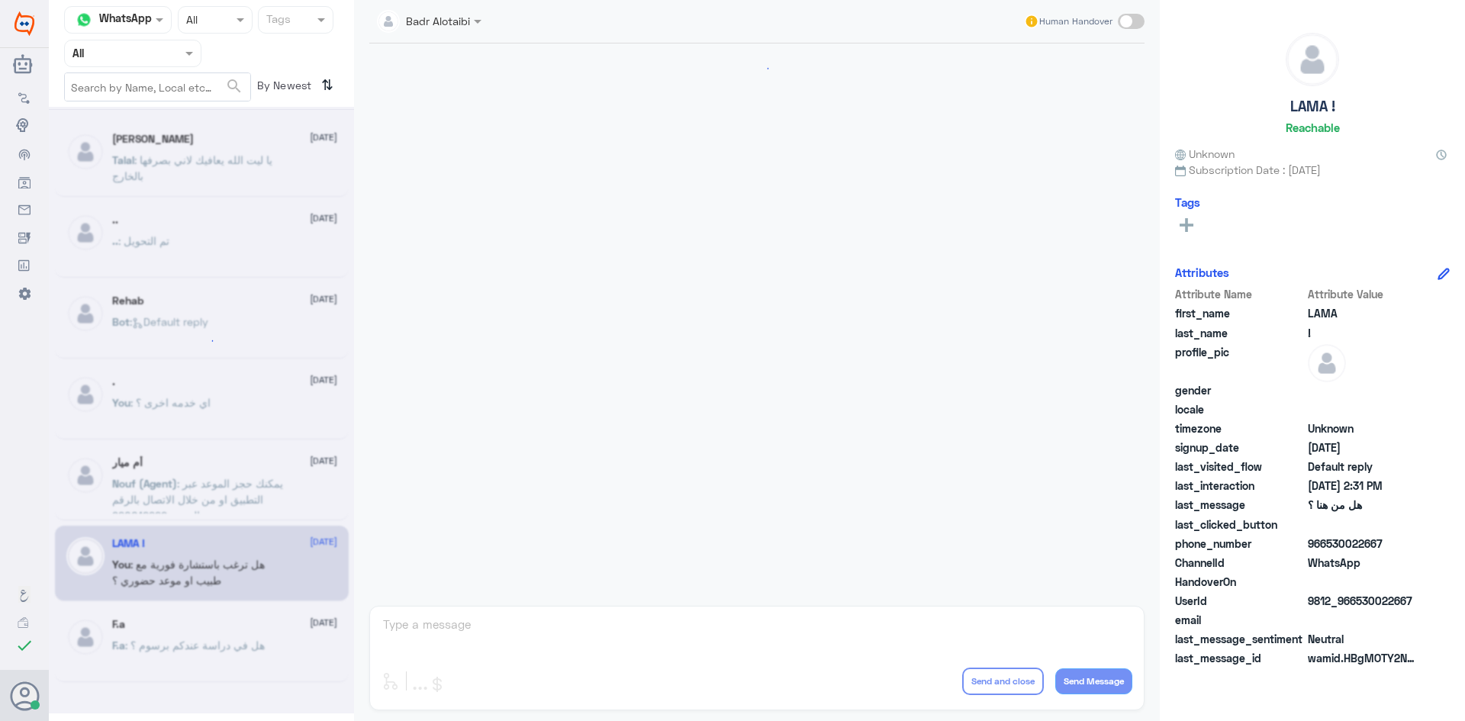
scroll to position [49, 0]
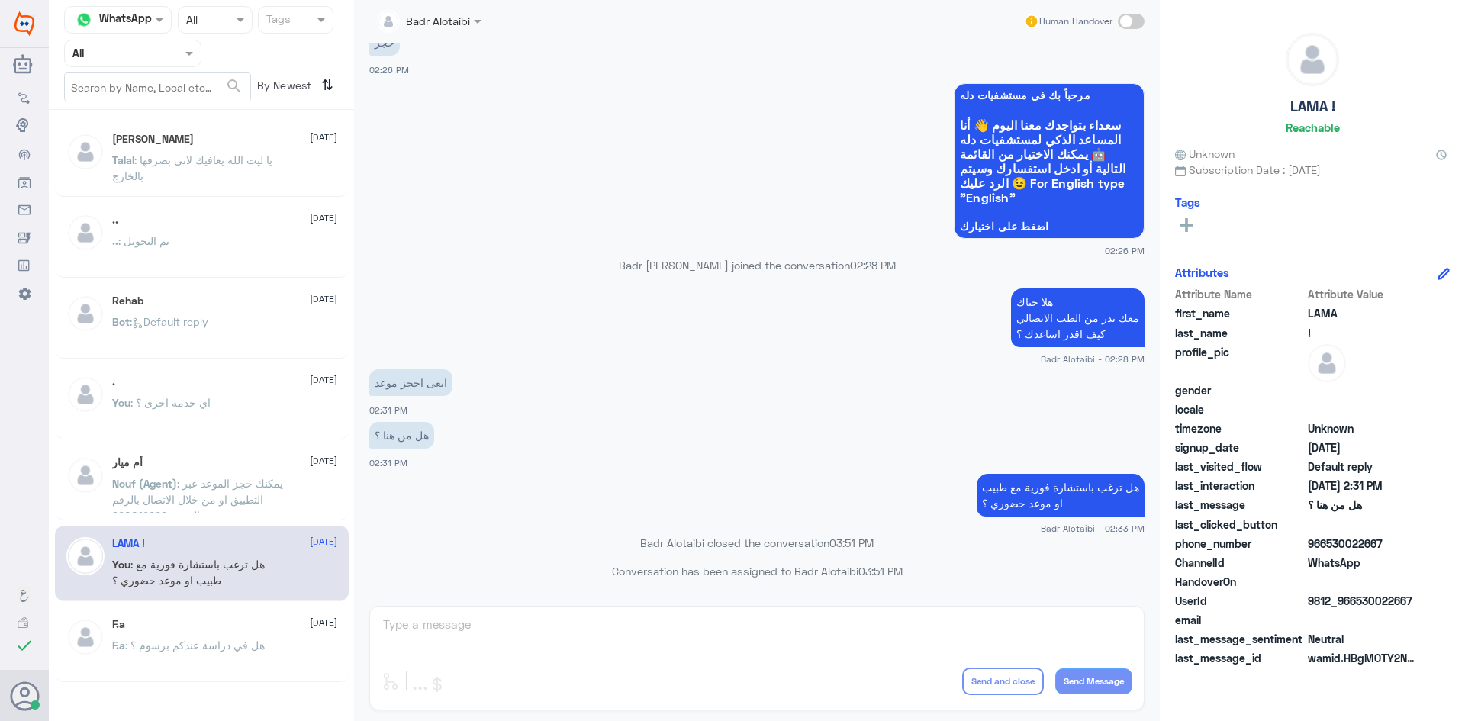
click at [283, 501] on div "Nouf (Agent) : يمكنك حجز الموعد عبر التطبيق او من خلال الاتصال بالرقم الموحد 92…" at bounding box center [224, 496] width 225 height 34
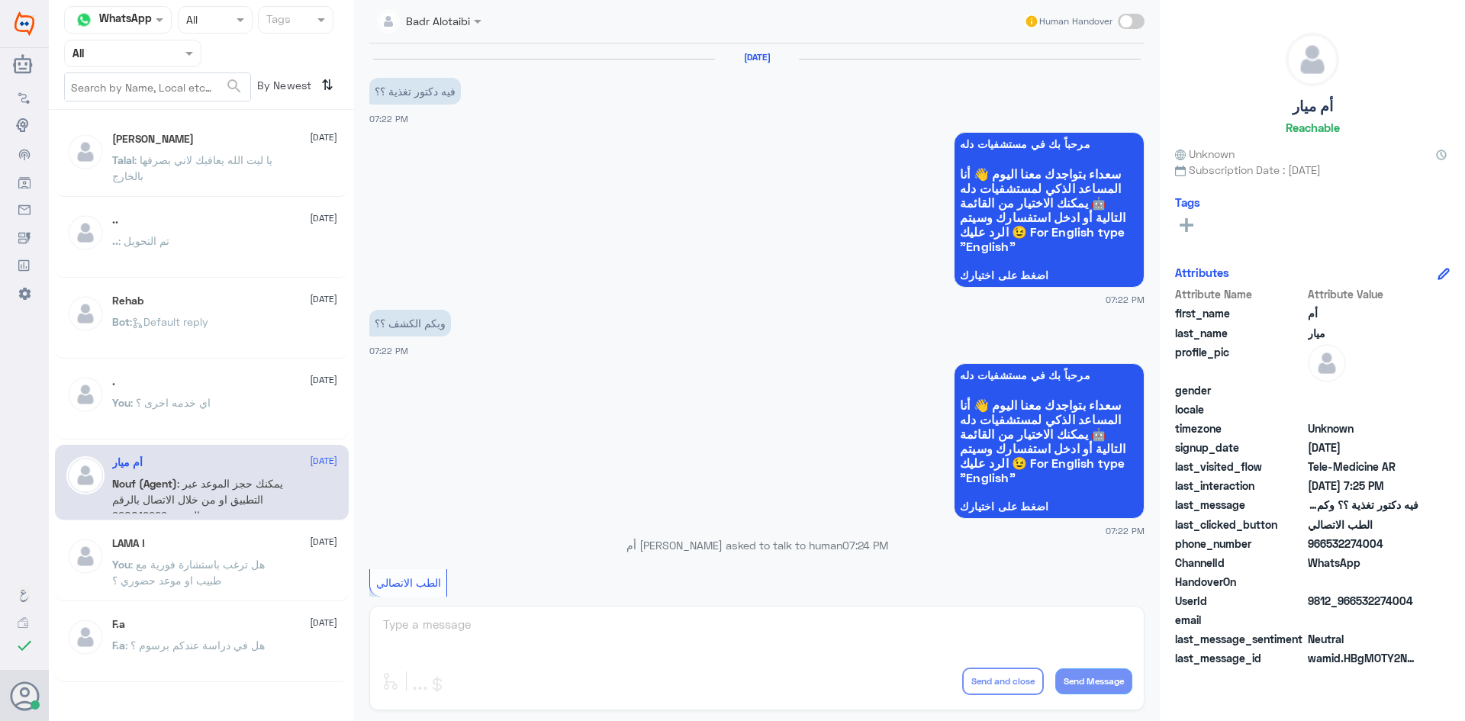
scroll to position [504, 0]
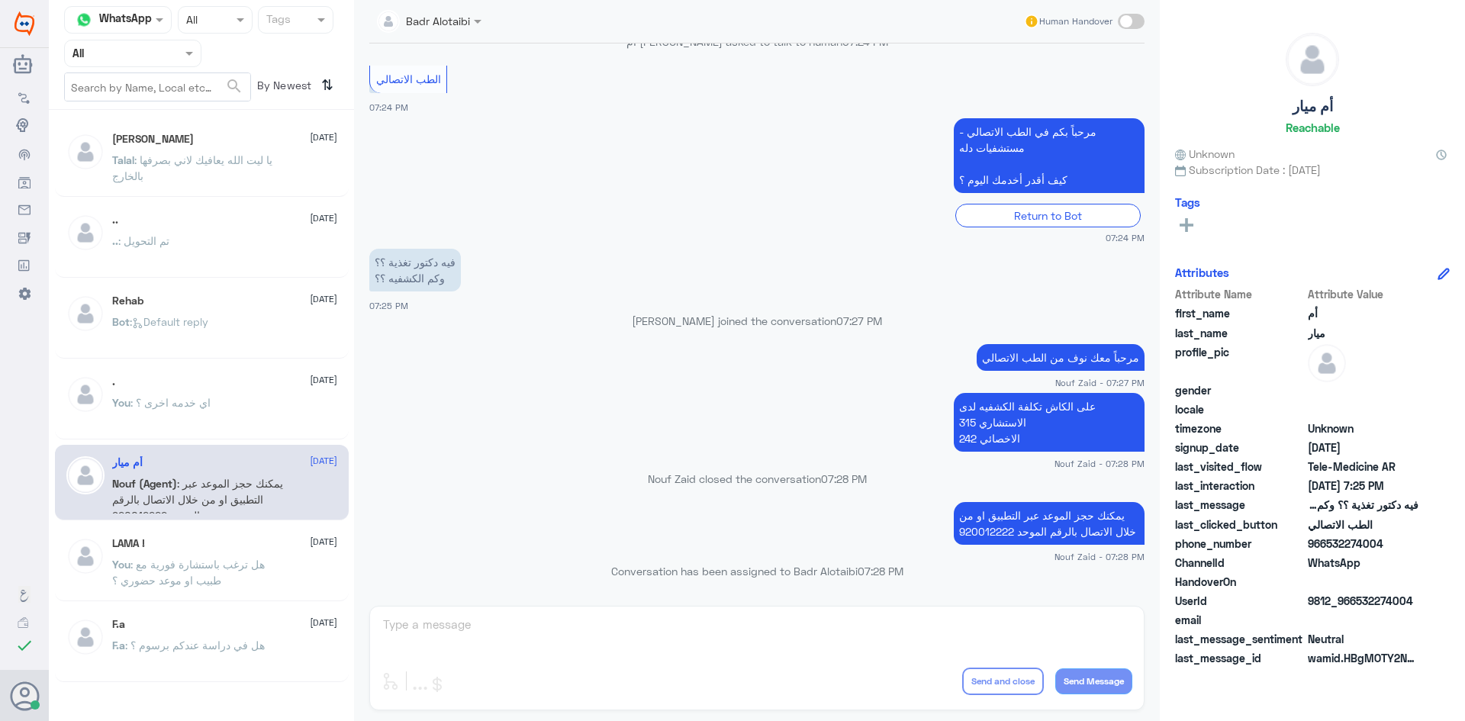
click at [232, 422] on div "You : اي خدمه اخرى ؟" at bounding box center [224, 415] width 225 height 34
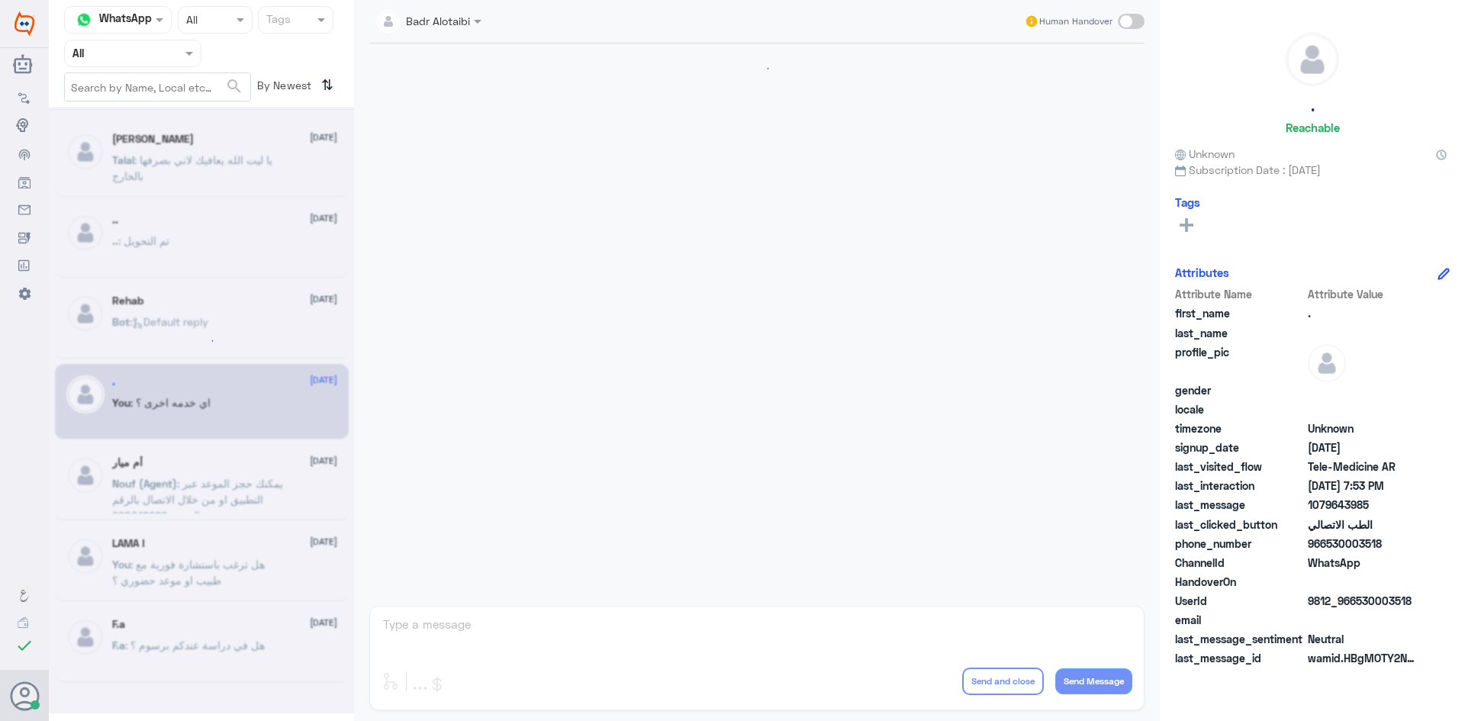
scroll to position [617, 0]
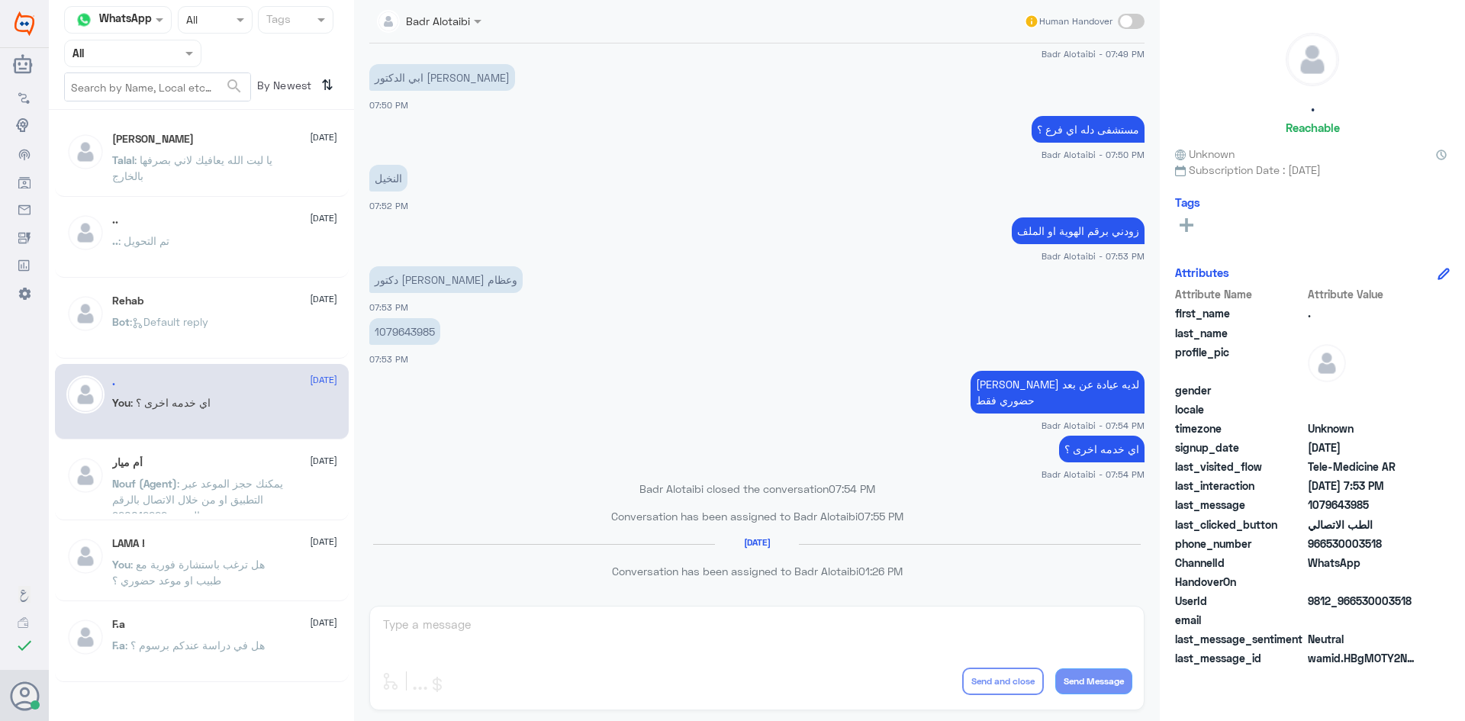
click at [239, 497] on span ": يمكنك حجز الموعد عبر التطبيق او من خلال الاتصال بالرقم الموحد 920012222" at bounding box center [197, 499] width 171 height 45
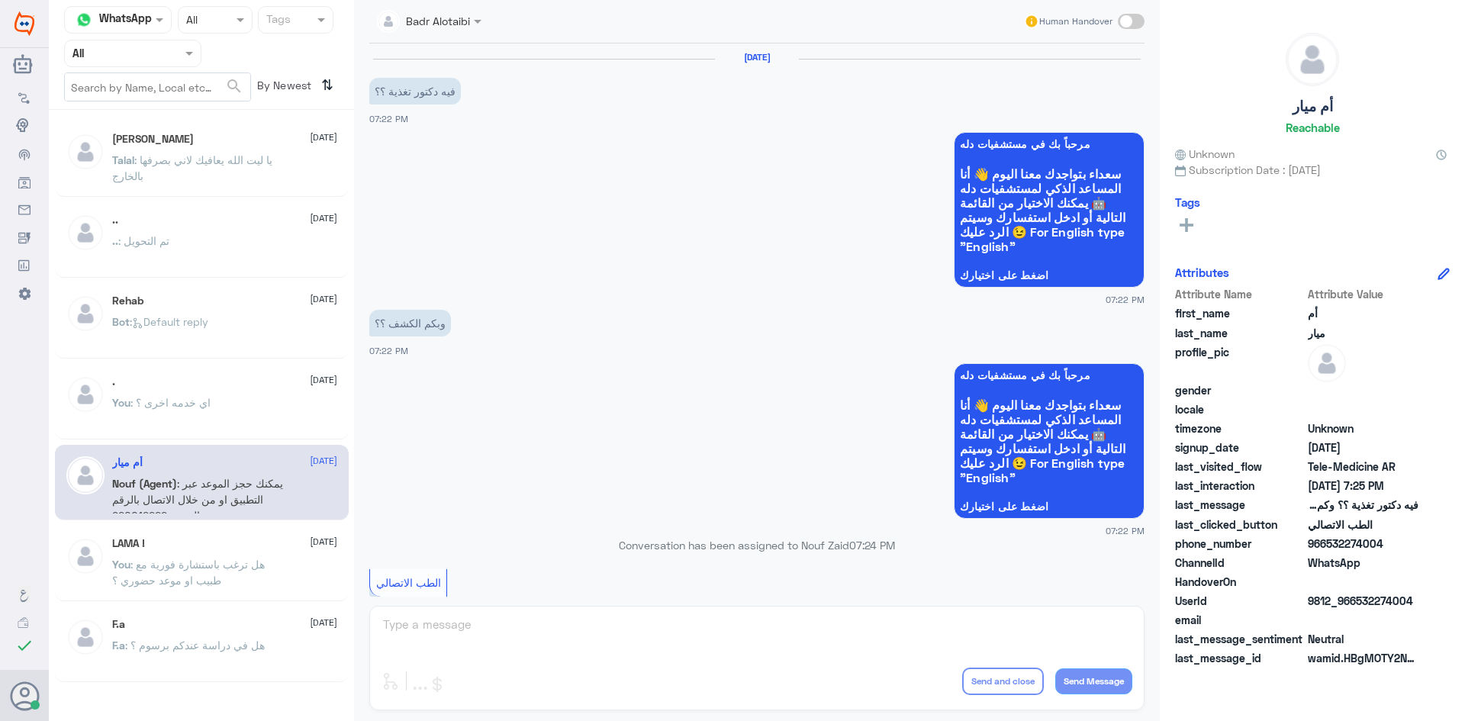
scroll to position [504, 0]
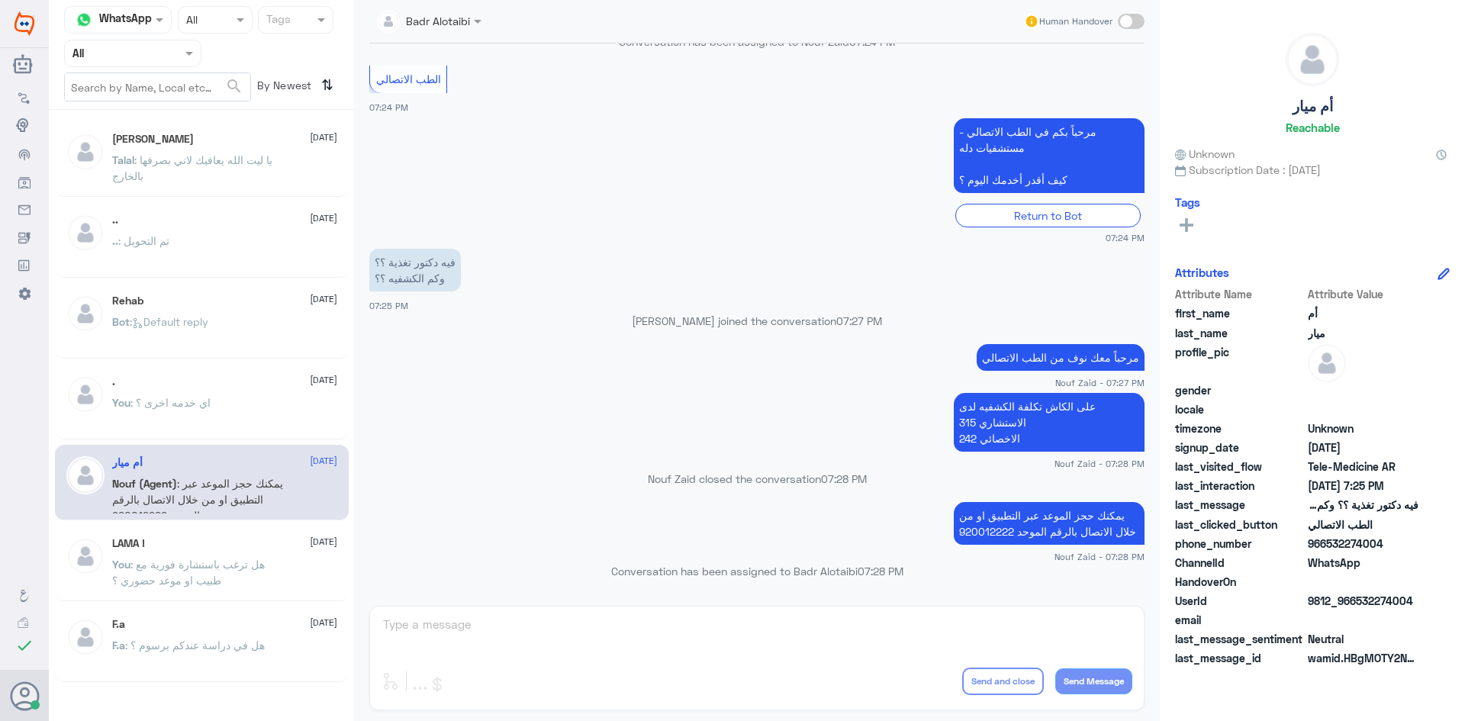
click at [266, 546] on div "LAMA ! 29 July" at bounding box center [224, 543] width 225 height 13
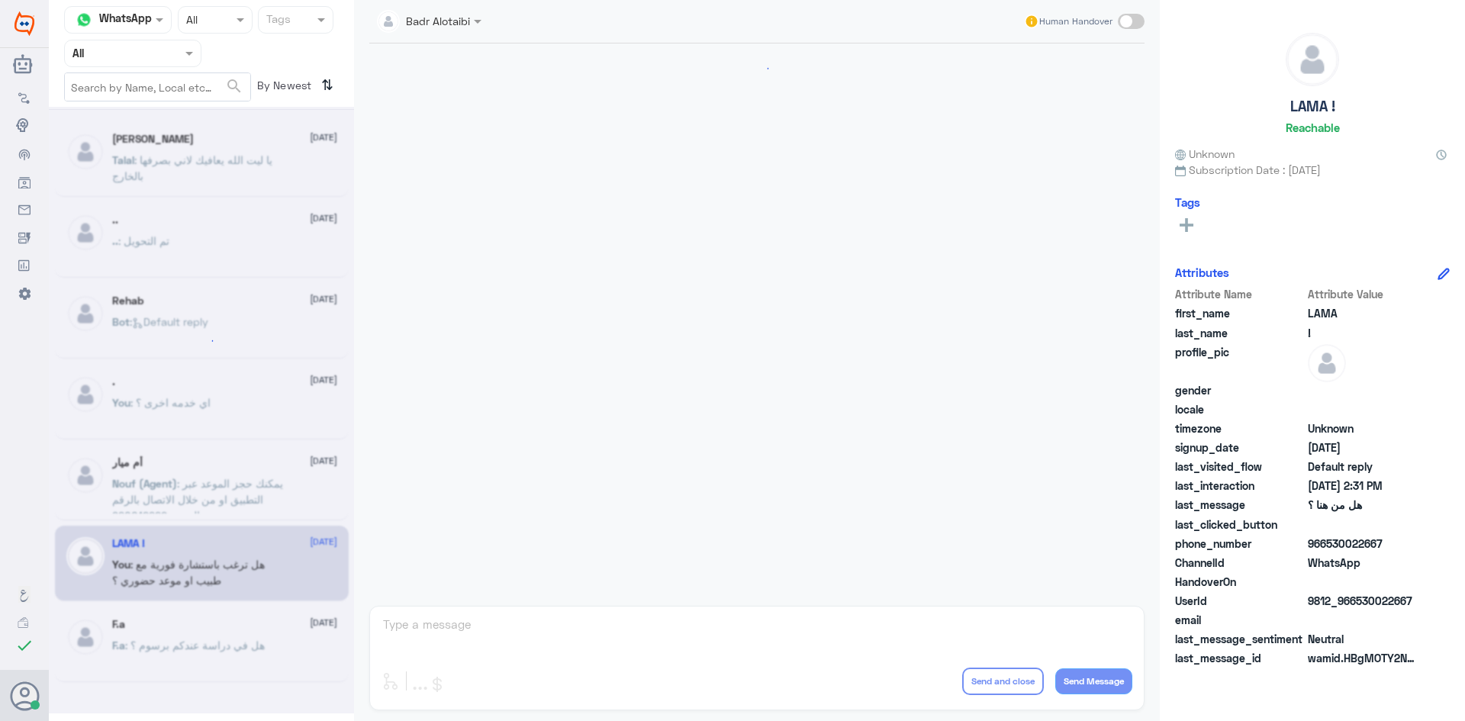
scroll to position [49, 0]
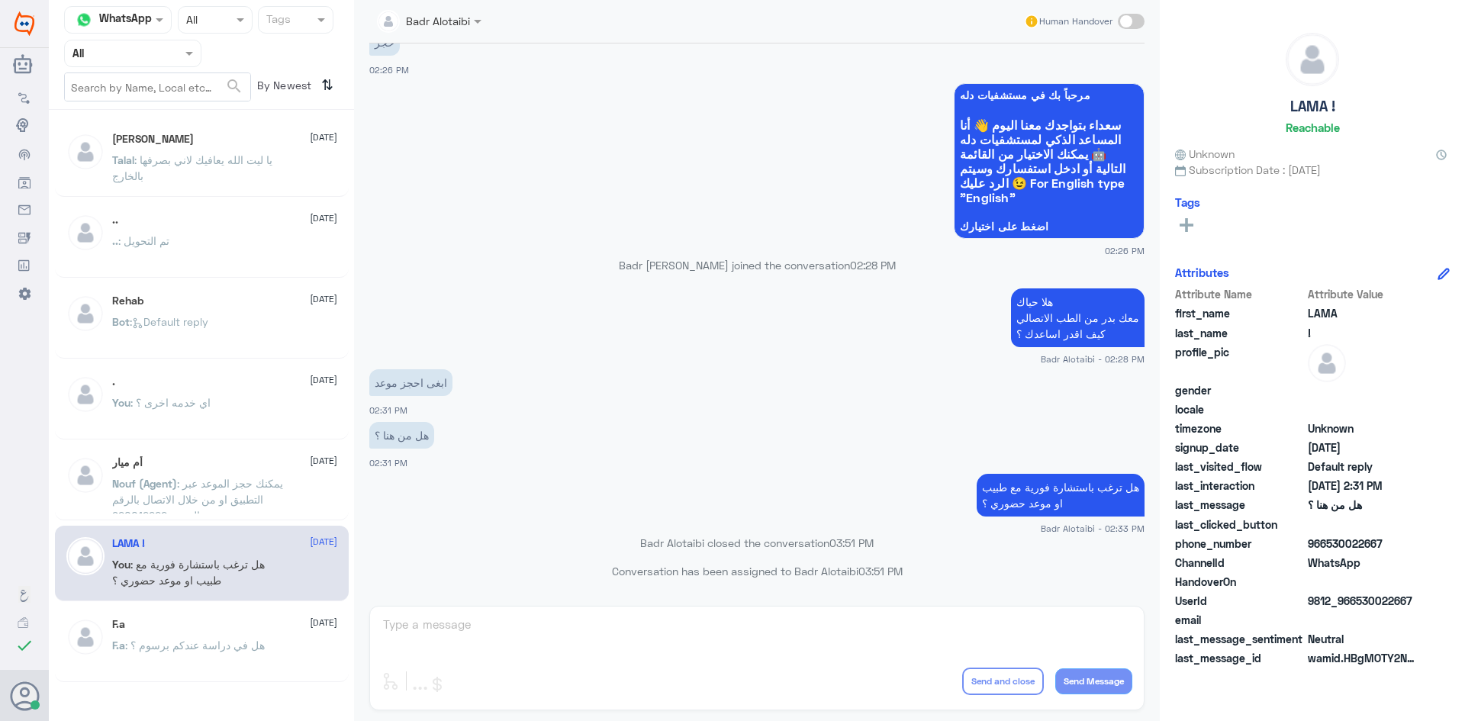
click at [237, 328] on div "Bot : Default reply" at bounding box center [224, 334] width 225 height 34
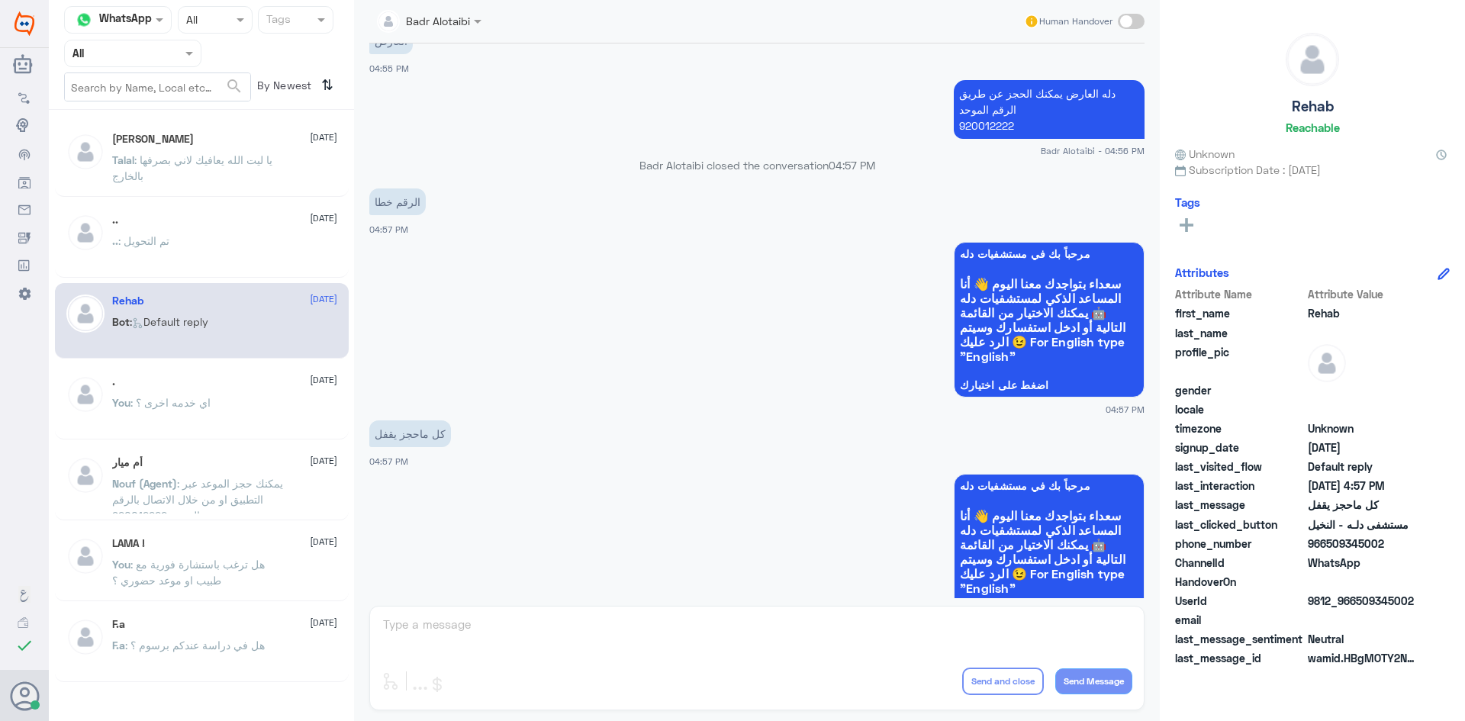
scroll to position [568, 0]
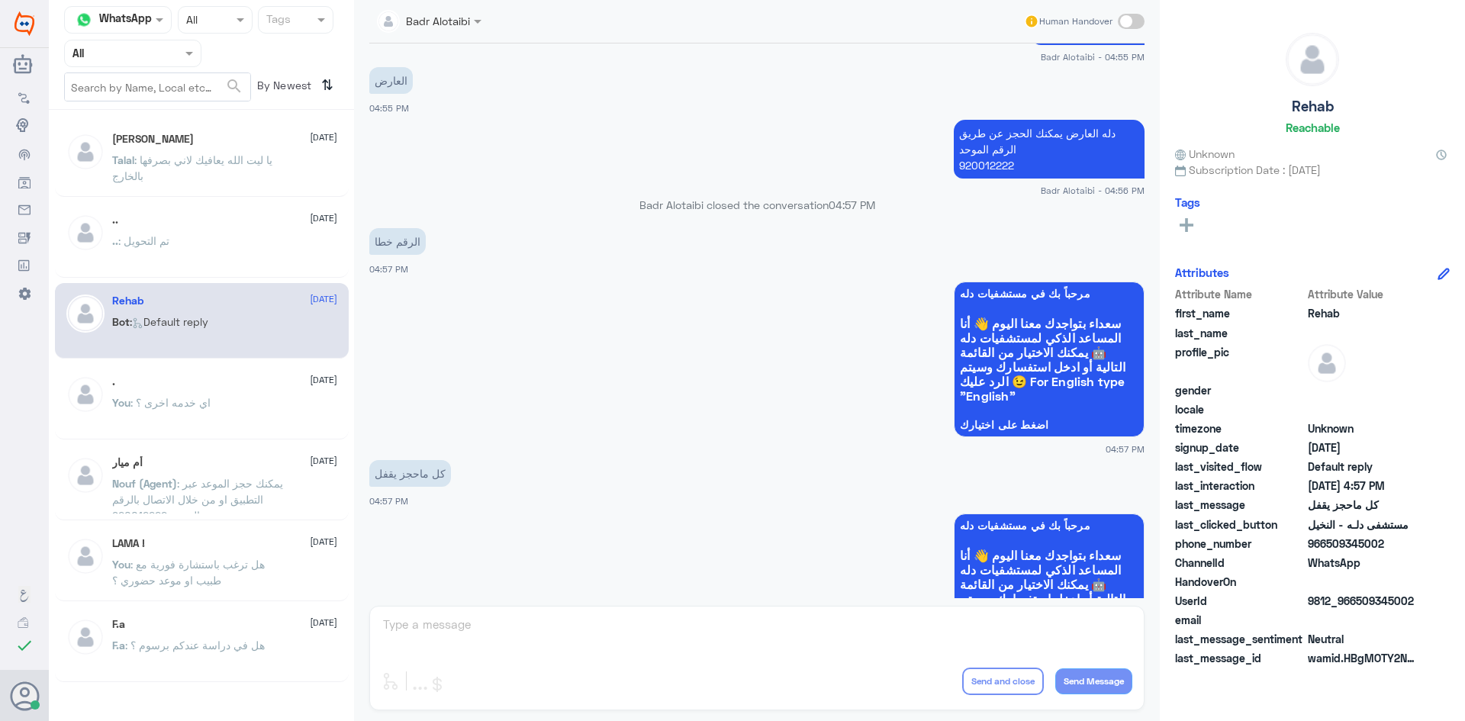
click at [196, 271] on div ".. 2 August .. : تم التحويل" at bounding box center [202, 240] width 294 height 76
click at [195, 242] on div ".. : تم التحويل" at bounding box center [224, 254] width 225 height 34
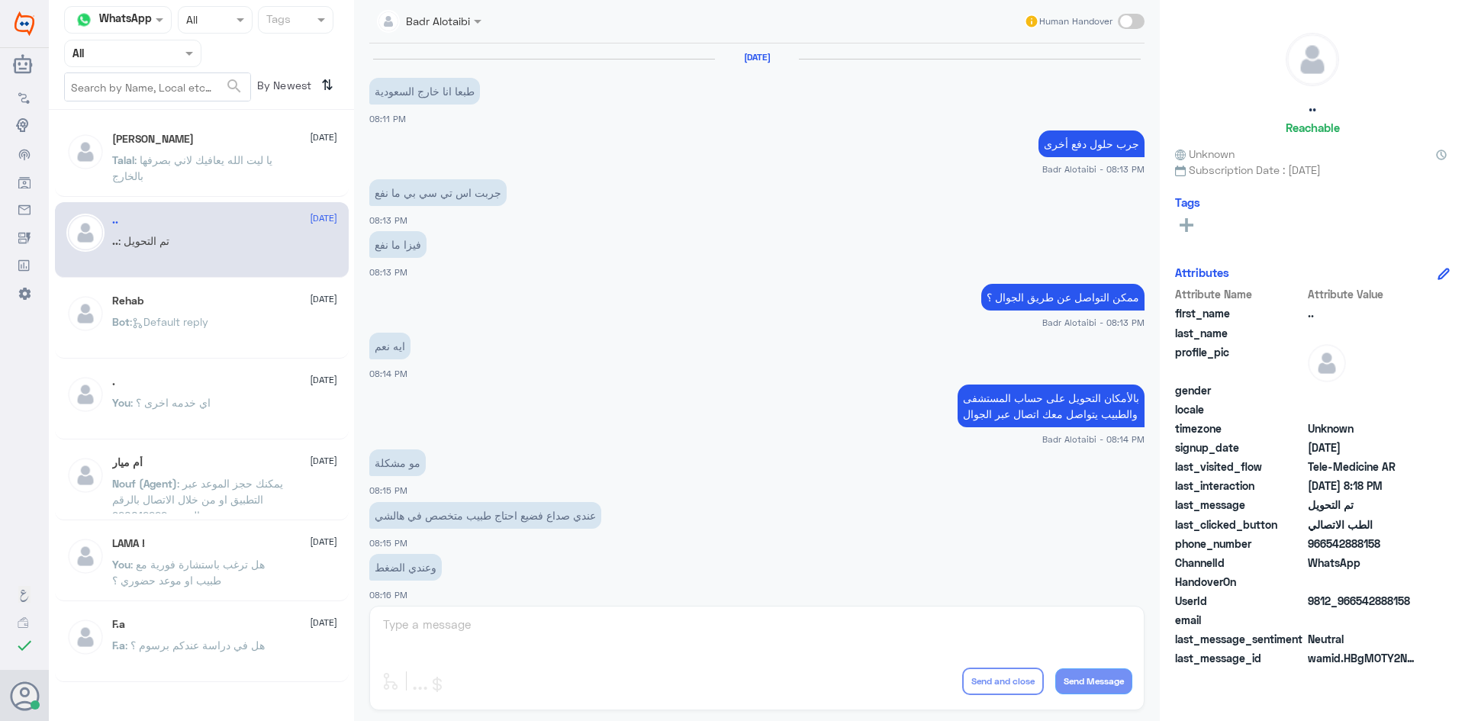
scroll to position [501, 0]
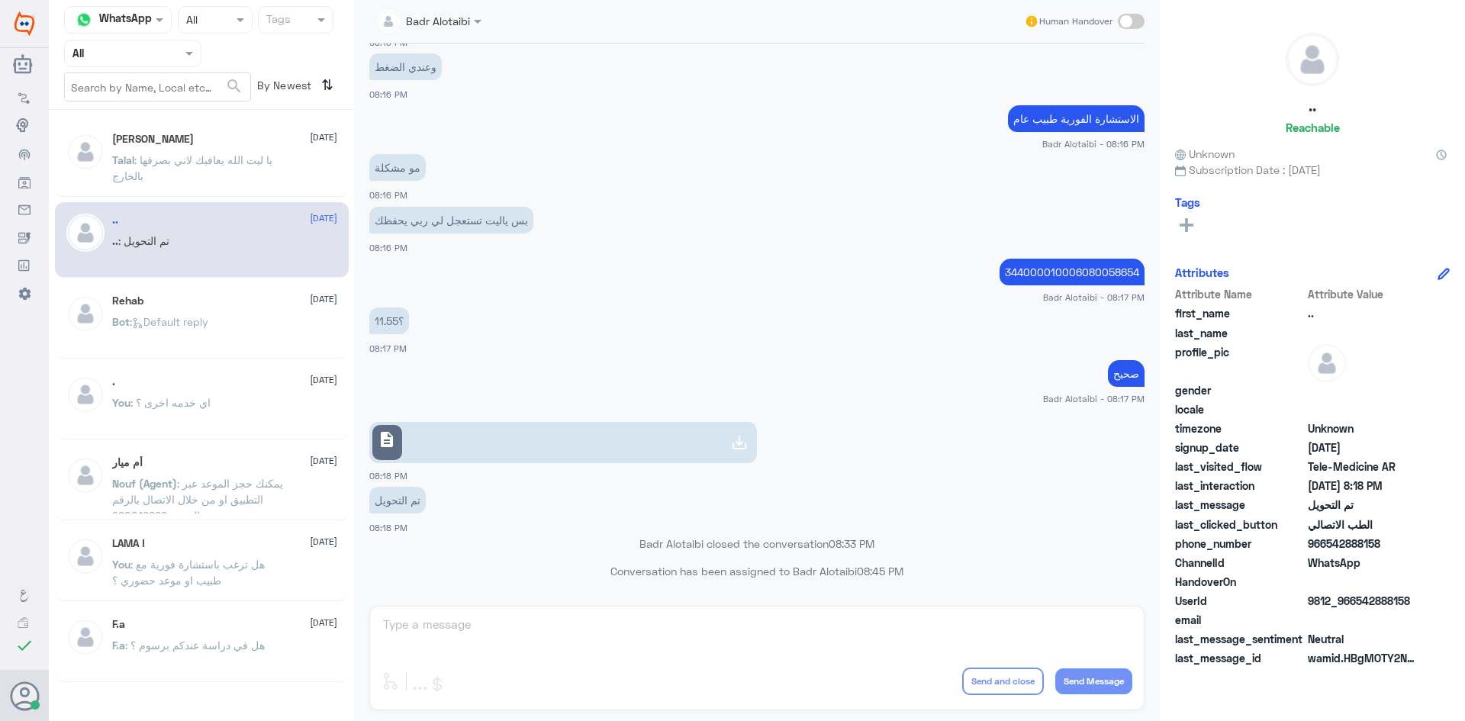
click at [197, 161] on span ": يا ليت الله يعافيك لاني بصرفها بالخارج" at bounding box center [192, 167] width 160 height 29
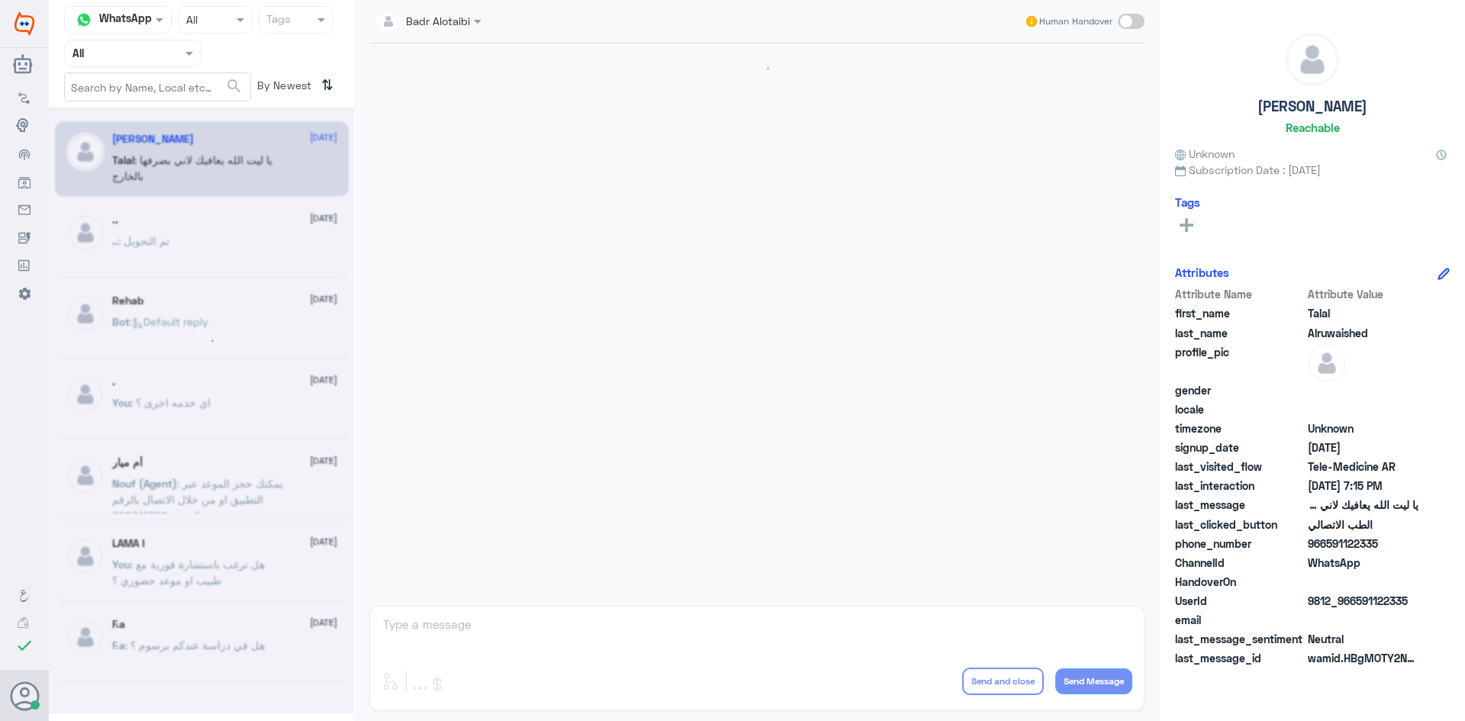
scroll to position [348, 0]
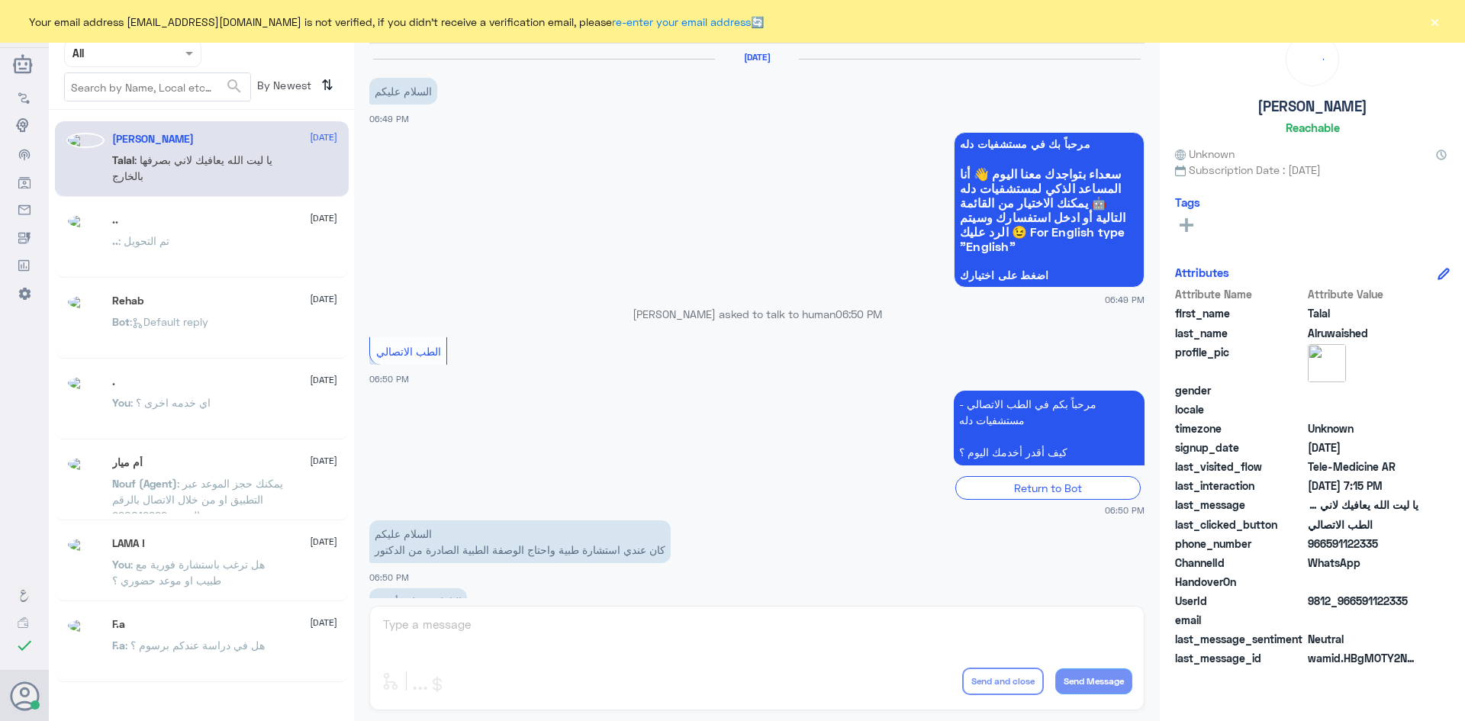
scroll to position [348, 0]
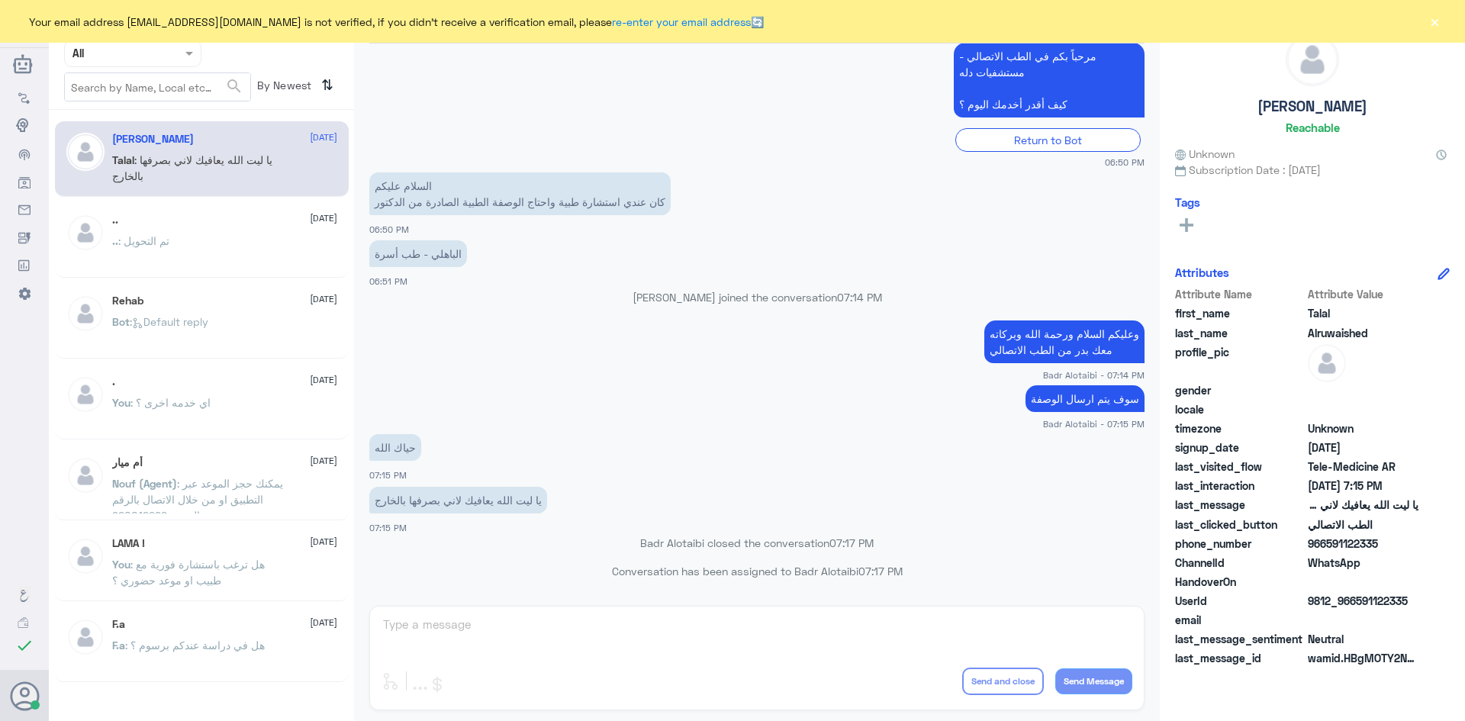
click at [1433, 26] on button "×" at bounding box center [1434, 21] width 15 height 15
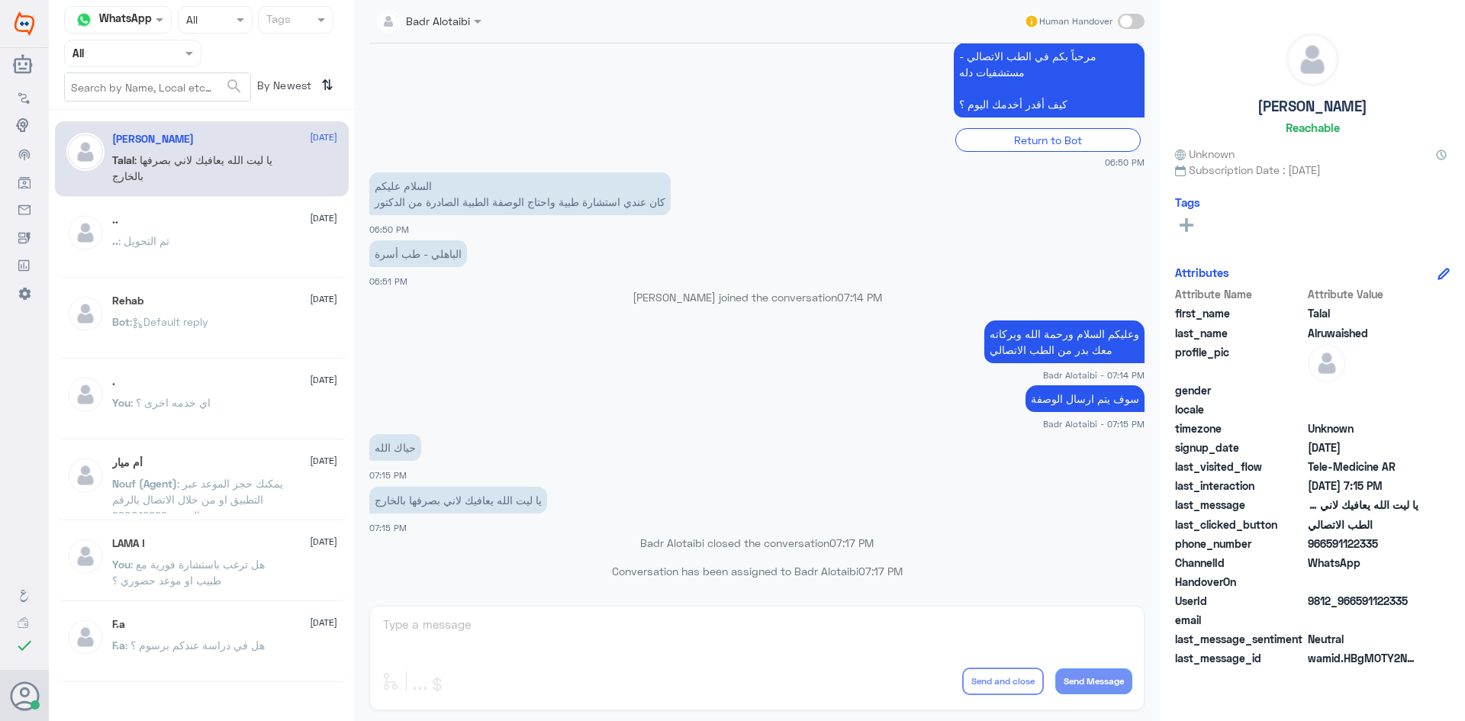
click at [185, 68] on nav "Channel WhatsApp Status × All Tags Agent Filter All search By Newest ⇅" at bounding box center [201, 58] width 305 height 104
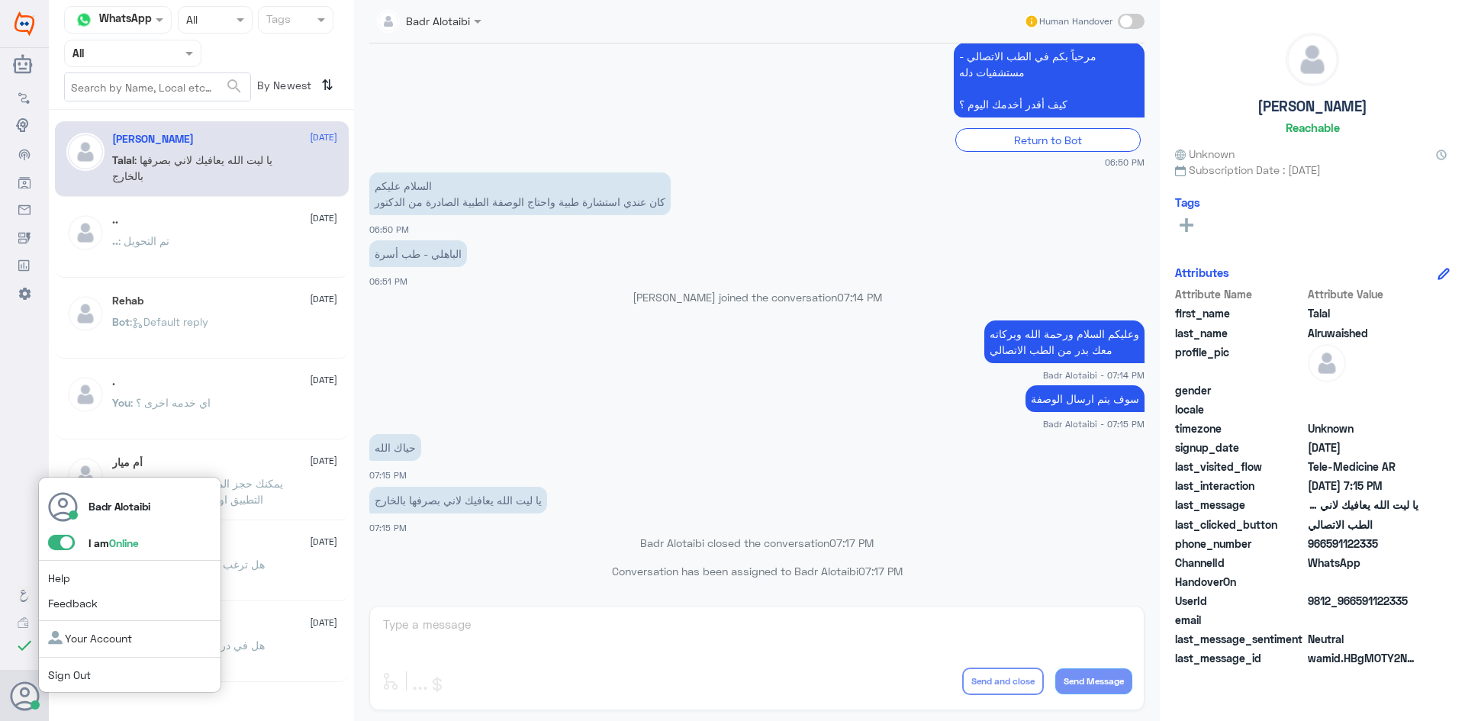
click at [50, 544] on span at bounding box center [61, 542] width 27 height 15
click at [0, 0] on input "checkbox" at bounding box center [0, 0] width 0 height 0
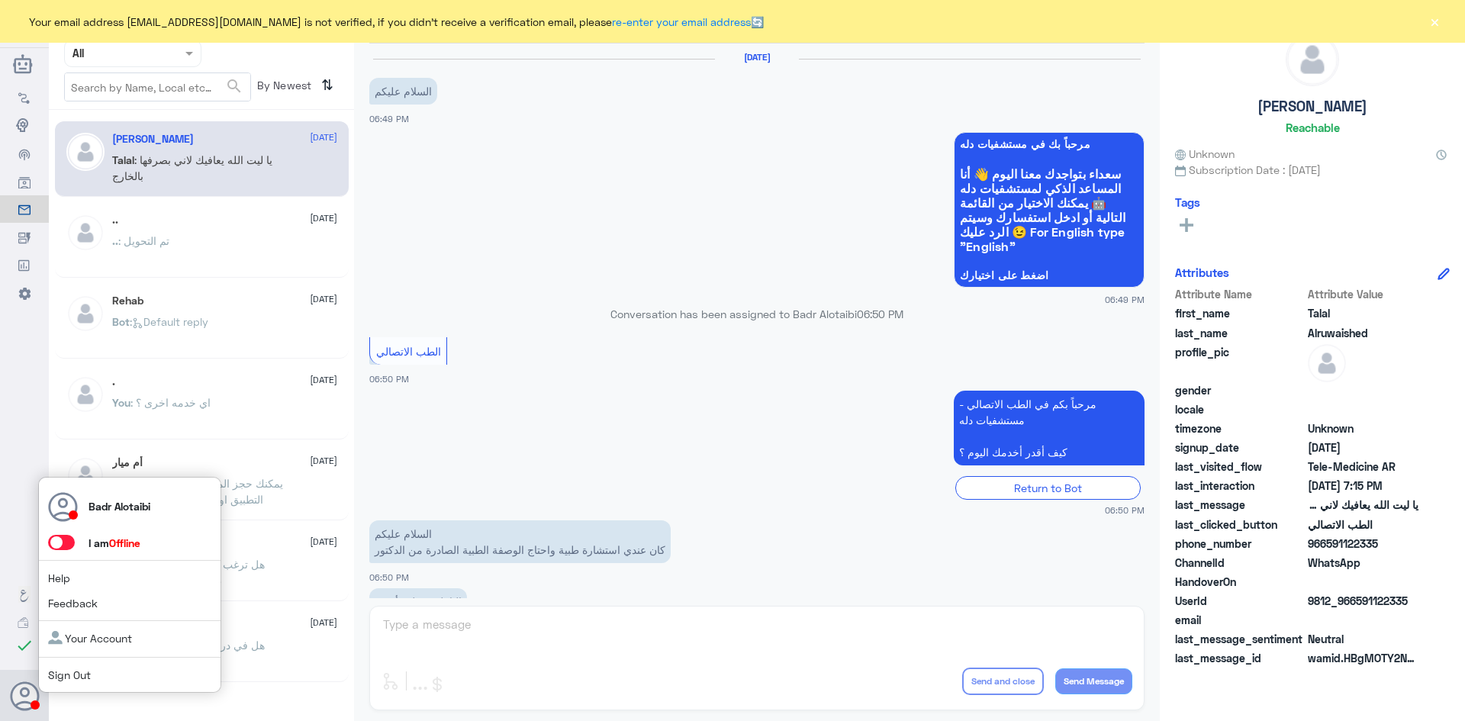
scroll to position [348, 0]
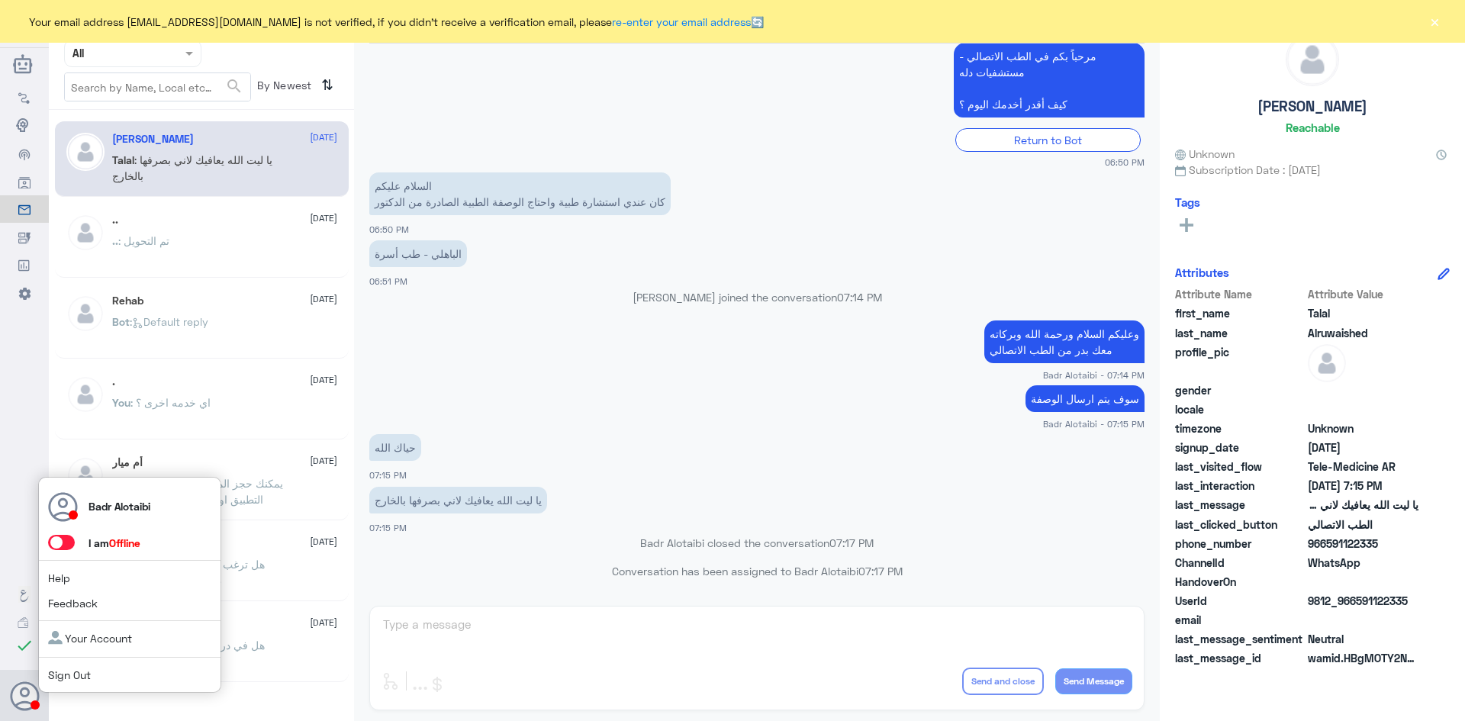
click at [69, 536] on span at bounding box center [61, 542] width 27 height 15
click at [0, 0] on input "checkbox" at bounding box center [0, 0] width 0 height 0
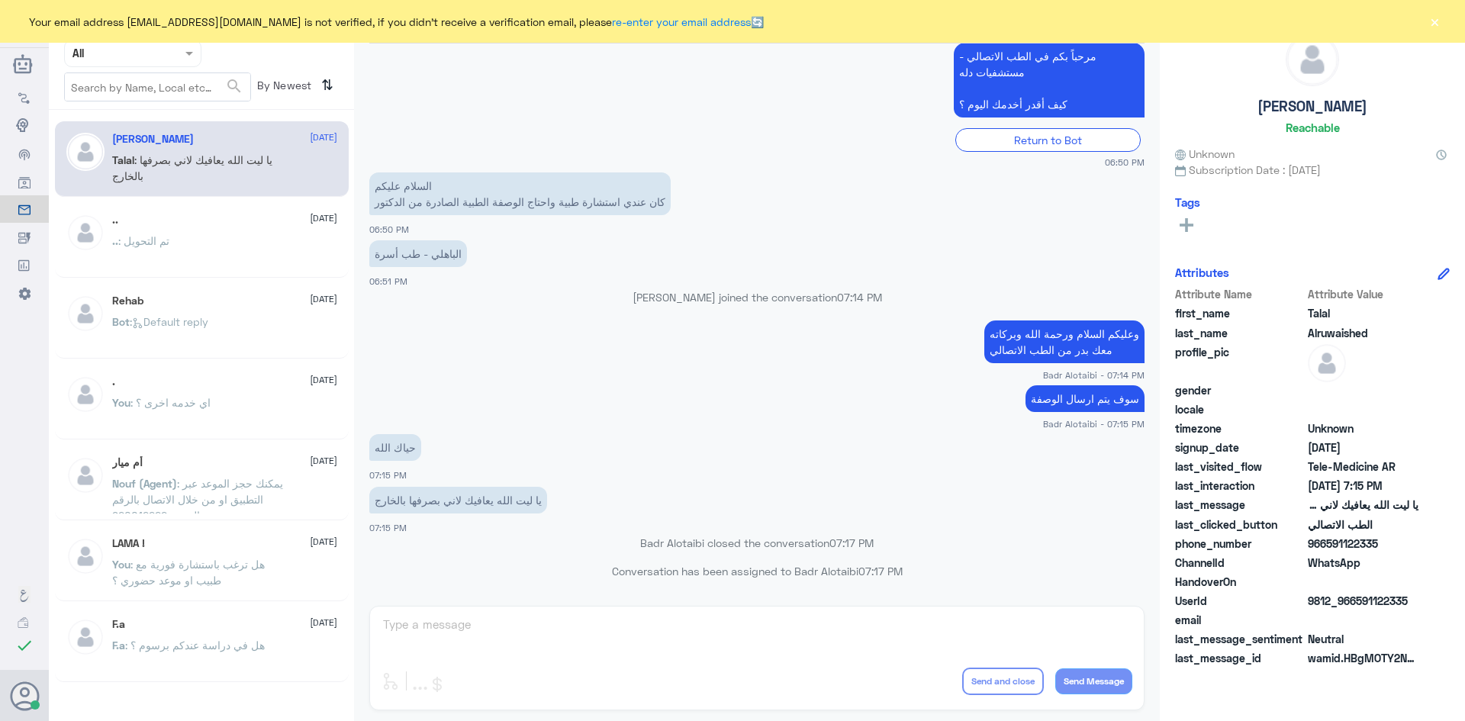
click at [1445, 19] on div "Your email address [EMAIL_ADDRESS][DOMAIN_NAME] is not verified, if you didn't …" at bounding box center [732, 21] width 1465 height 43
click at [1434, 16] on button "×" at bounding box center [1434, 21] width 15 height 15
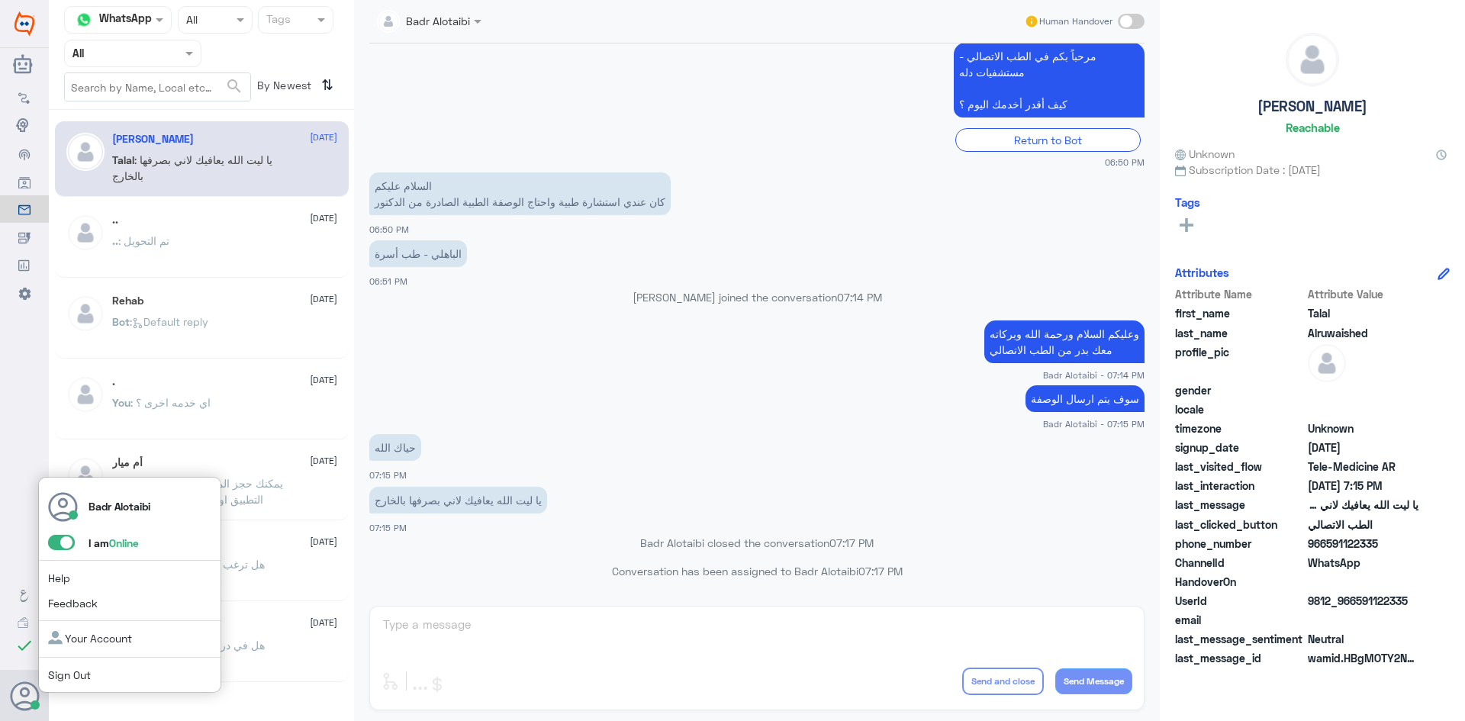
drag, startPoint x: 59, startPoint y: 537, endPoint x: 86, endPoint y: 534, distance: 27.6
click at [60, 538] on span at bounding box center [61, 542] width 27 height 15
click at [0, 0] on input "checkbox" at bounding box center [0, 0] width 0 height 0
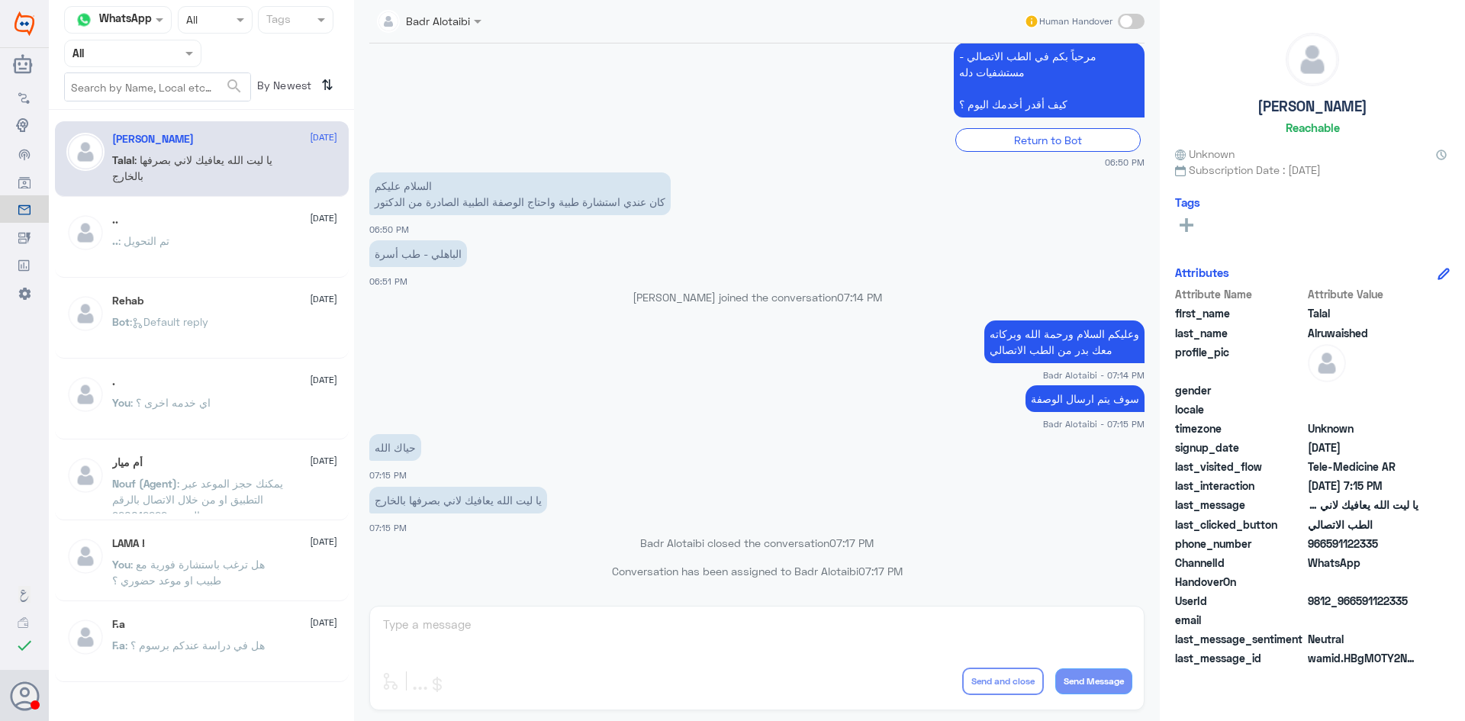
click at [497, 117] on app-msgs-text "مرحباً بكم في الطب الاتصالي - مستشفيات دله كيف أقدر أخدمك اليوم ؟" at bounding box center [756, 81] width 775 height 76
